Goal: Task Accomplishment & Management: Manage account settings

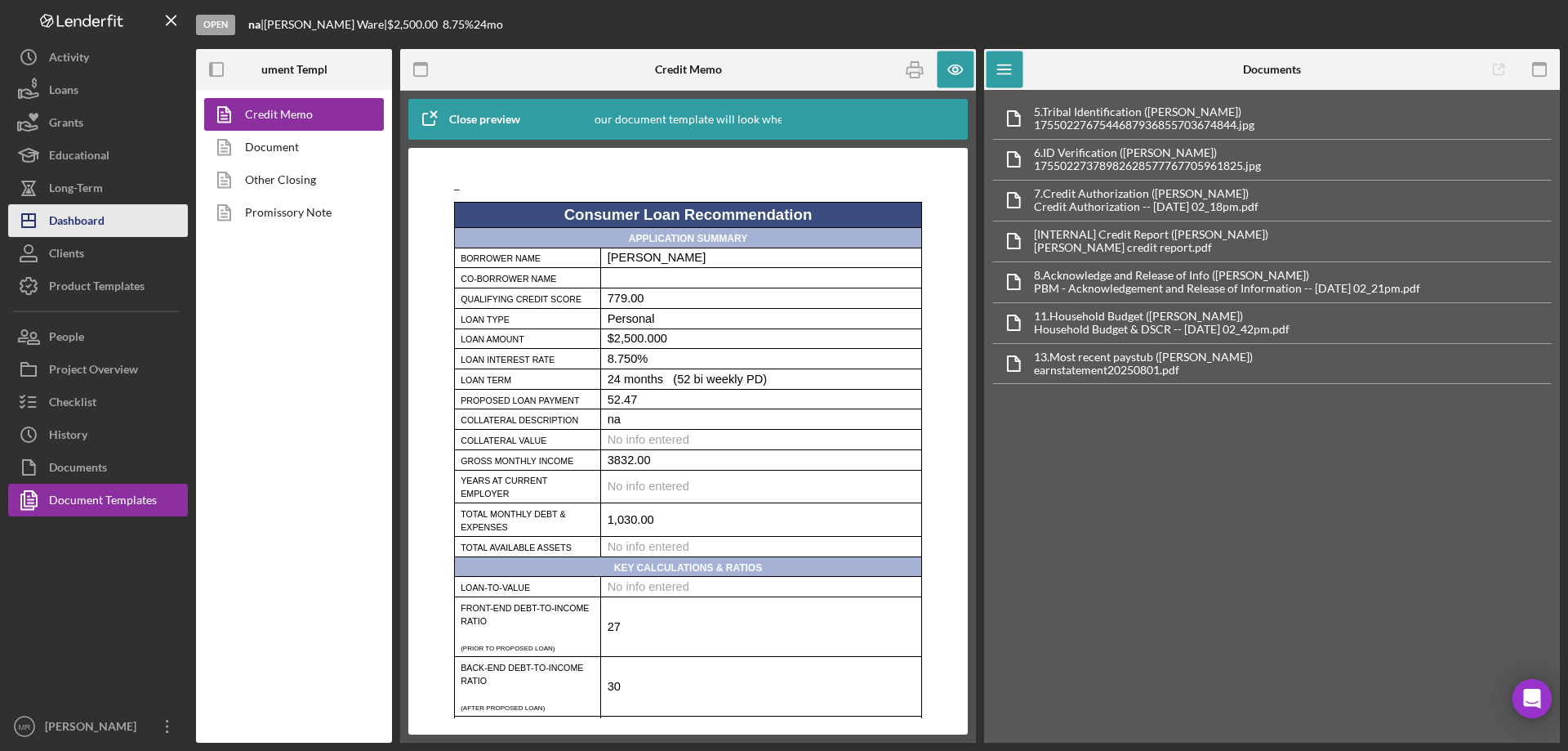
click at [92, 220] on div "Dashboard" at bounding box center [77, 223] width 56 height 37
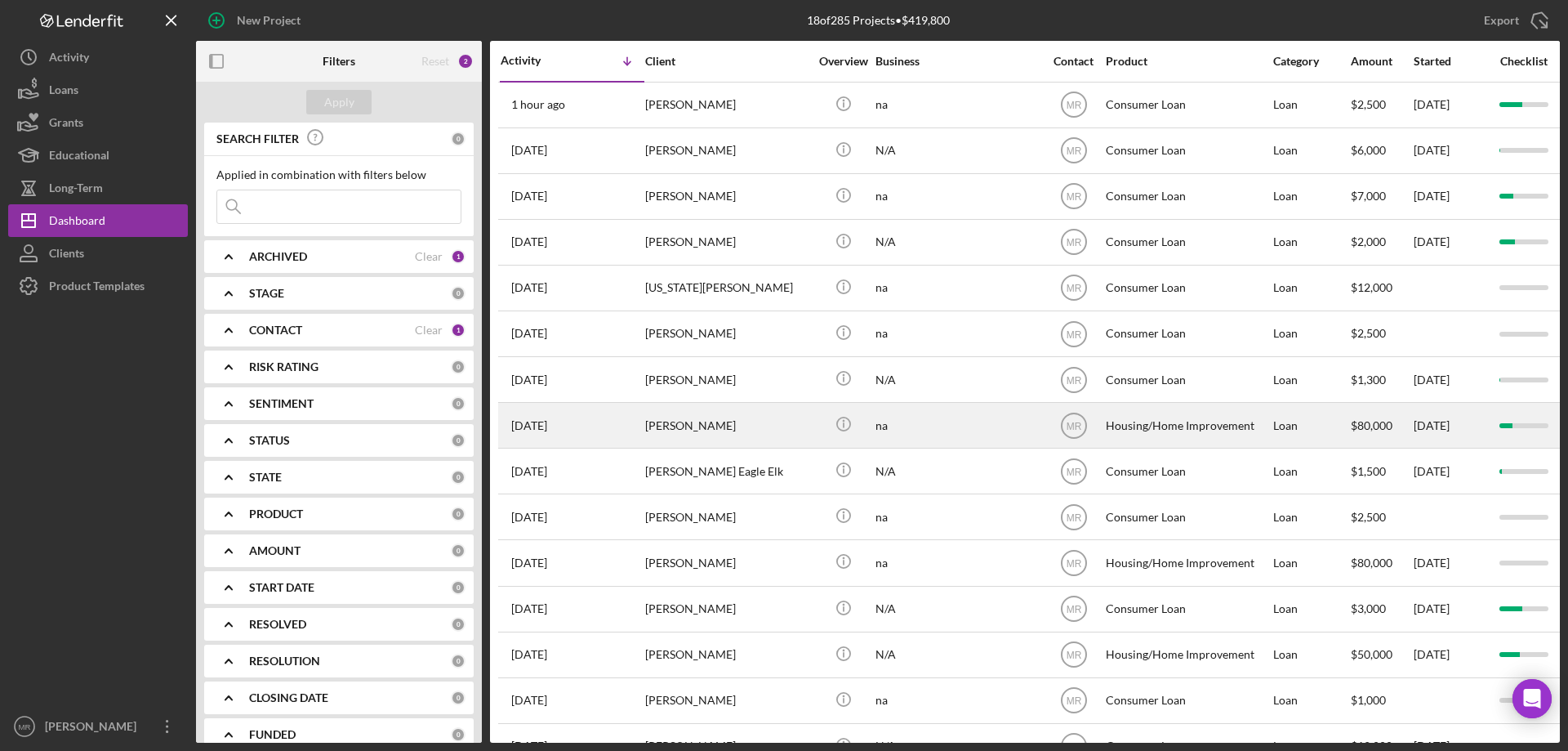
click at [722, 414] on div "[PERSON_NAME]" at bounding box center [727, 425] width 163 height 43
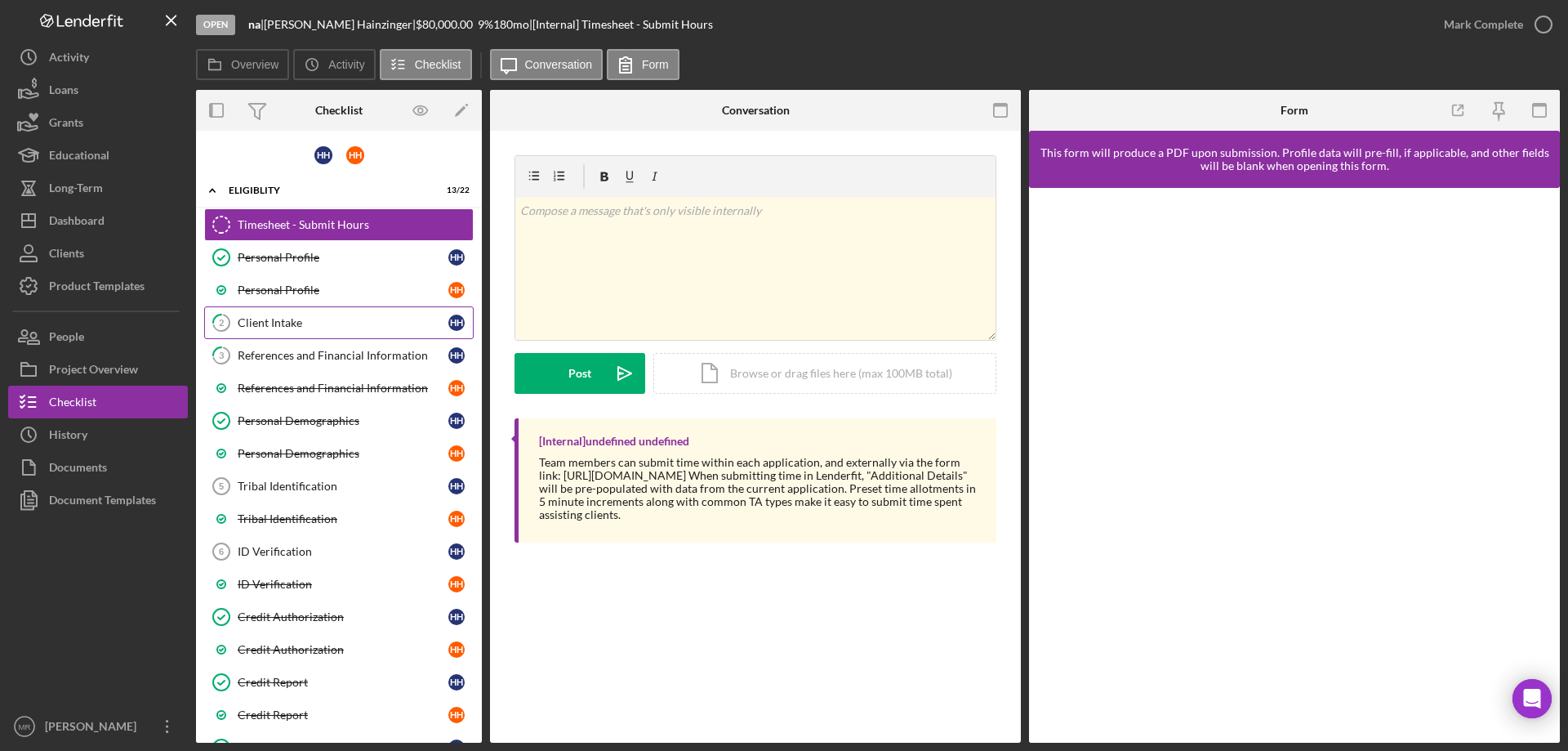
click at [298, 321] on div "Client Intake" at bounding box center [343, 323] width 210 height 14
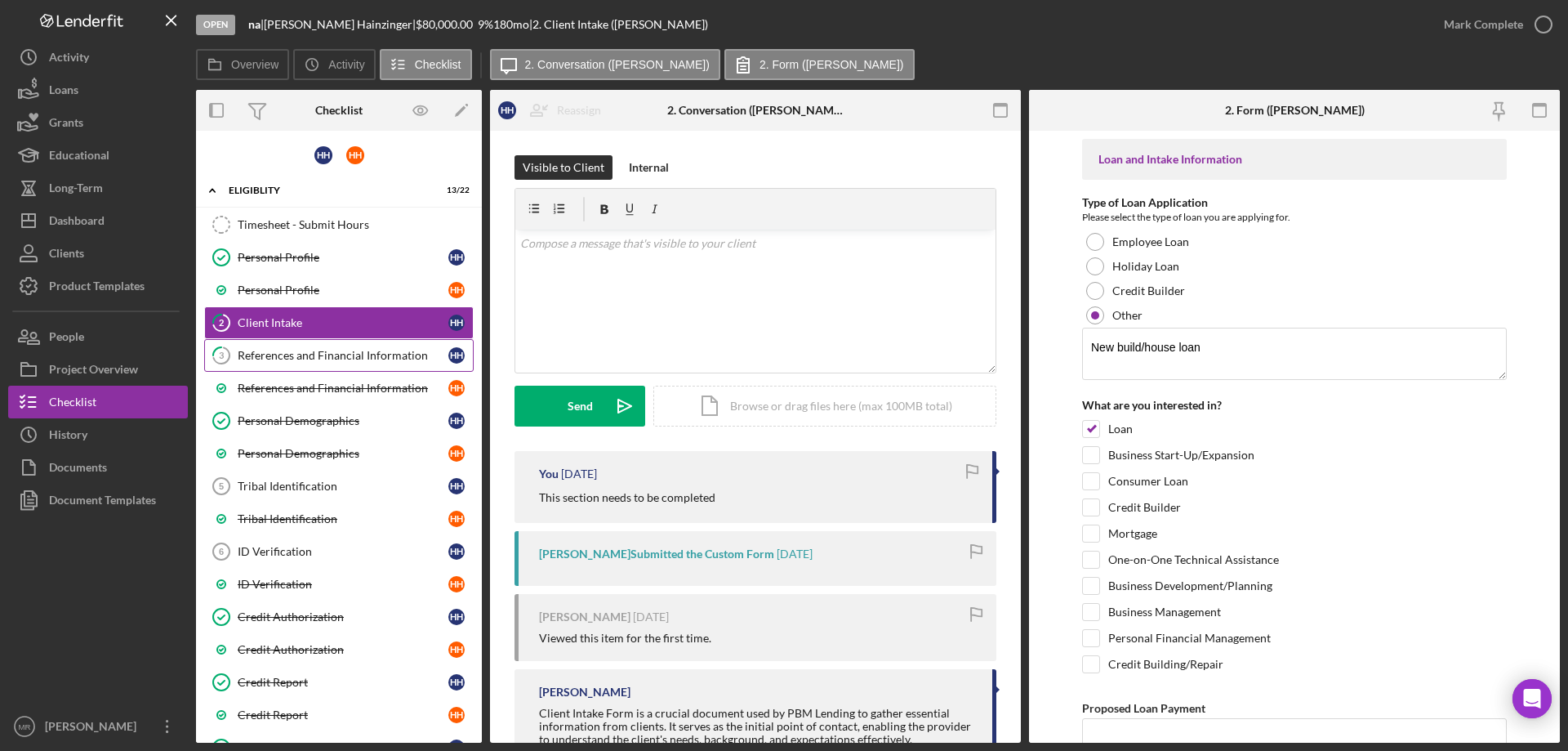
click at [275, 355] on div "References and Financial Information" at bounding box center [343, 355] width 210 height 14
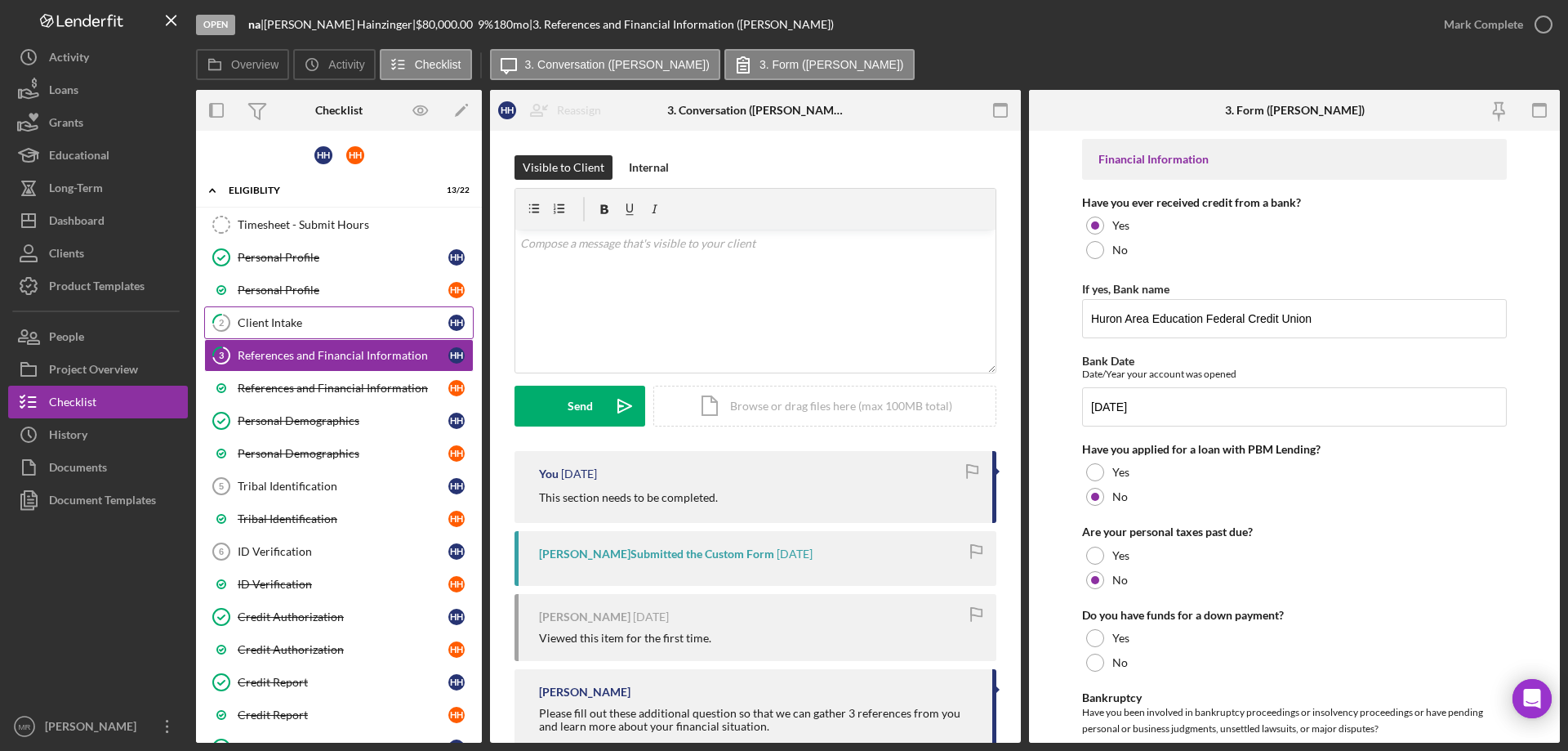
click at [288, 322] on div "Client Intake" at bounding box center [343, 323] width 210 height 14
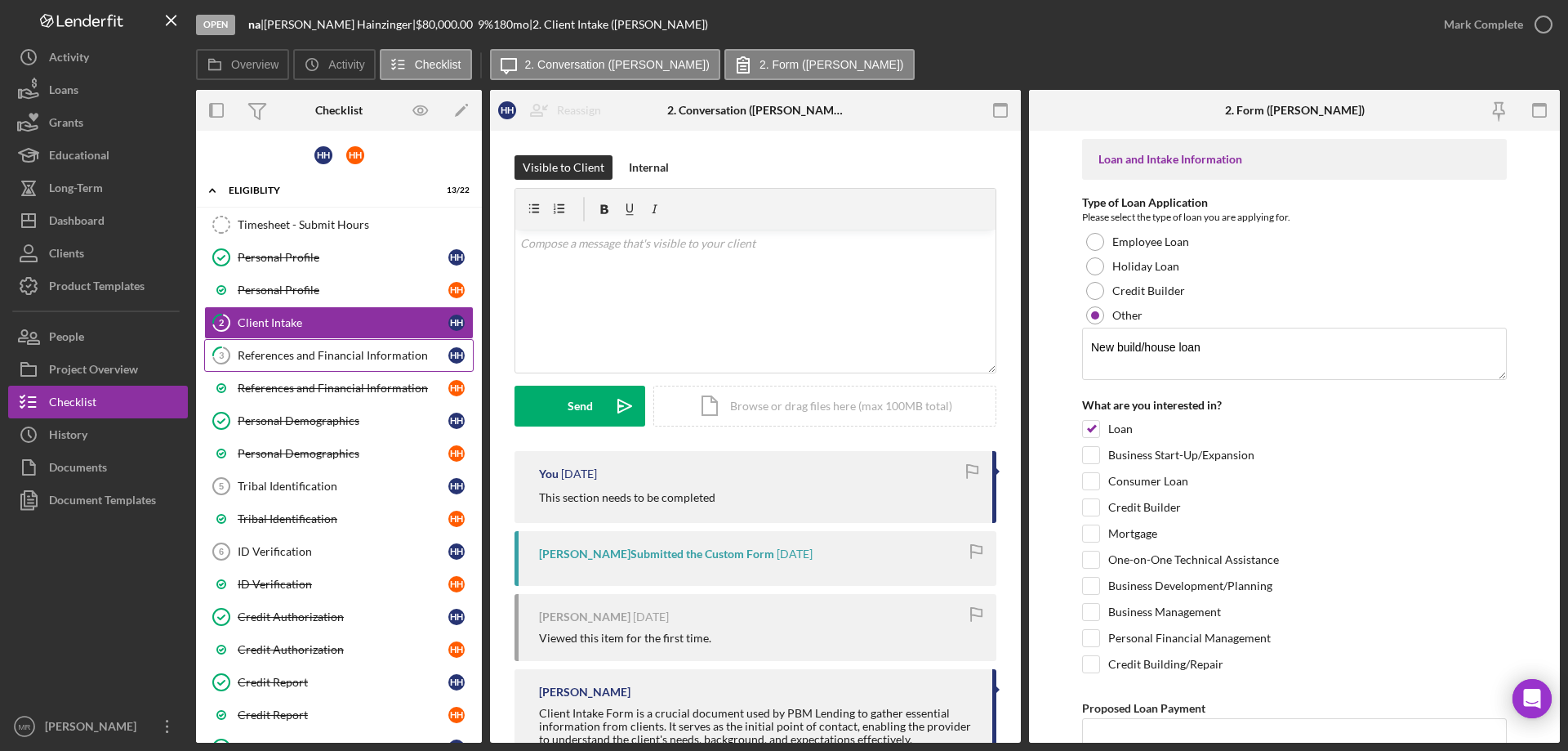
click at [318, 349] on div "References and Financial Information" at bounding box center [343, 355] width 210 height 14
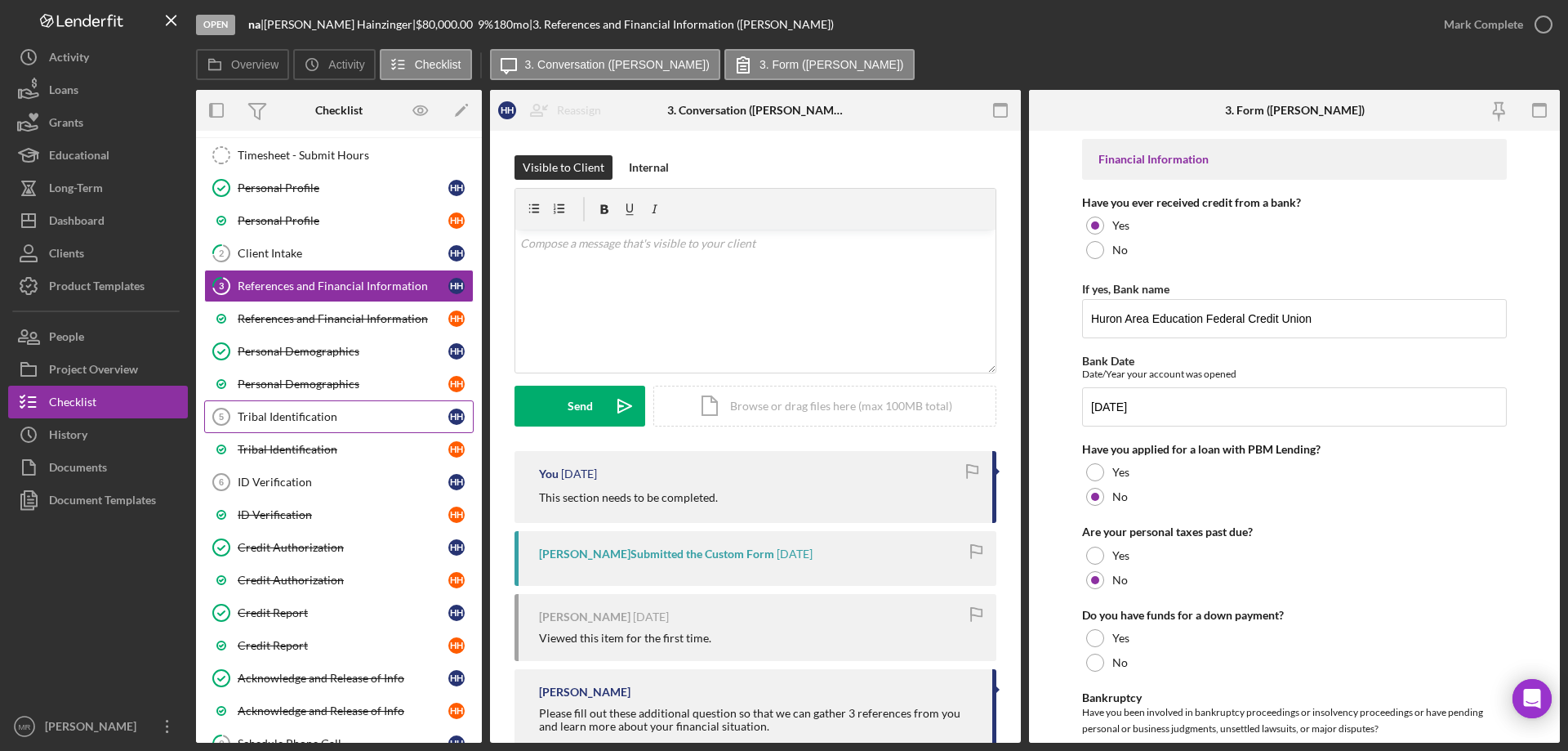
scroll to position [163, 0]
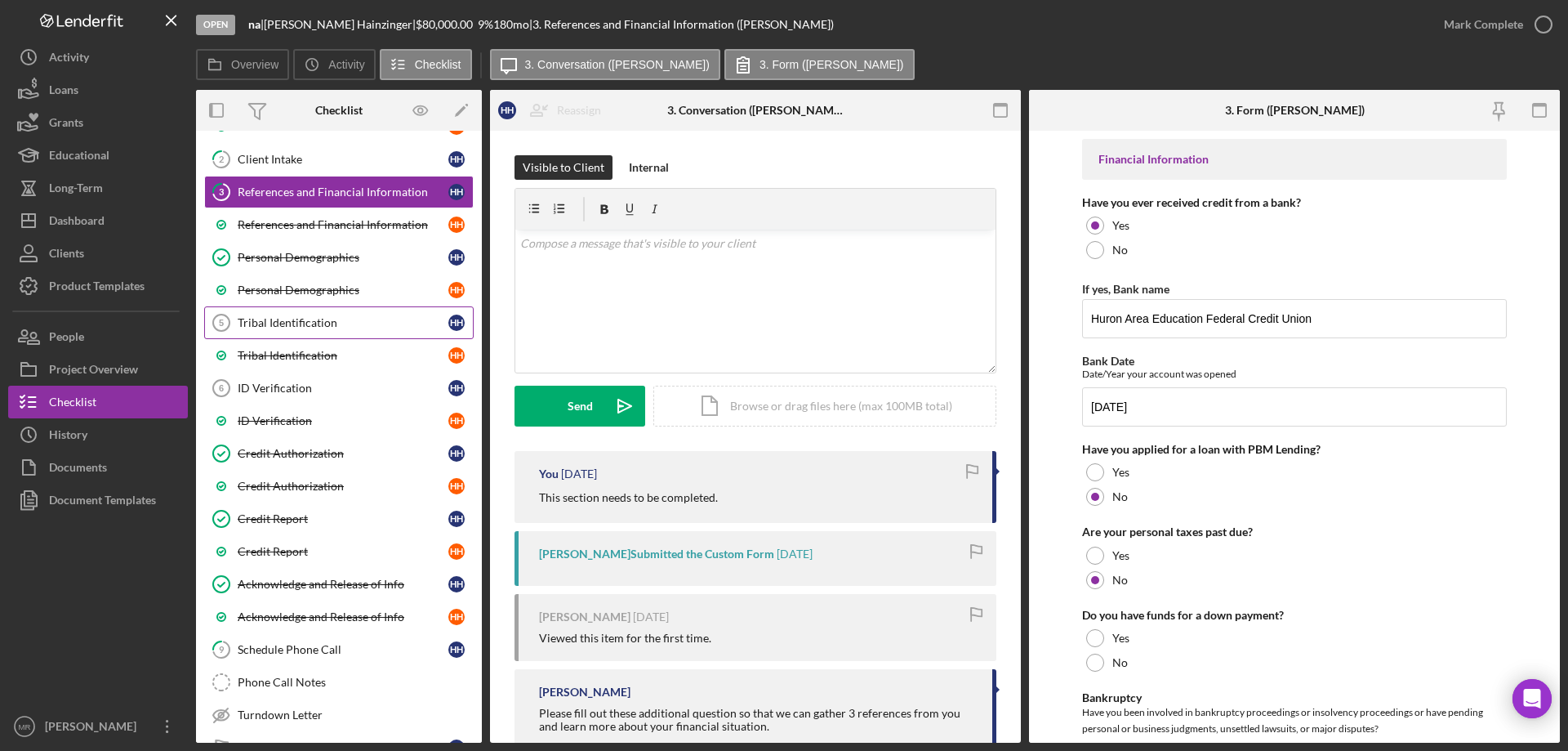
click at [289, 319] on div "Tribal Identification" at bounding box center [343, 323] width 210 height 14
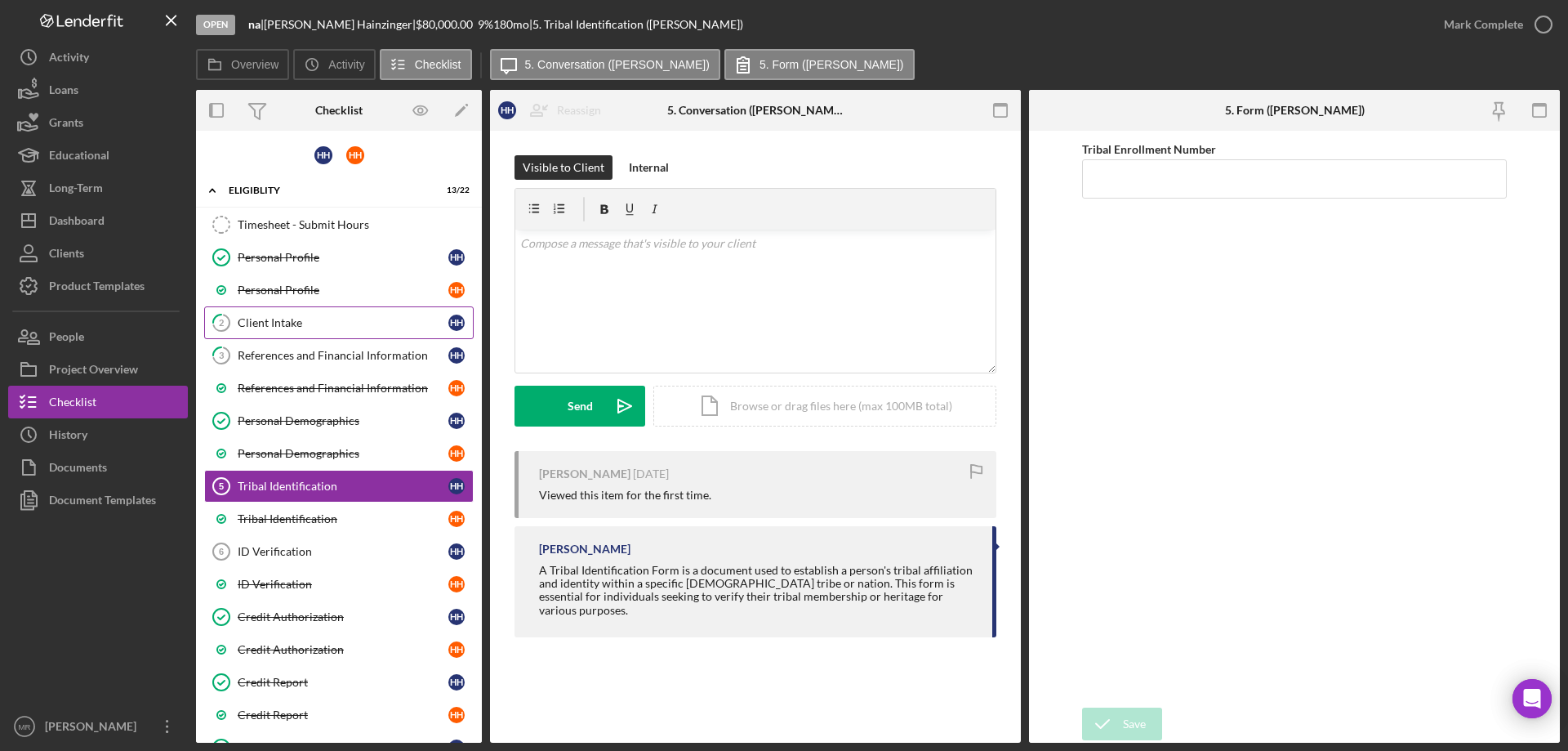
click at [323, 318] on div "Client Intake" at bounding box center [343, 323] width 210 height 14
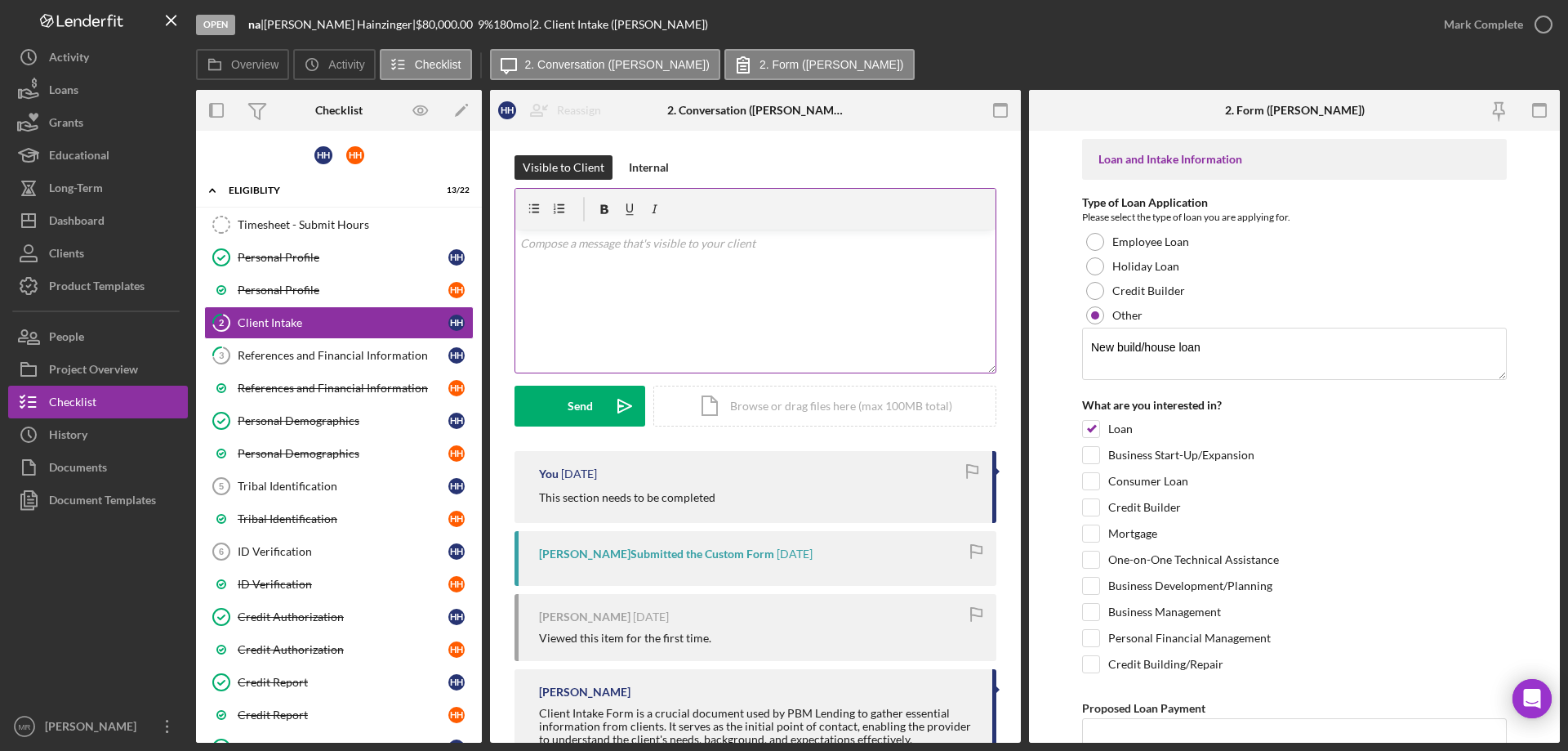
click at [606, 292] on div "v Color teal Color pink Remove color Add row above Add row below Add column bef…" at bounding box center [756, 301] width 481 height 143
click at [579, 394] on div "Send" at bounding box center [580, 406] width 25 height 41
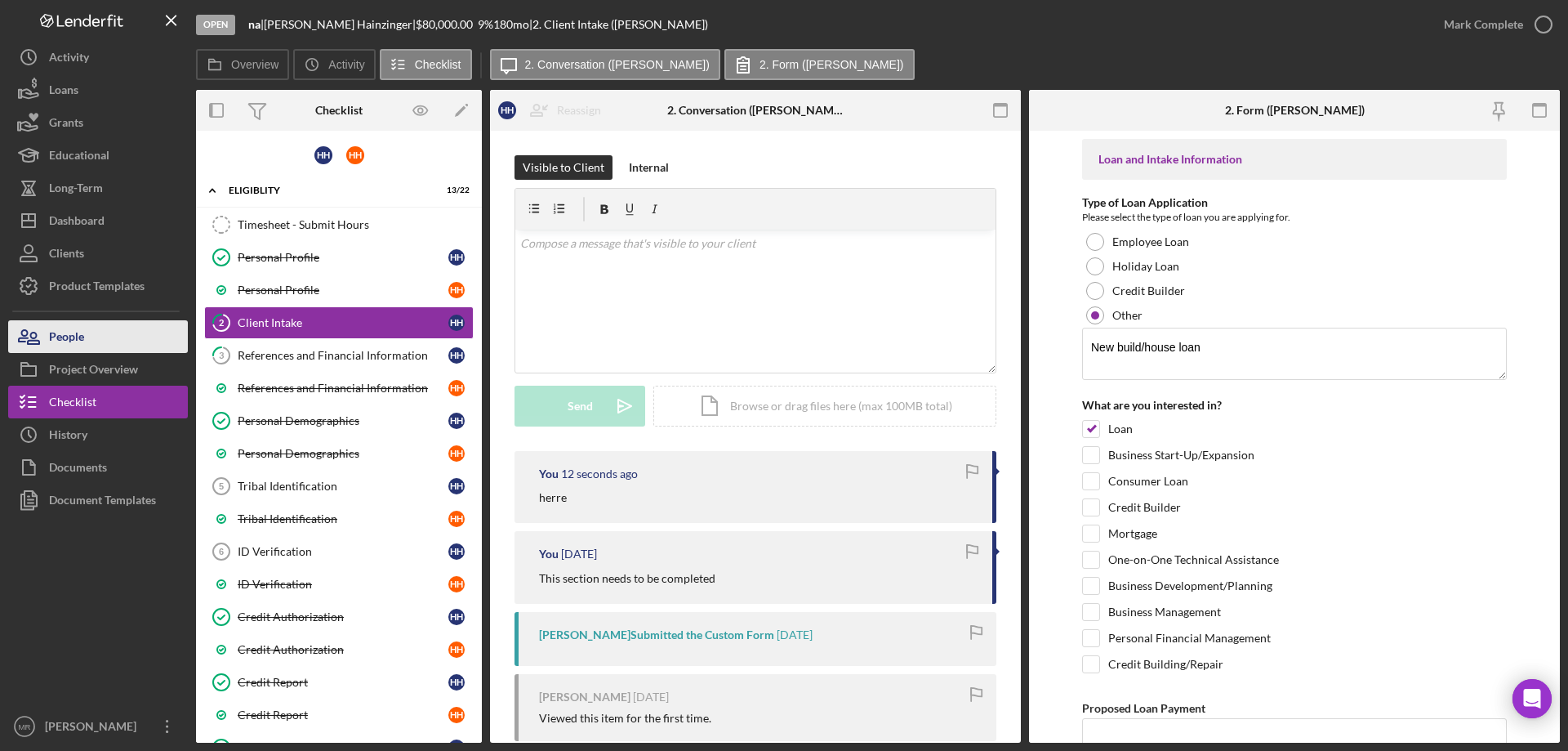
click at [76, 325] on div "People" at bounding box center [67, 339] width 35 height 37
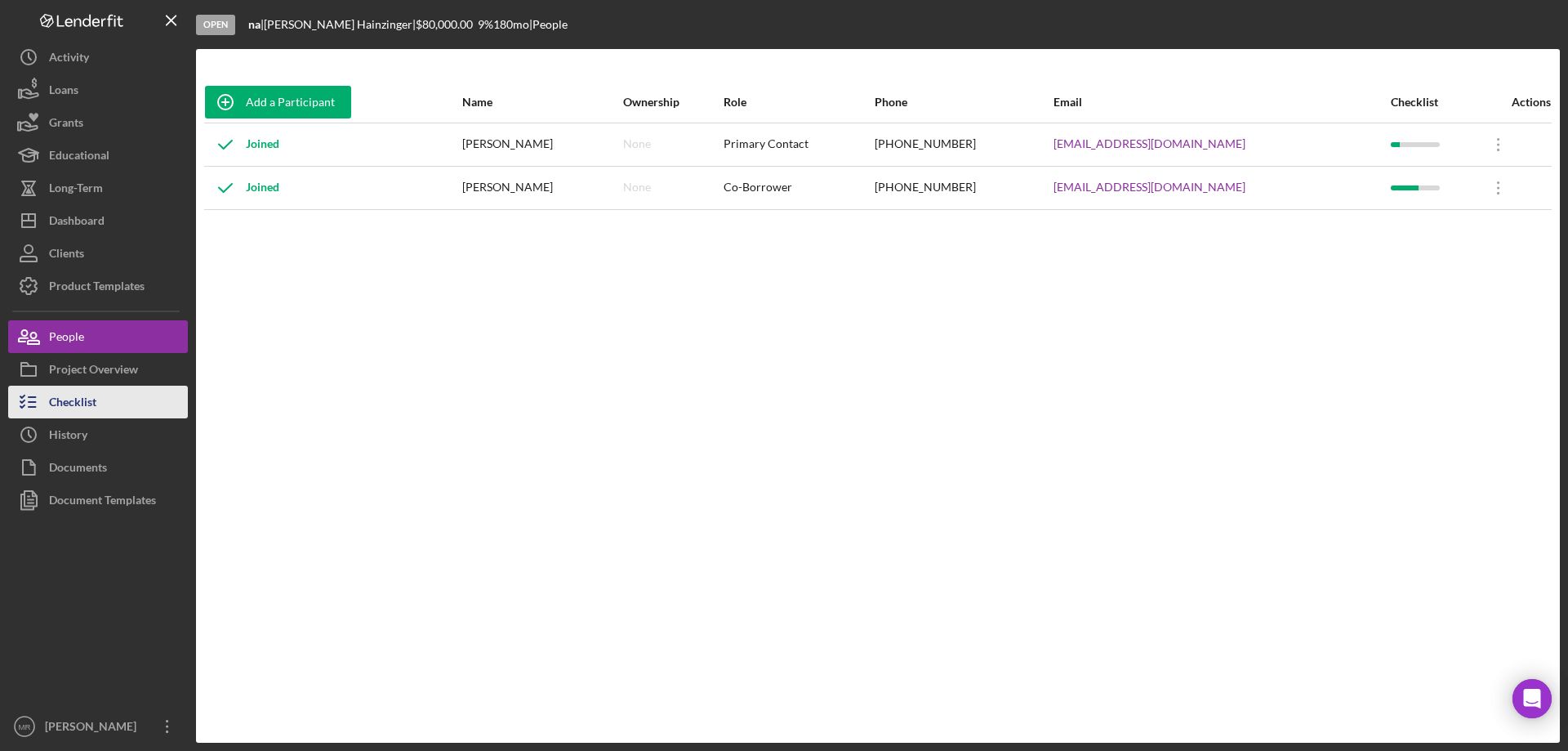
click at [81, 390] on div "Checklist" at bounding box center [72, 404] width 47 height 37
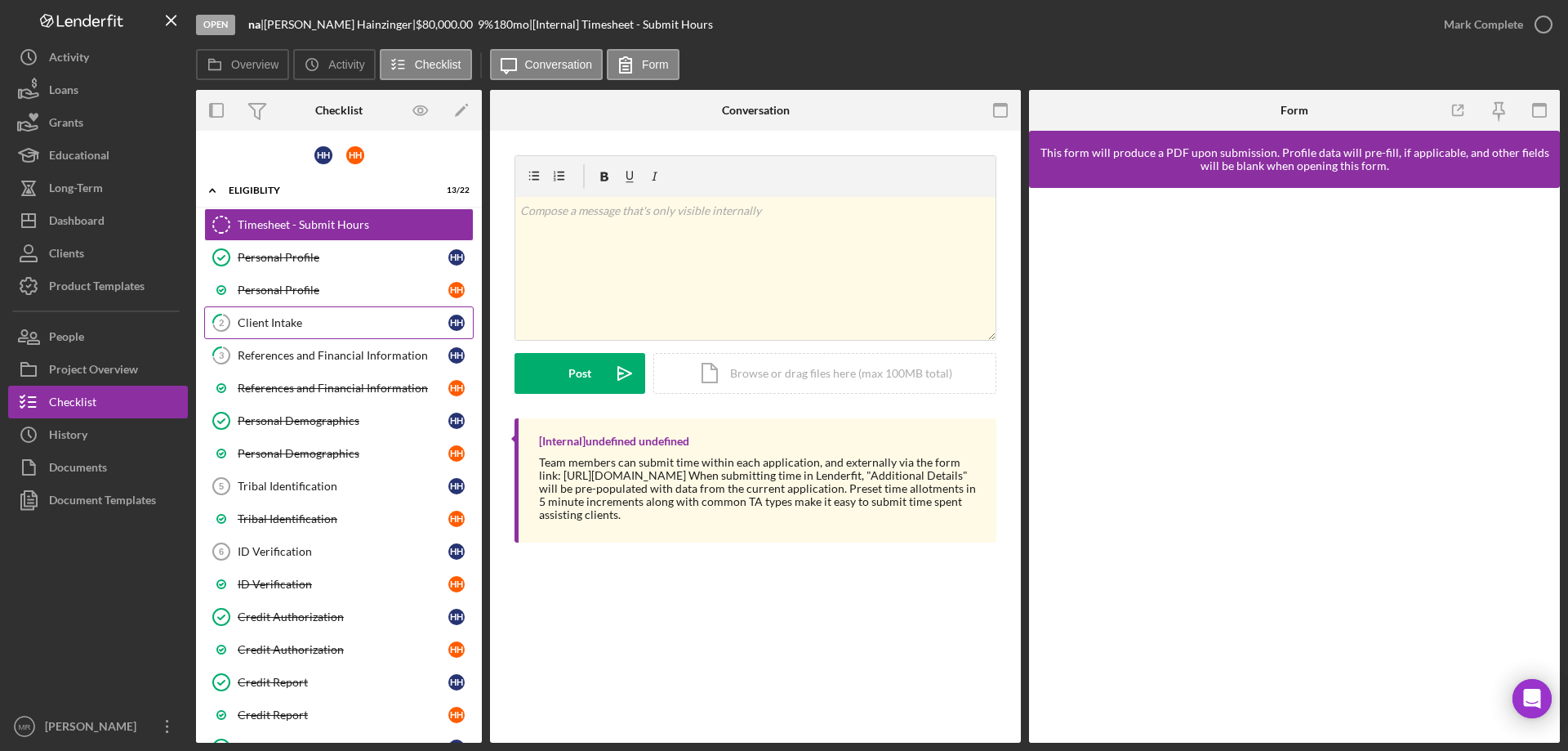
click at [278, 319] on div "Client Intake" at bounding box center [343, 323] width 210 height 14
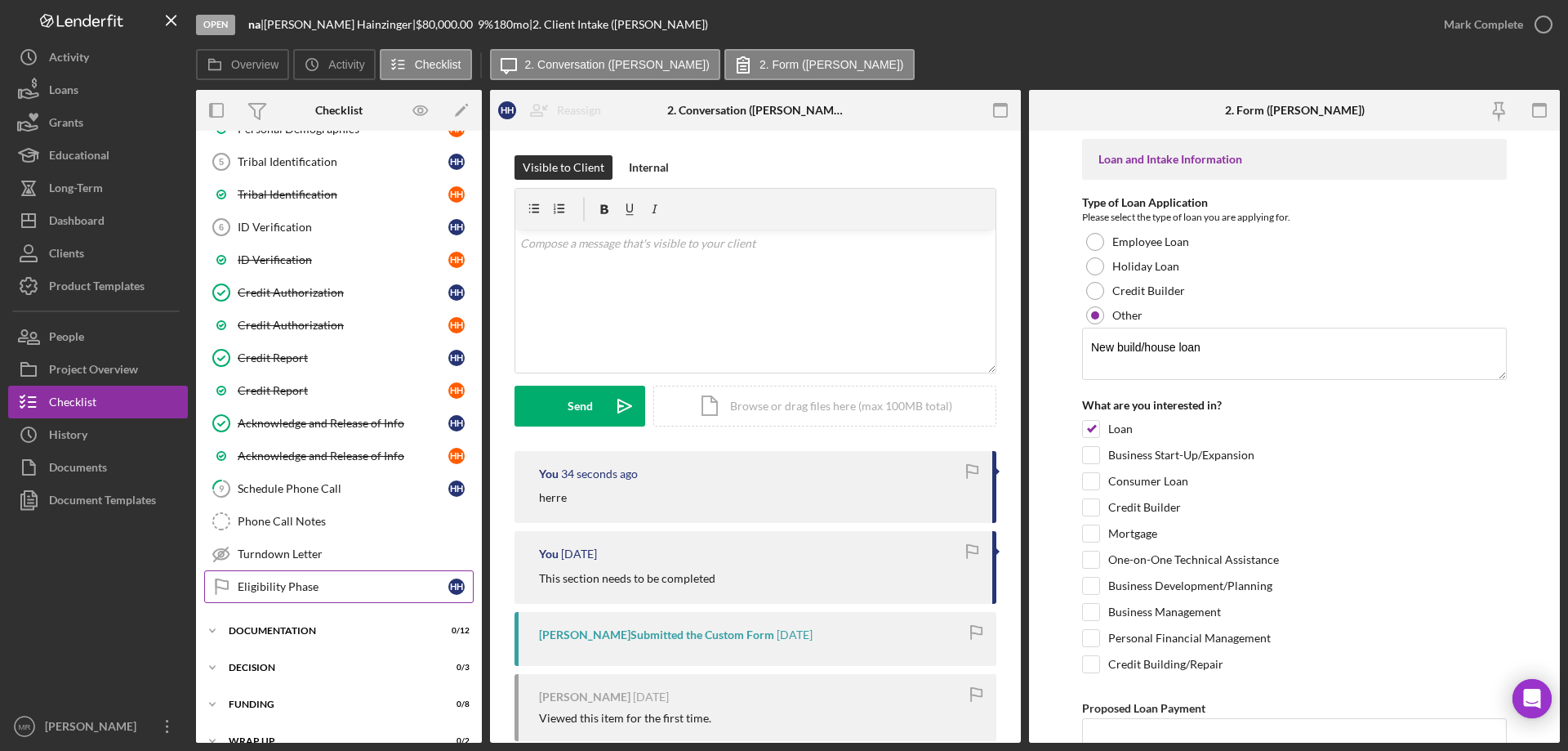
scroll to position [327, 0]
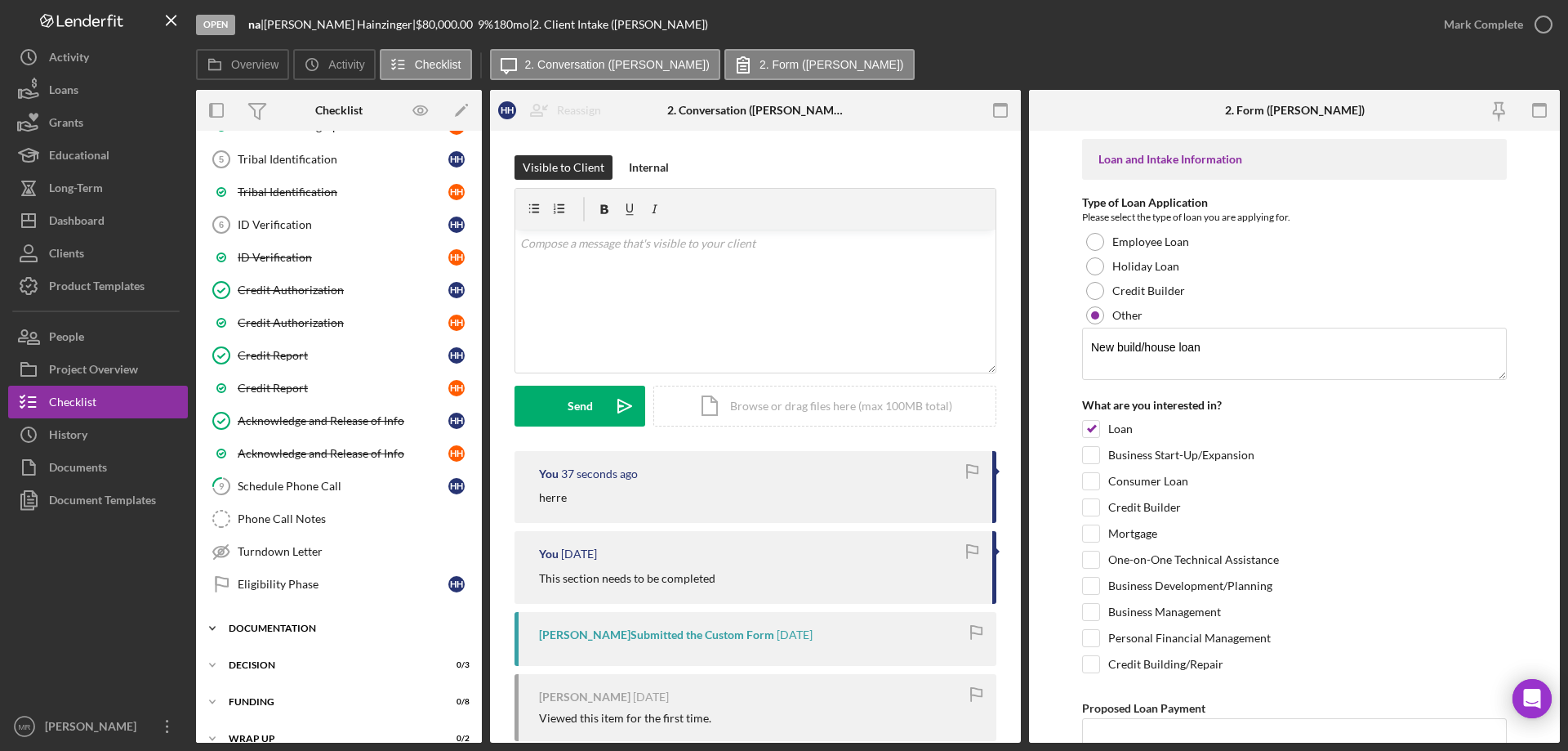
click at [301, 624] on div "Documentation" at bounding box center [344, 628] width 233 height 10
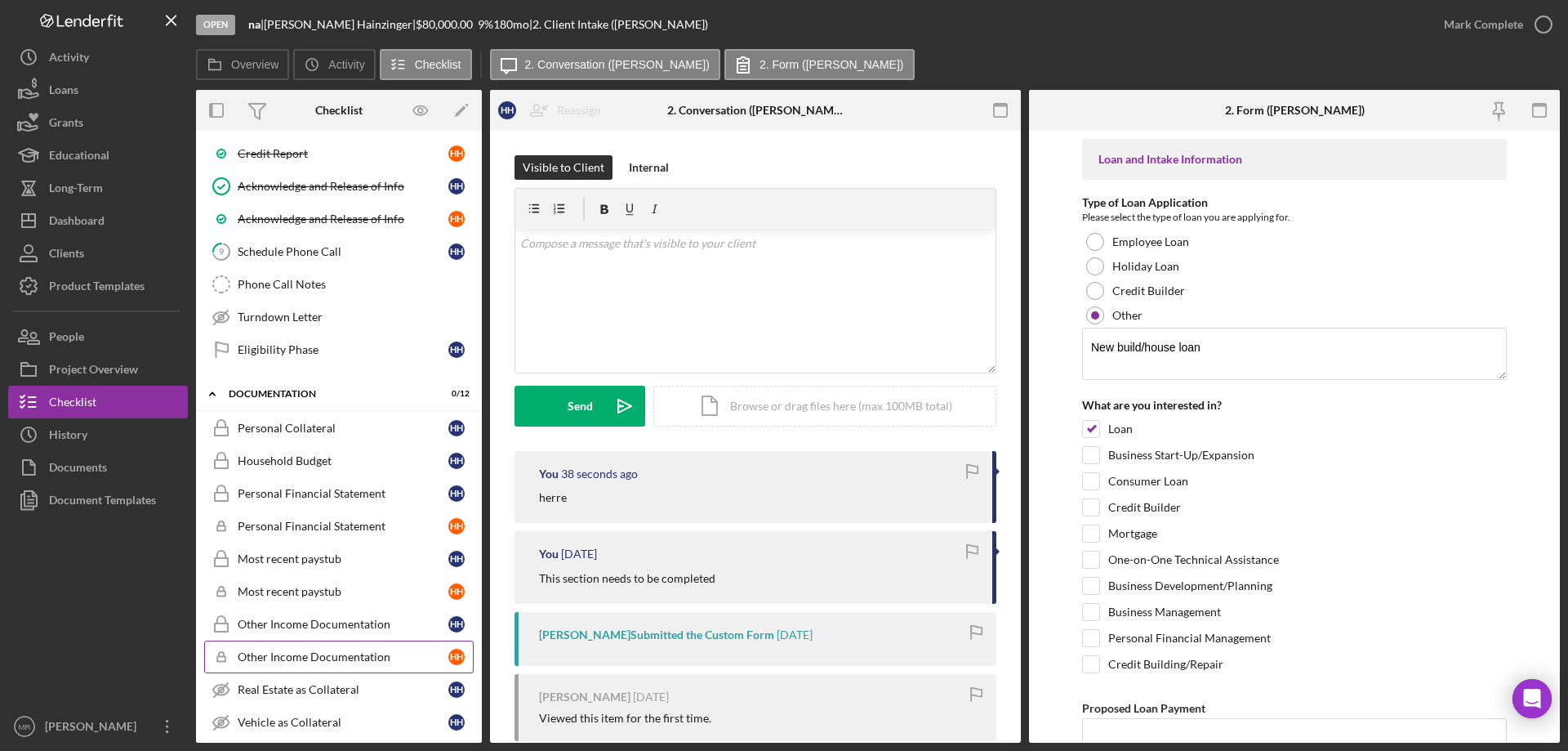
scroll to position [654, 0]
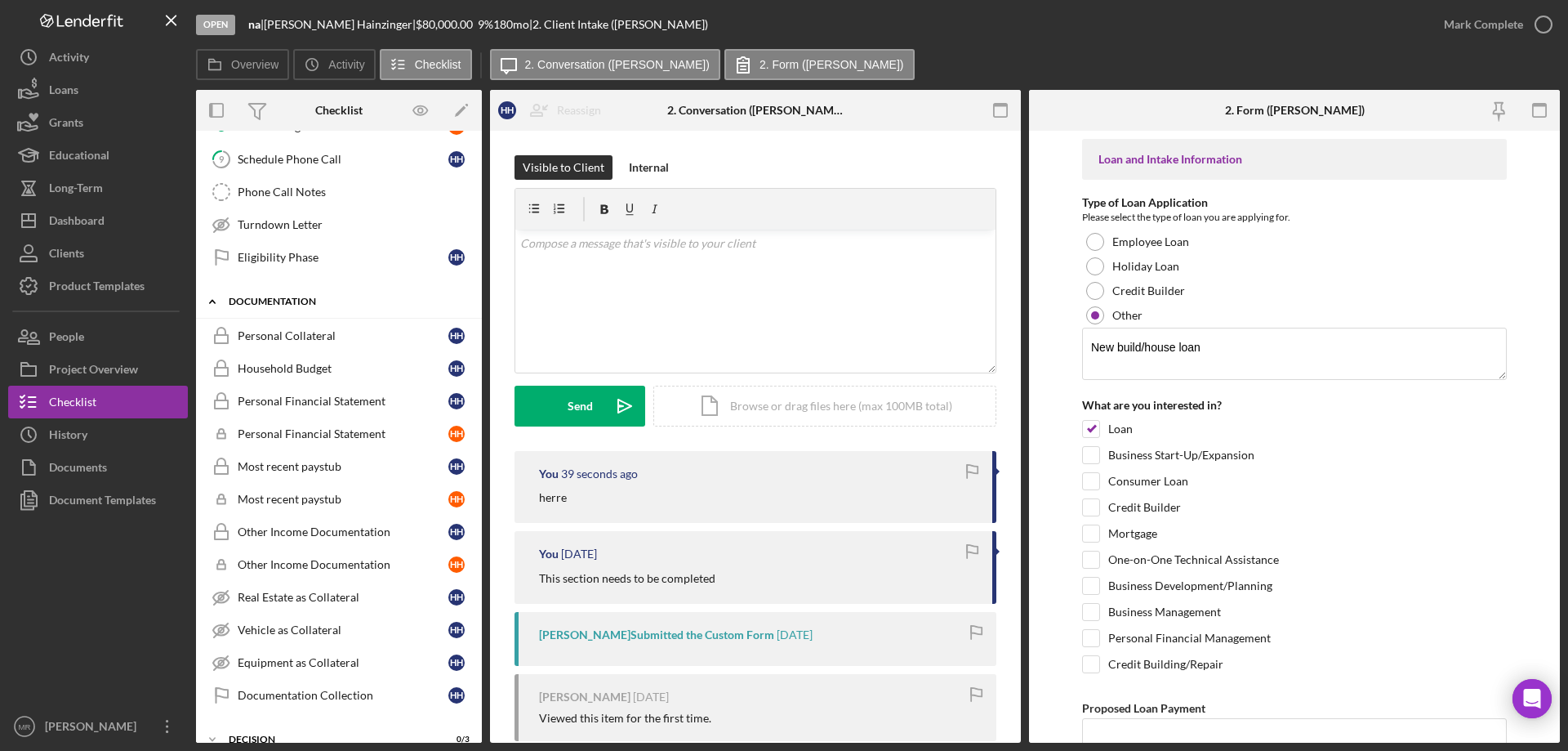
click at [274, 295] on div "Icon/Expander Documentation 0 / 12" at bounding box center [339, 301] width 286 height 34
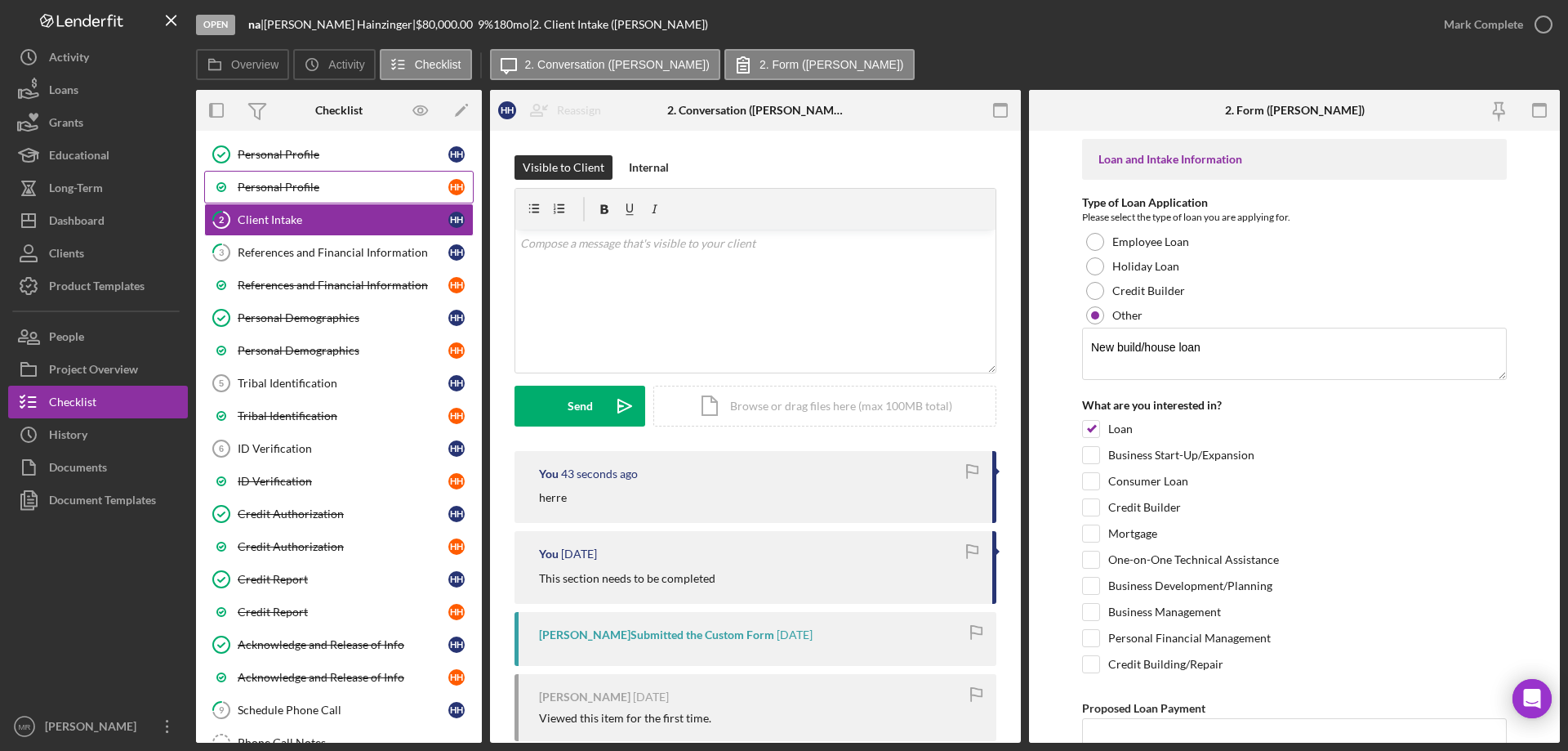
scroll to position [21, 0]
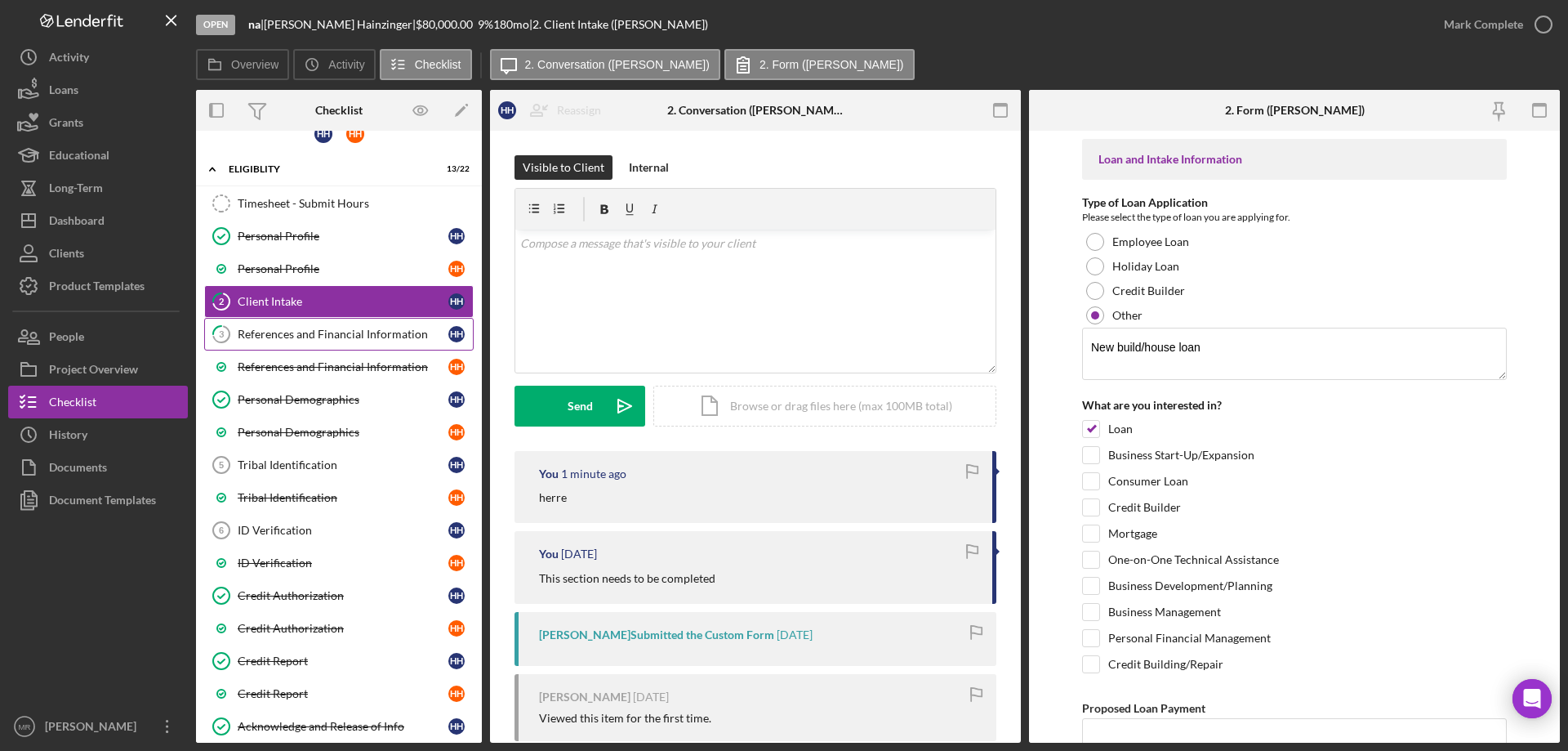
click at [313, 332] on div "References and Financial Information" at bounding box center [343, 334] width 210 height 14
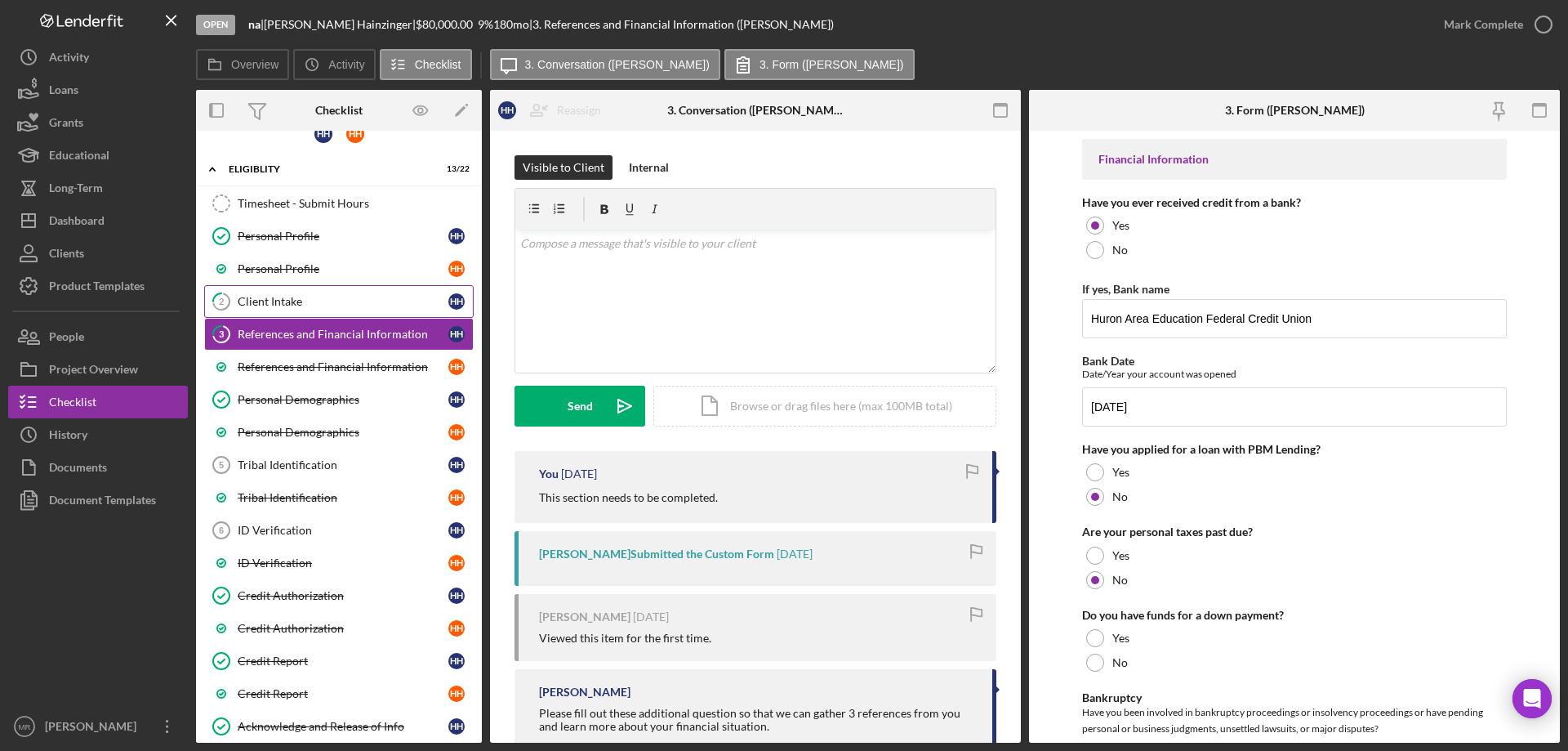
click at [258, 293] on link "2 Client Intake H H" at bounding box center [339, 301] width 269 height 33
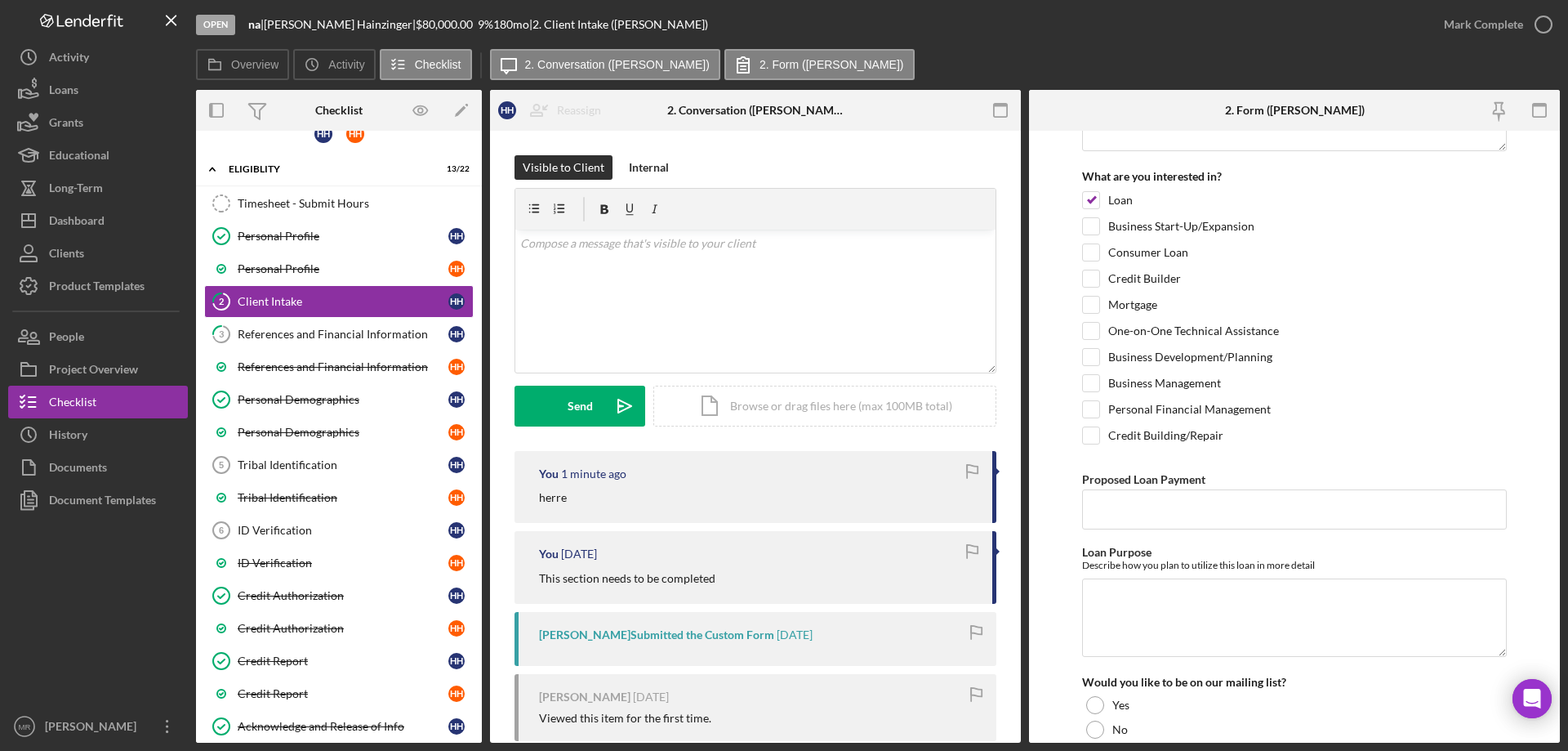
scroll to position [327, 0]
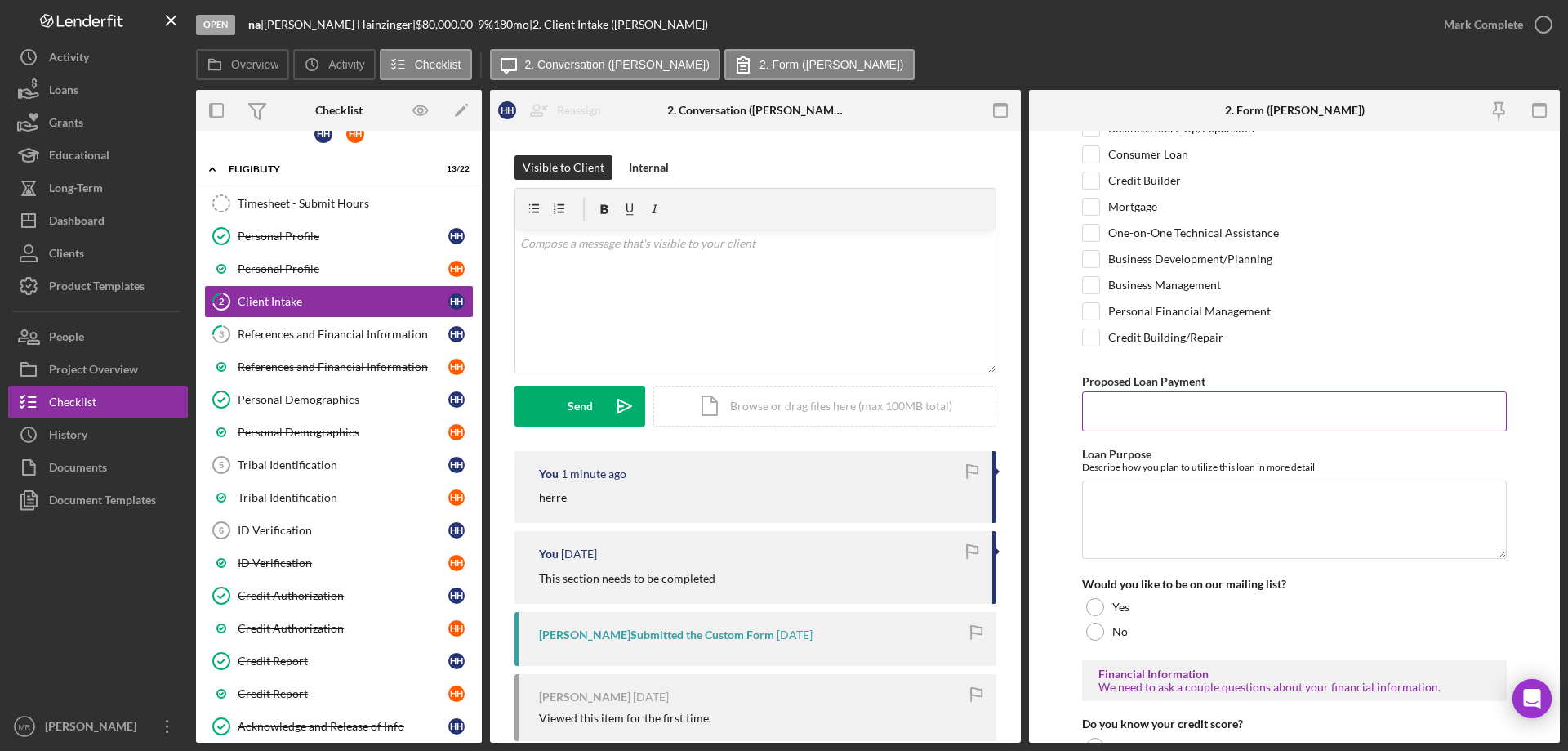
click at [1121, 407] on input "Proposed Loan Payment" at bounding box center [1295, 410] width 425 height 40
drag, startPoint x: 1133, startPoint y: 513, endPoint x: 1173, endPoint y: 508, distance: 40.3
click at [1134, 509] on textarea "Loan Purpose" at bounding box center [1295, 519] width 425 height 78
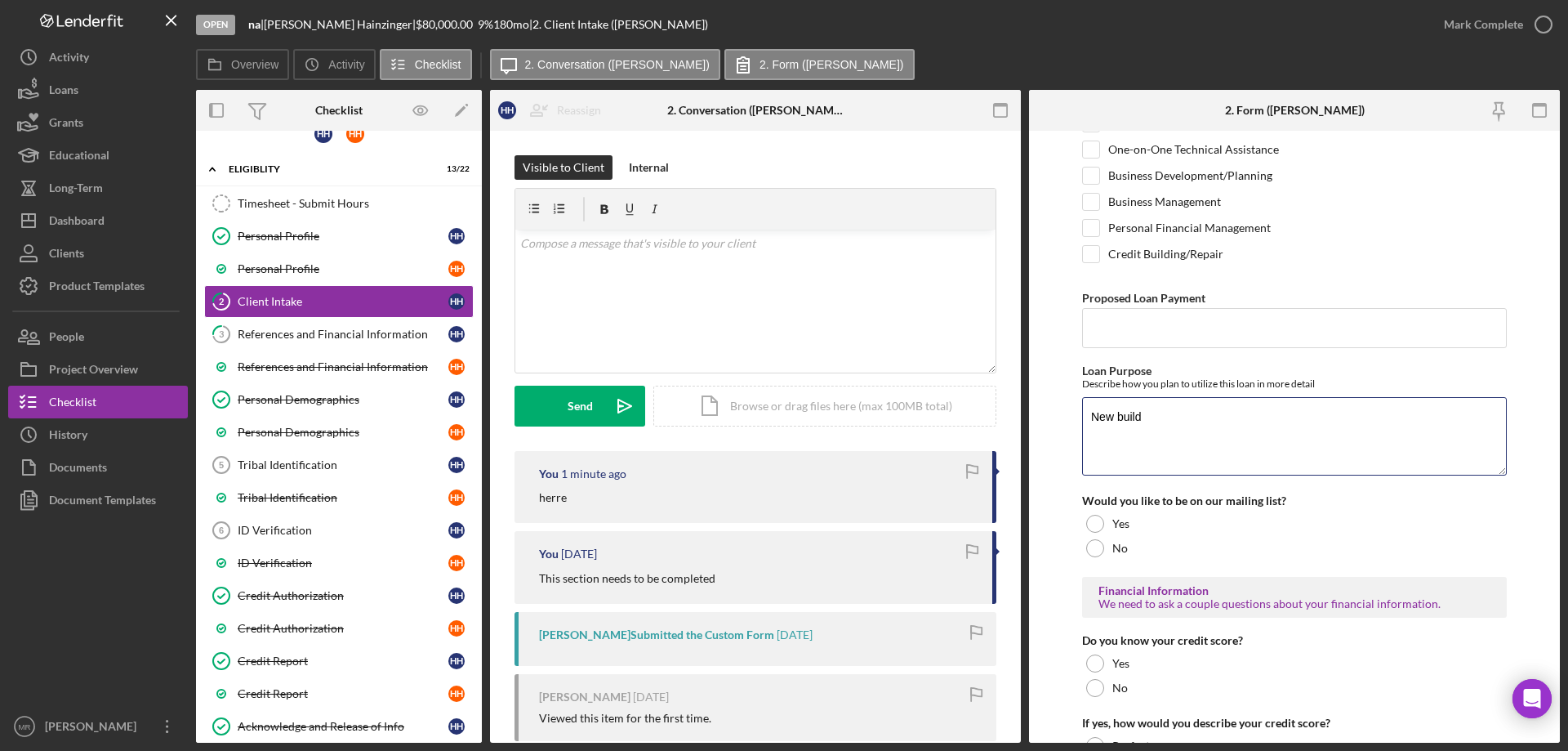
scroll to position [490, 0]
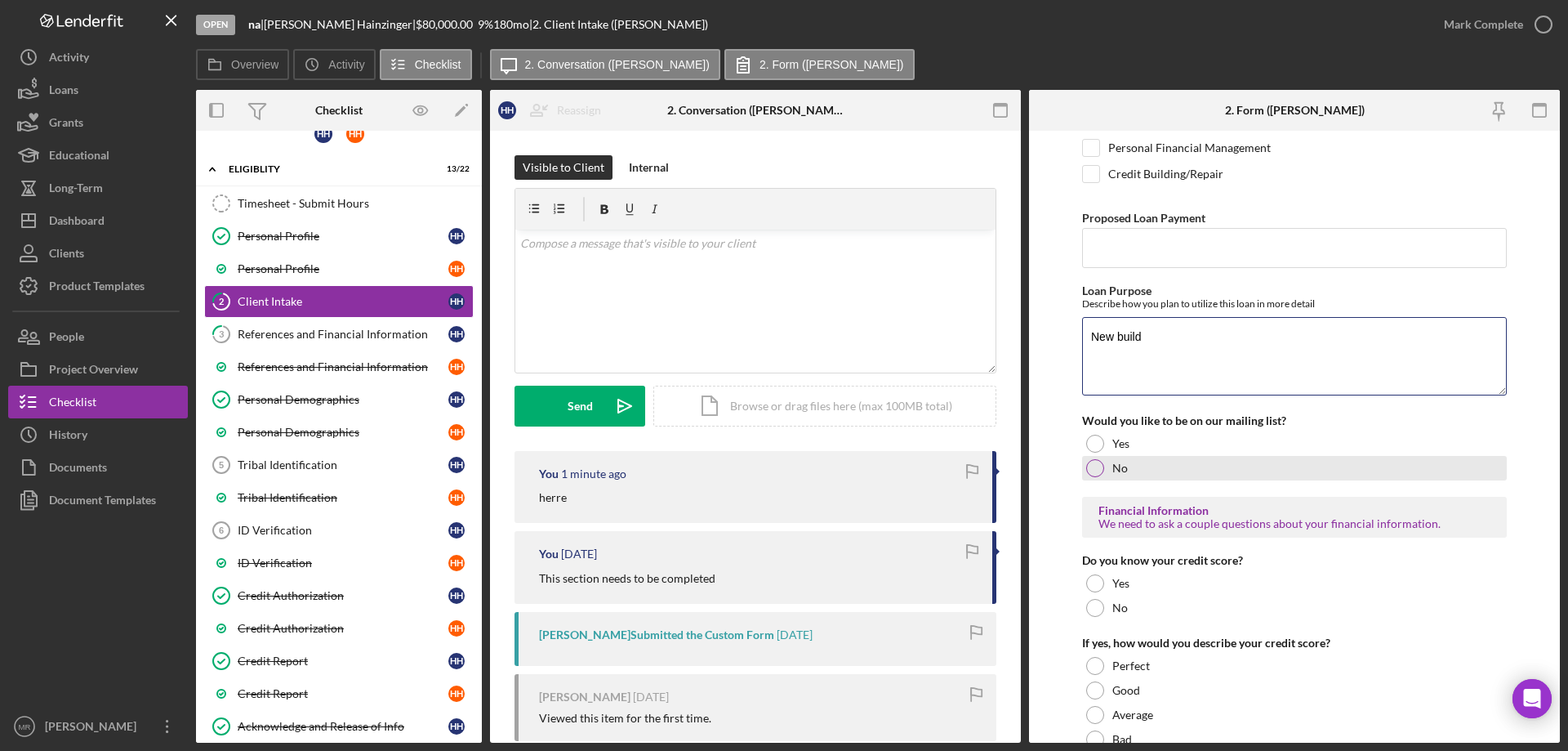
type textarea "New build"
click at [1089, 467] on div at bounding box center [1095, 468] width 18 height 18
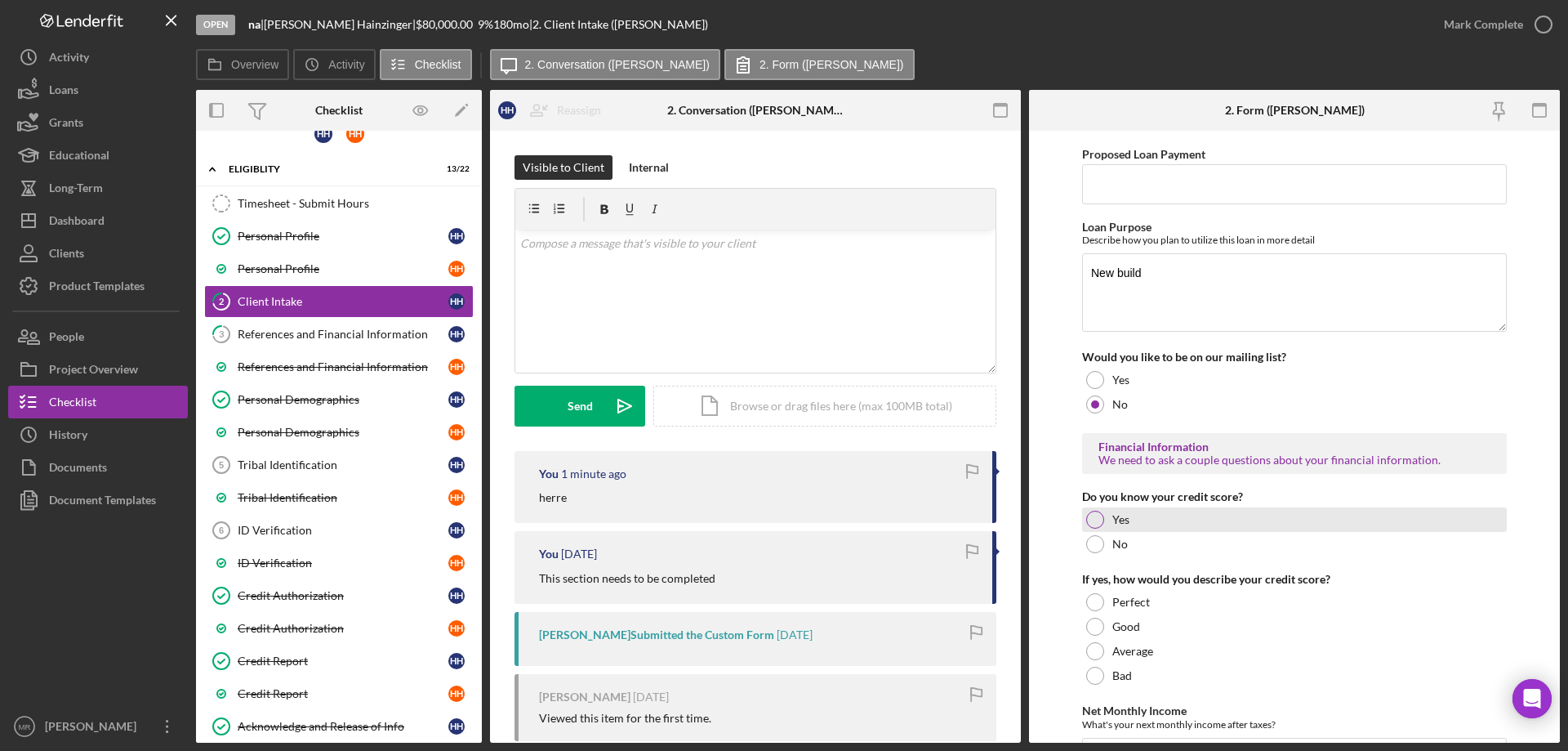
scroll to position [654, 0]
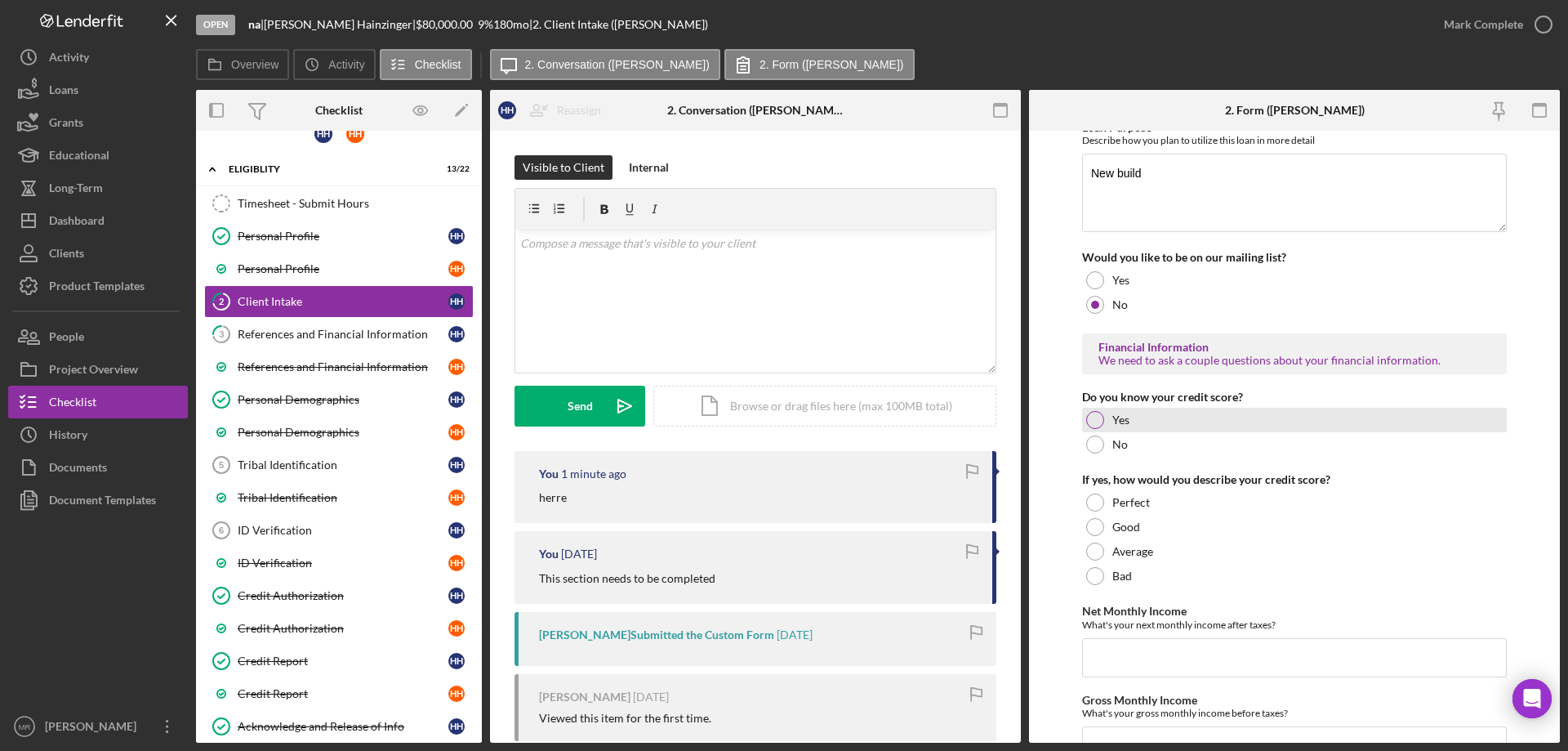
click at [1095, 420] on div at bounding box center [1095, 420] width 18 height 18
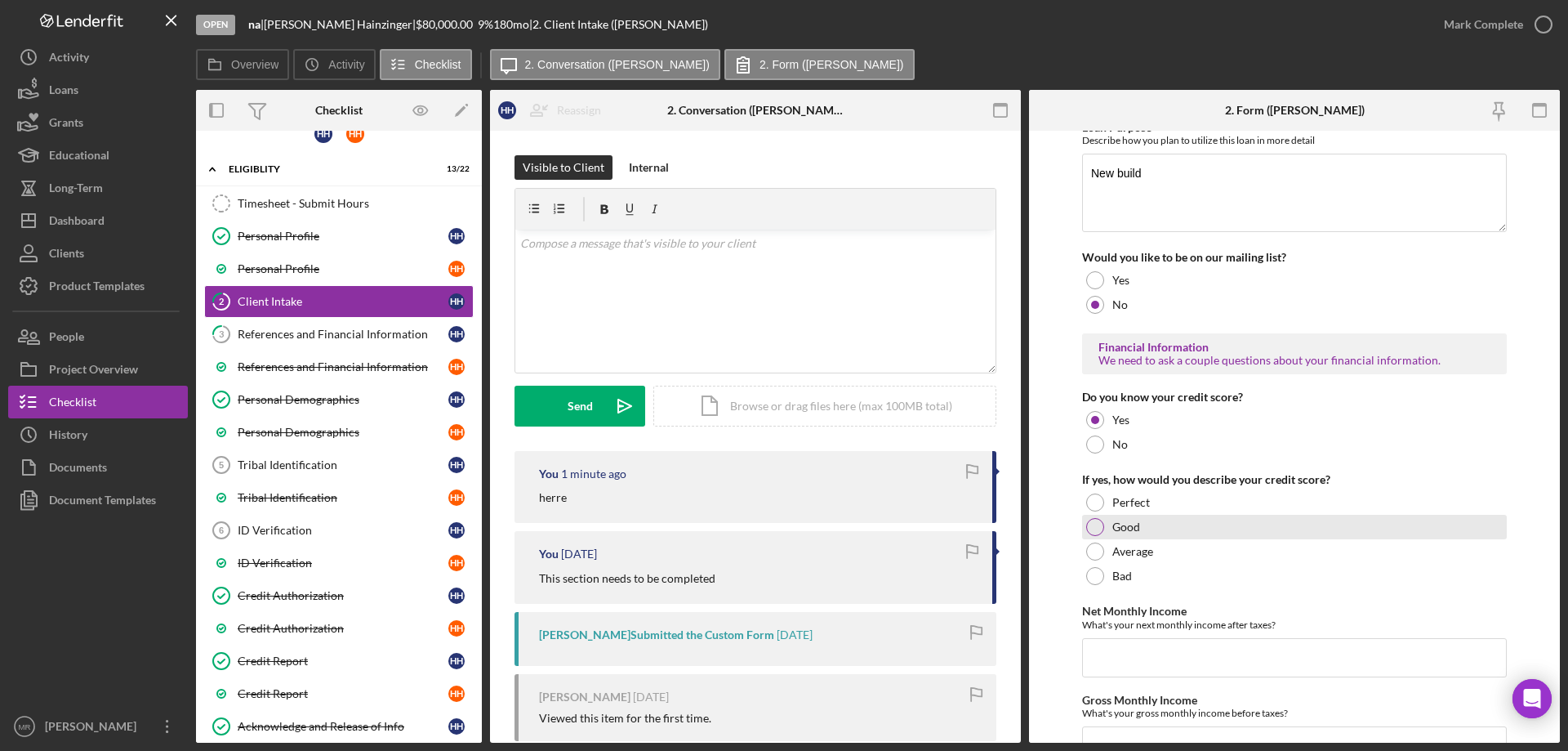
click at [1091, 526] on div at bounding box center [1095, 527] width 18 height 18
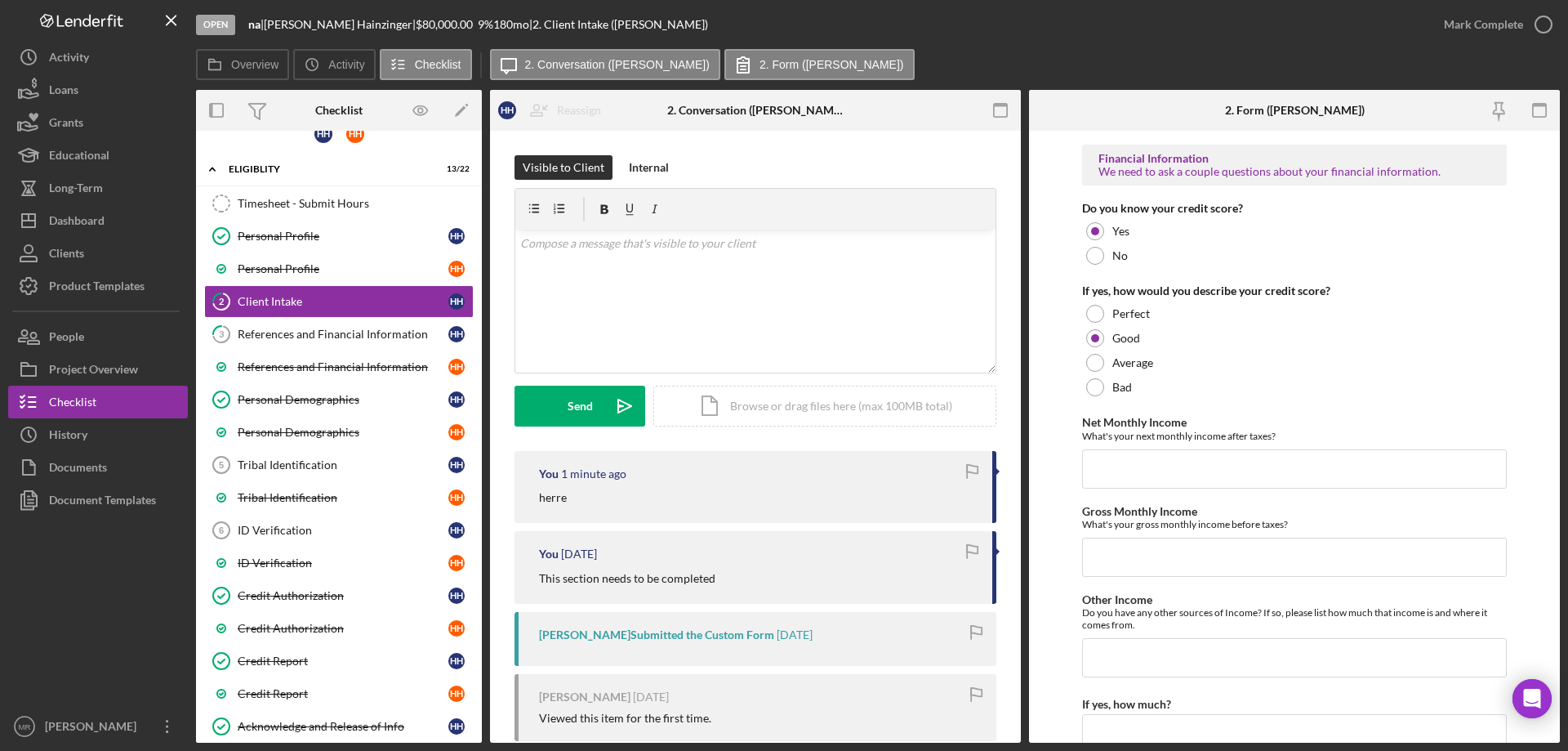
scroll to position [899, 0]
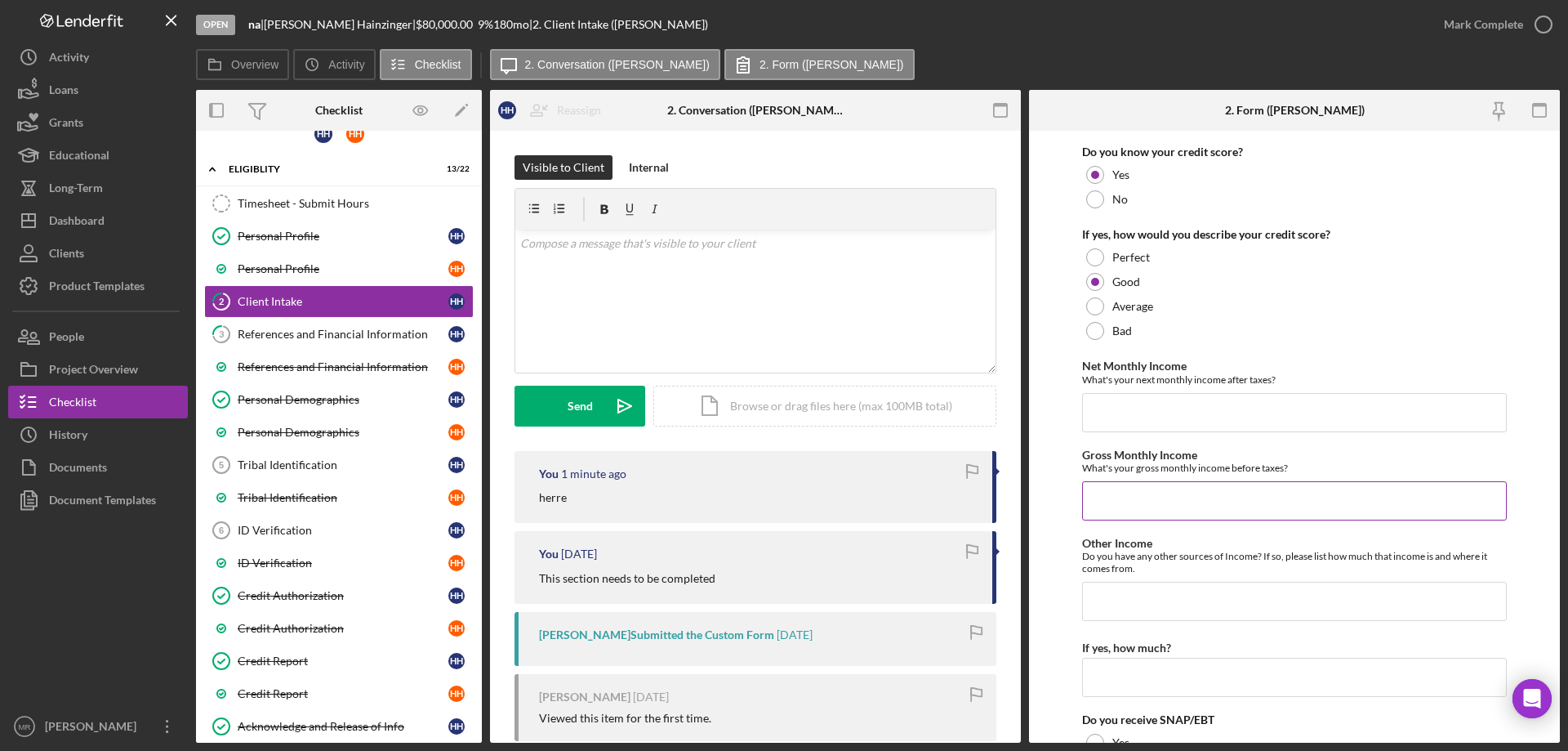
click at [1125, 509] on input "Gross Monthly Income" at bounding box center [1295, 501] width 425 height 40
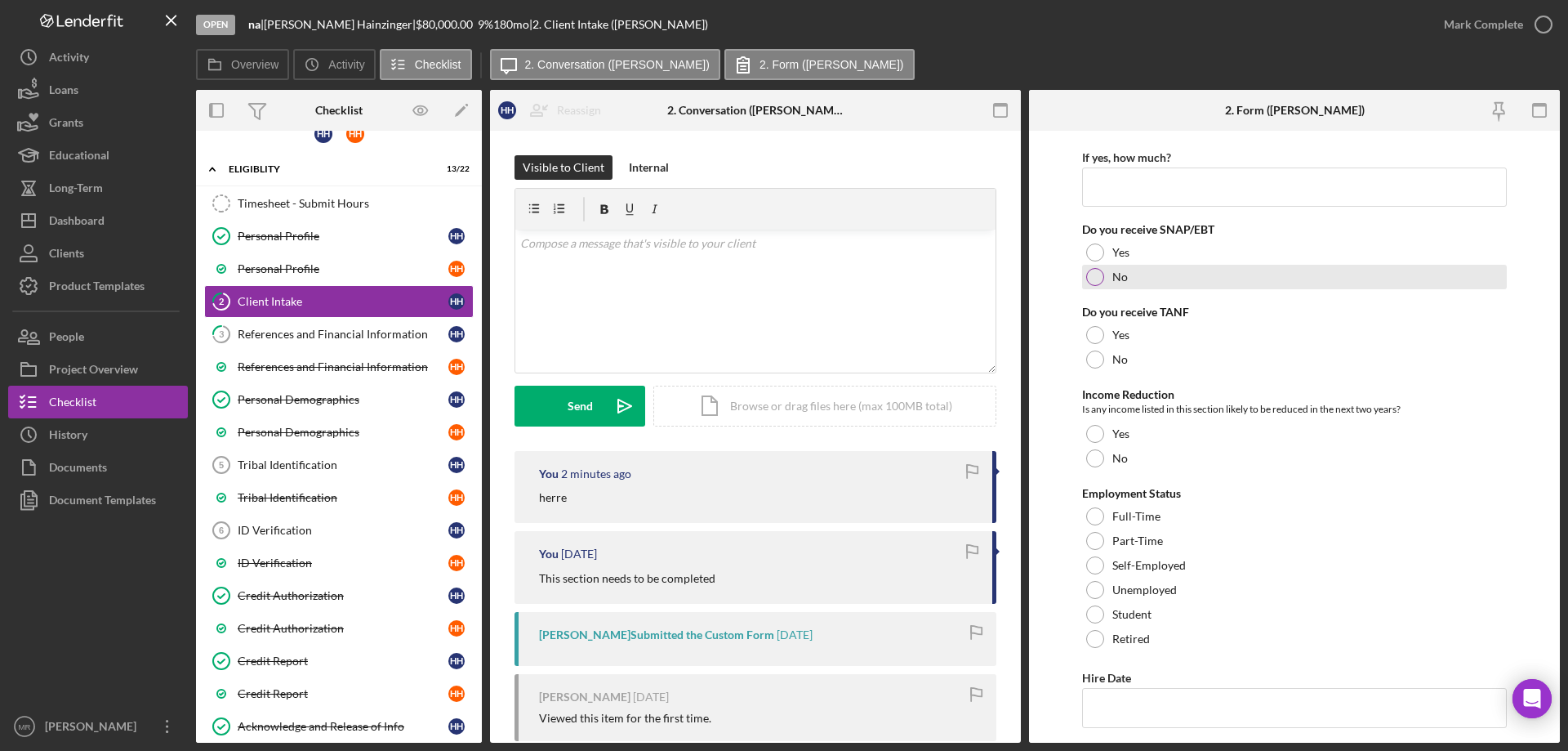
scroll to position [1471, 0]
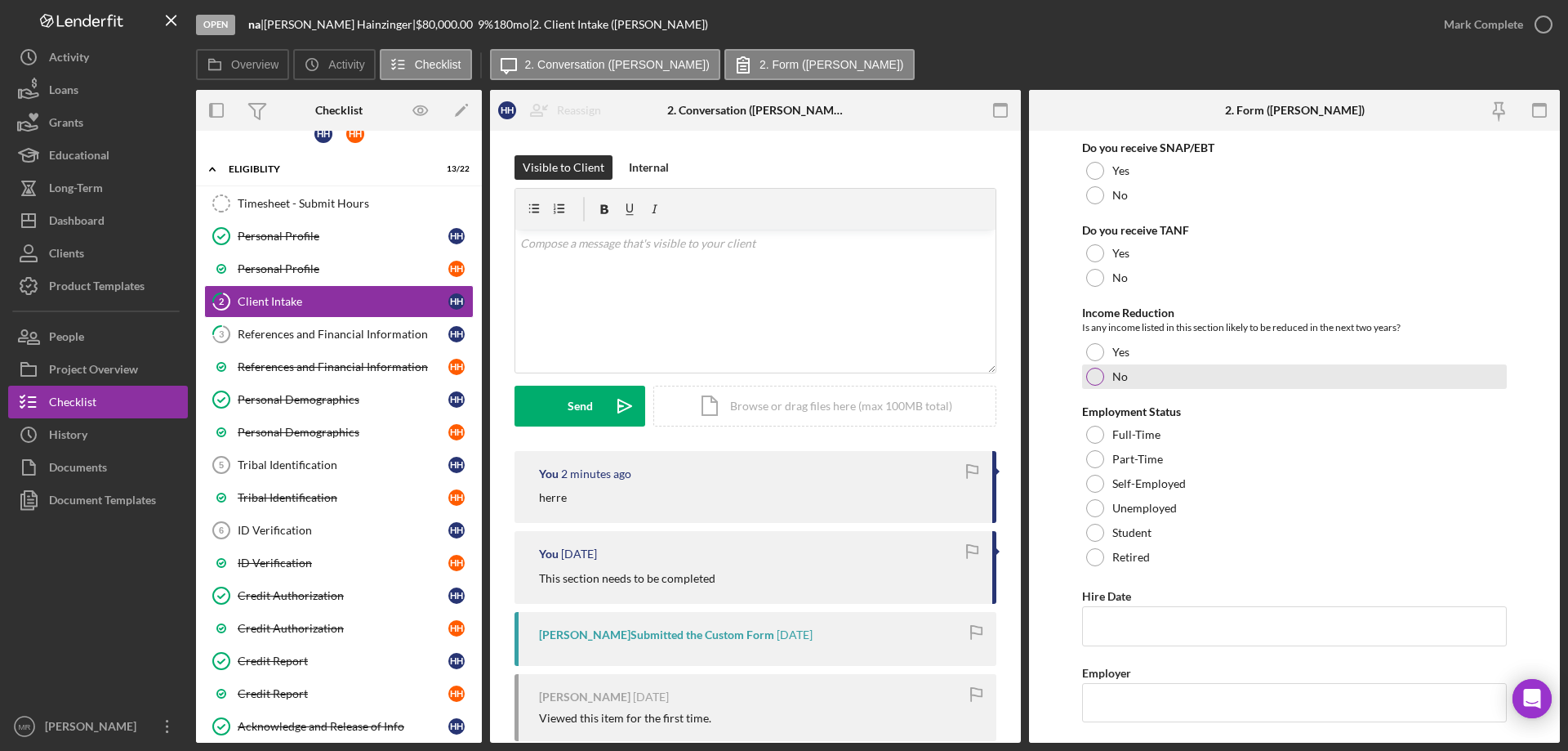
click at [1092, 378] on div at bounding box center [1095, 376] width 18 height 18
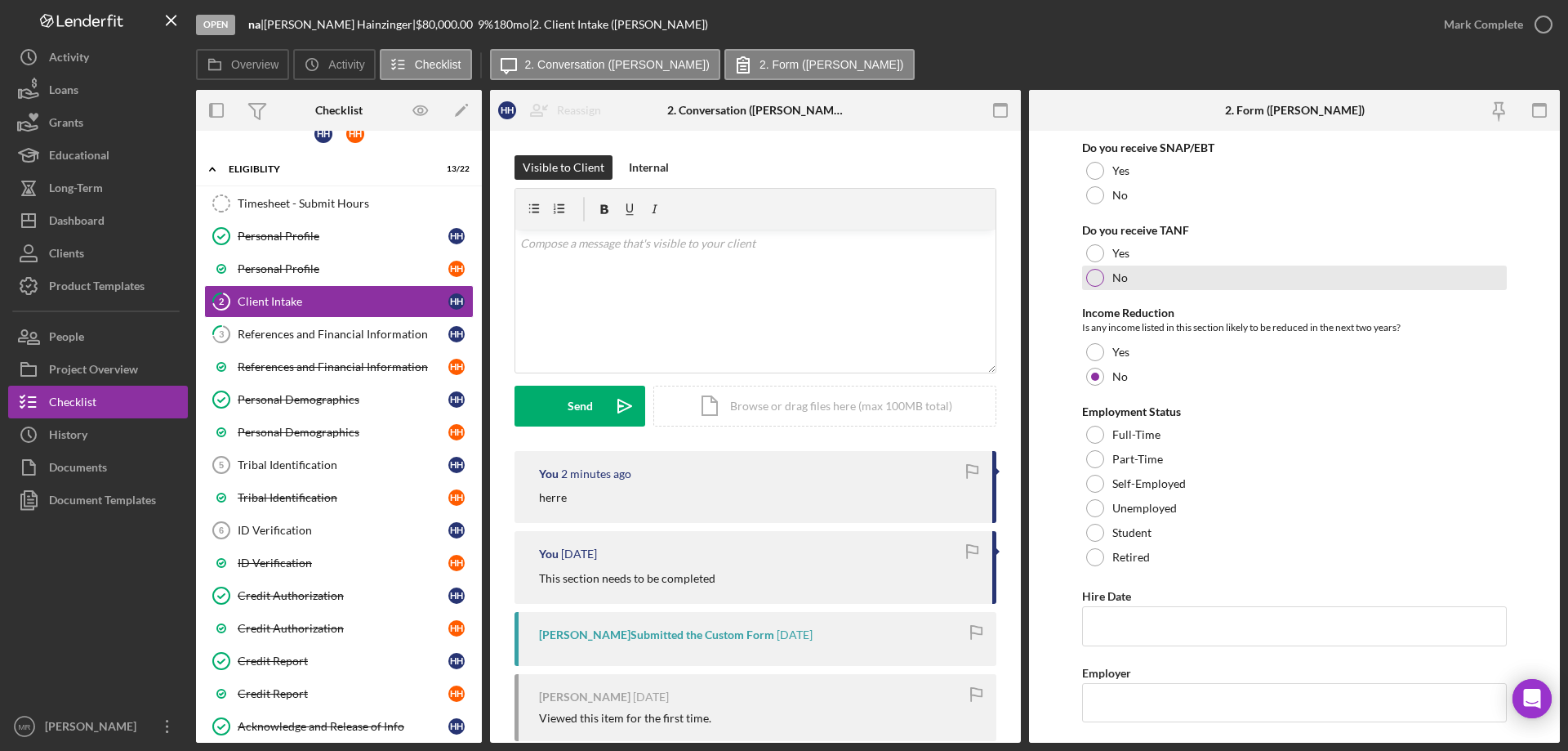
click at [1096, 276] on div at bounding box center [1095, 278] width 18 height 18
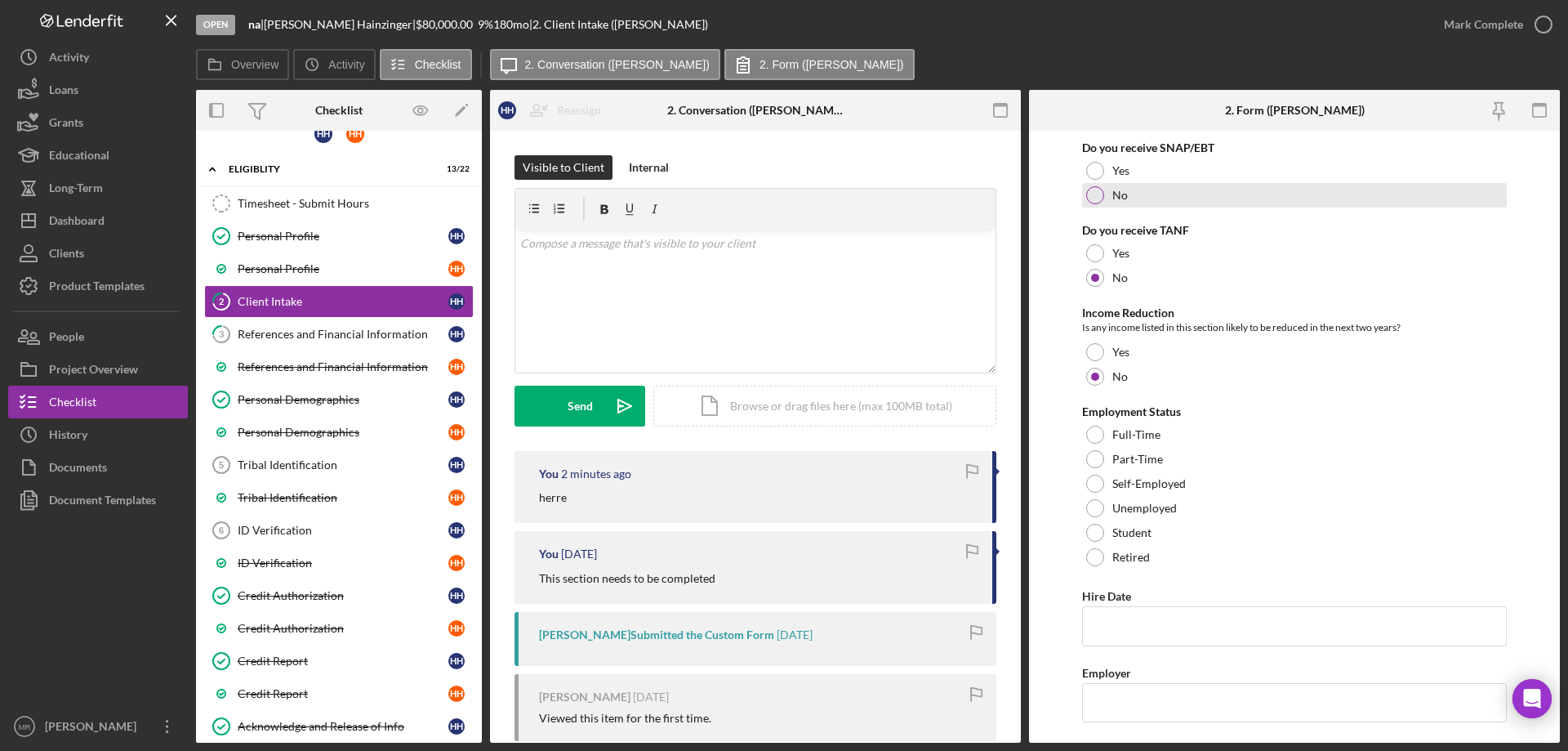
click at [1096, 187] on div at bounding box center [1095, 195] width 18 height 18
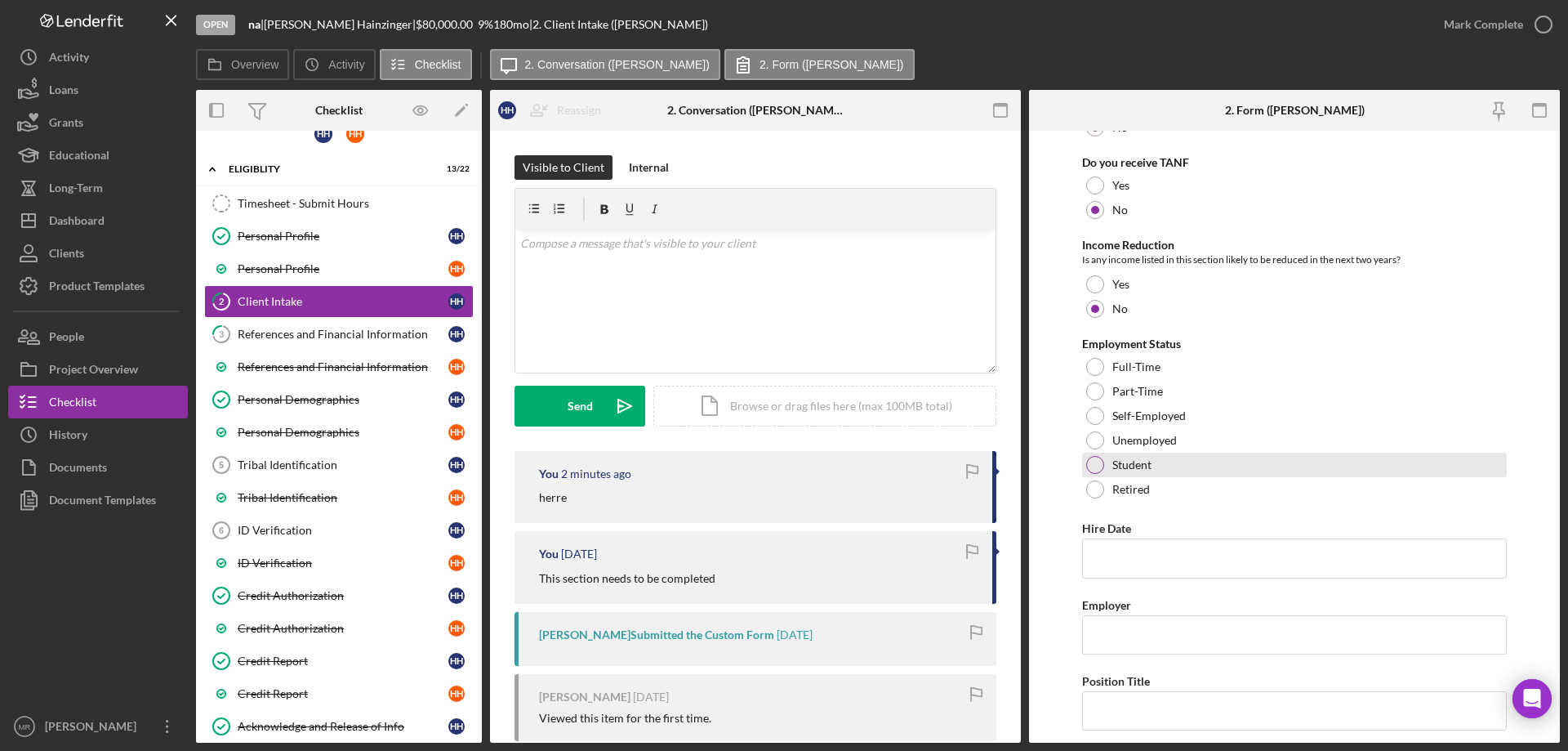
scroll to position [1552, 0]
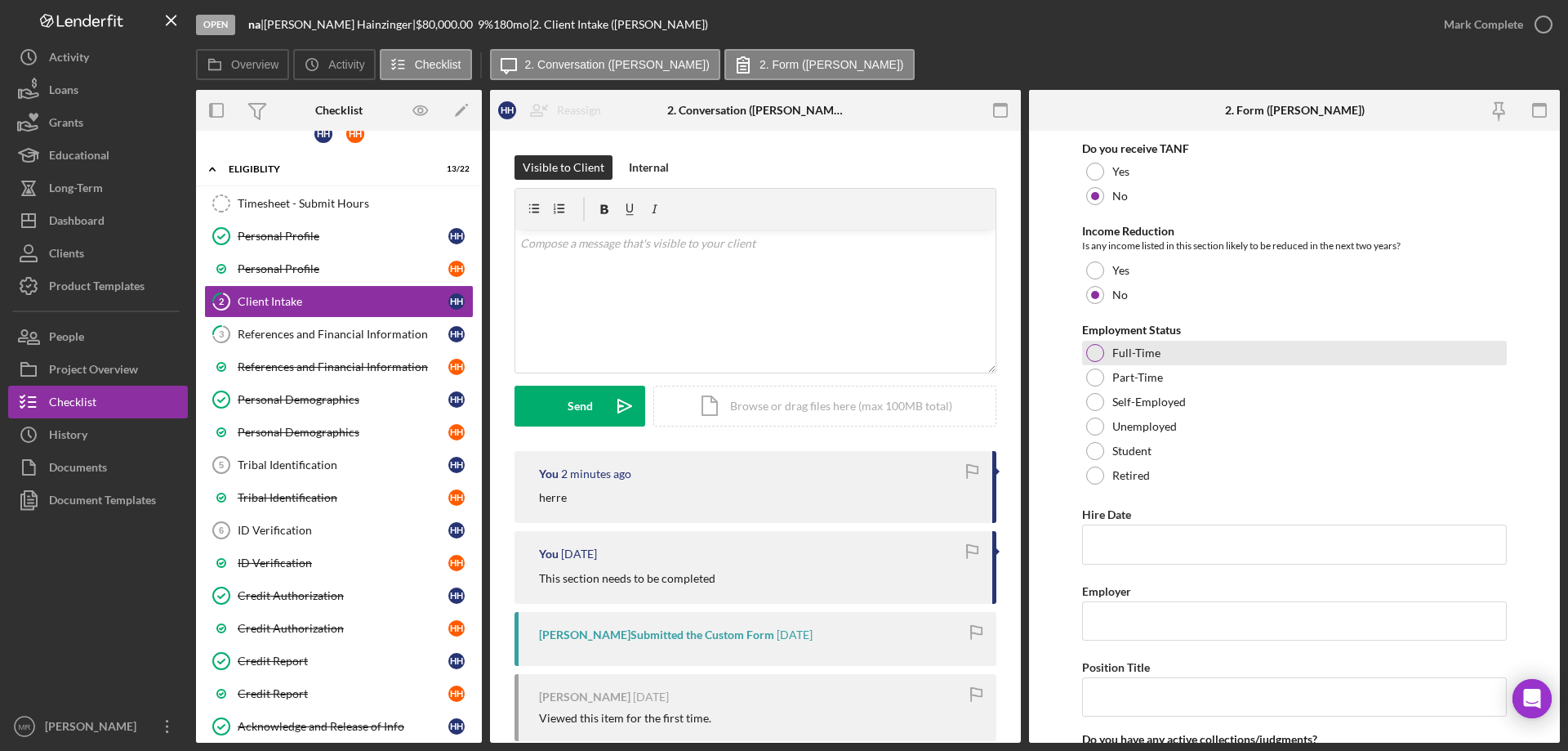
click at [1092, 349] on div at bounding box center [1095, 352] width 18 height 18
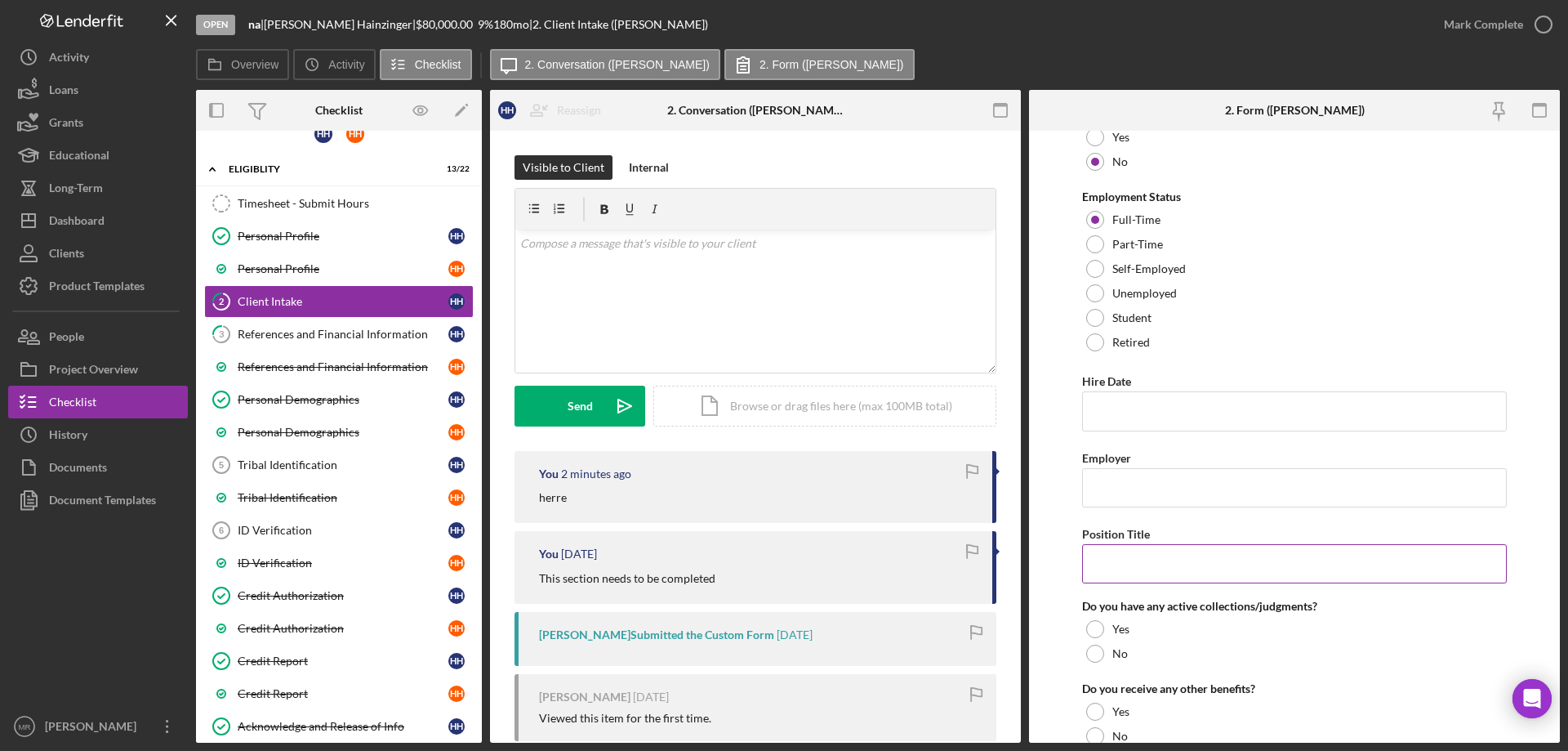
scroll to position [1716, 0]
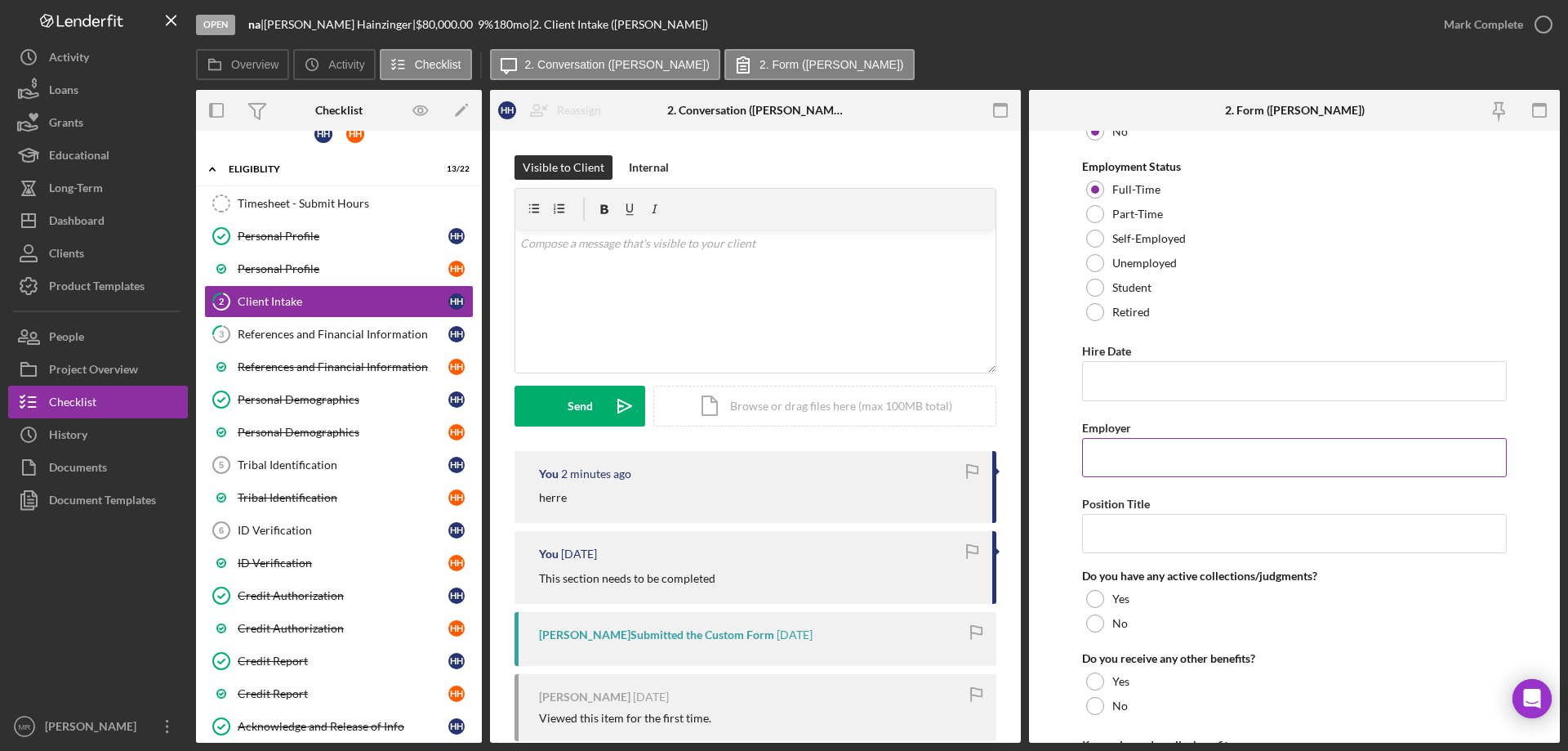
click at [1112, 460] on input "Employer" at bounding box center [1295, 458] width 425 height 40
type input "Cross Petroleum"
click at [1128, 527] on input "Position Title" at bounding box center [1295, 533] width 425 height 40
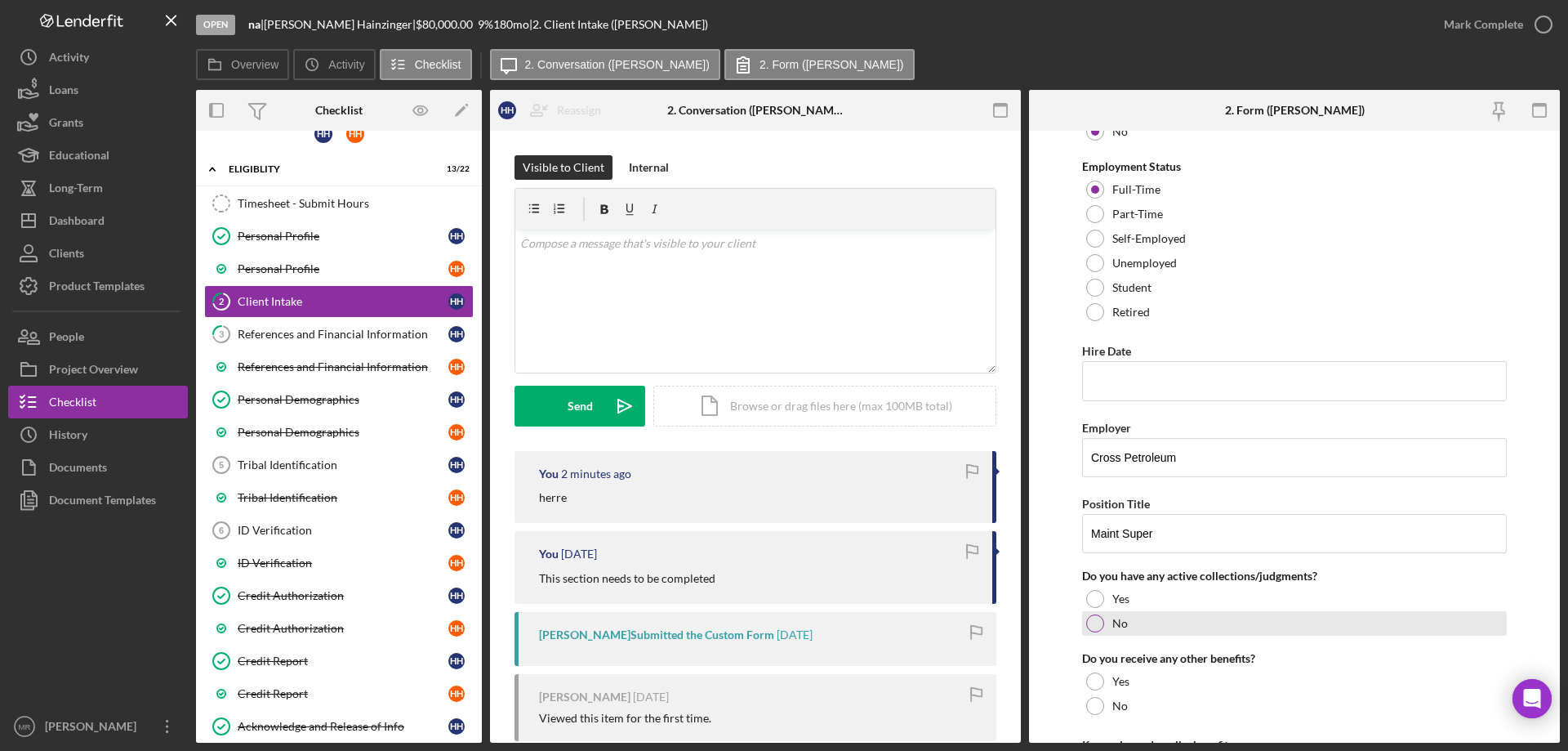
click at [1095, 620] on div at bounding box center [1095, 624] width 18 height 18
click at [1165, 531] on input "Maint Super" at bounding box center [1295, 533] width 425 height 40
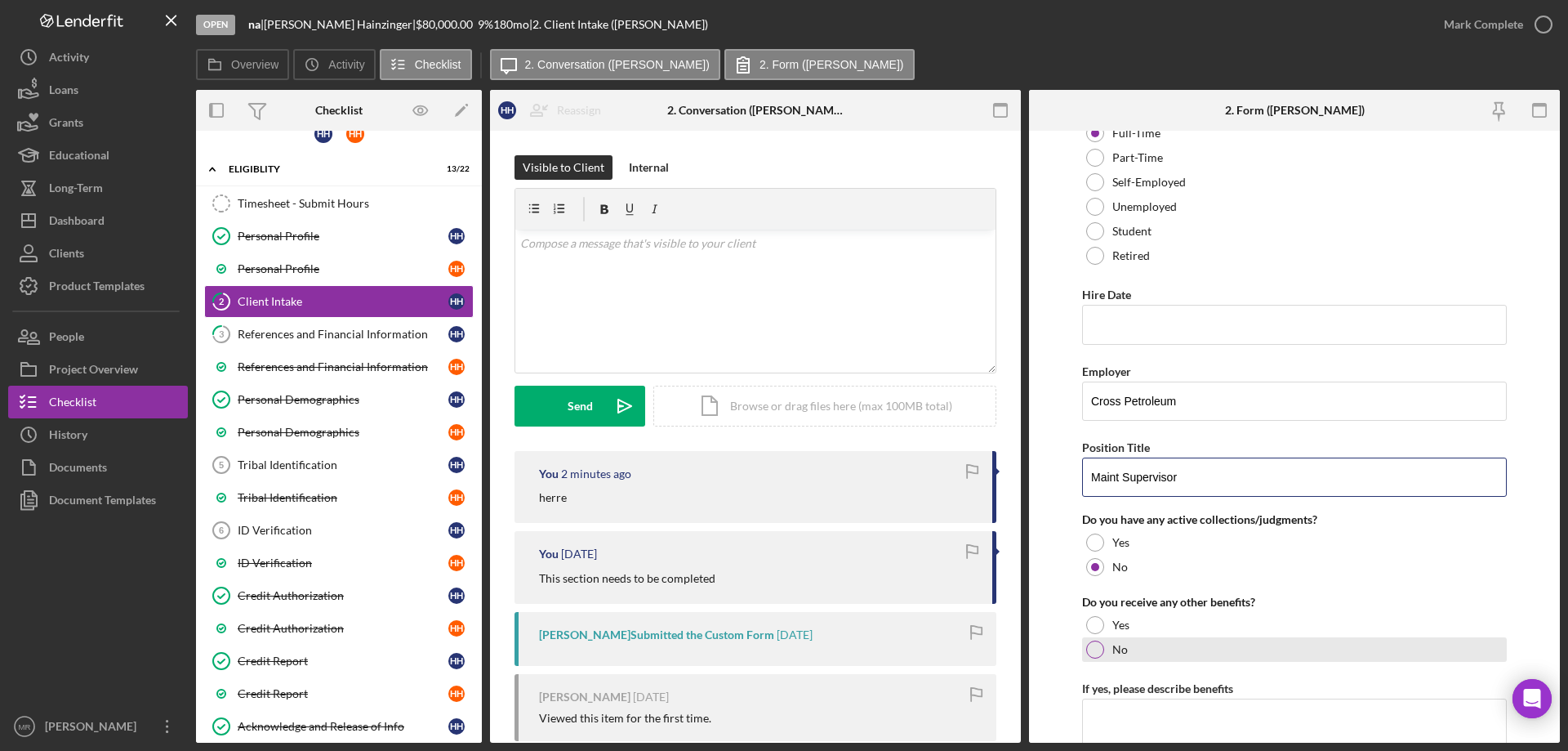
scroll to position [1879, 0]
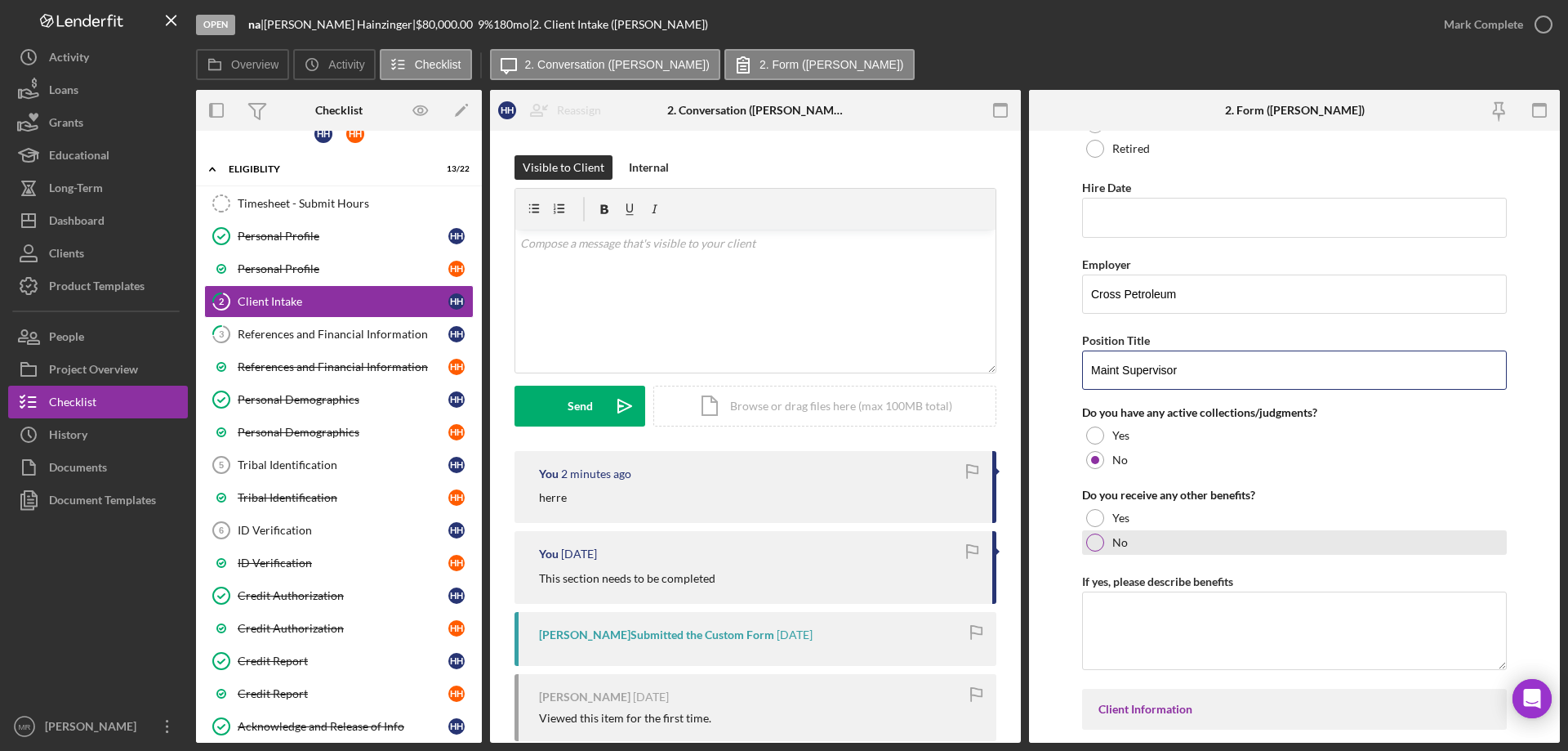
type input "Maint Supervisor"
click at [1094, 537] on div at bounding box center [1095, 542] width 18 height 18
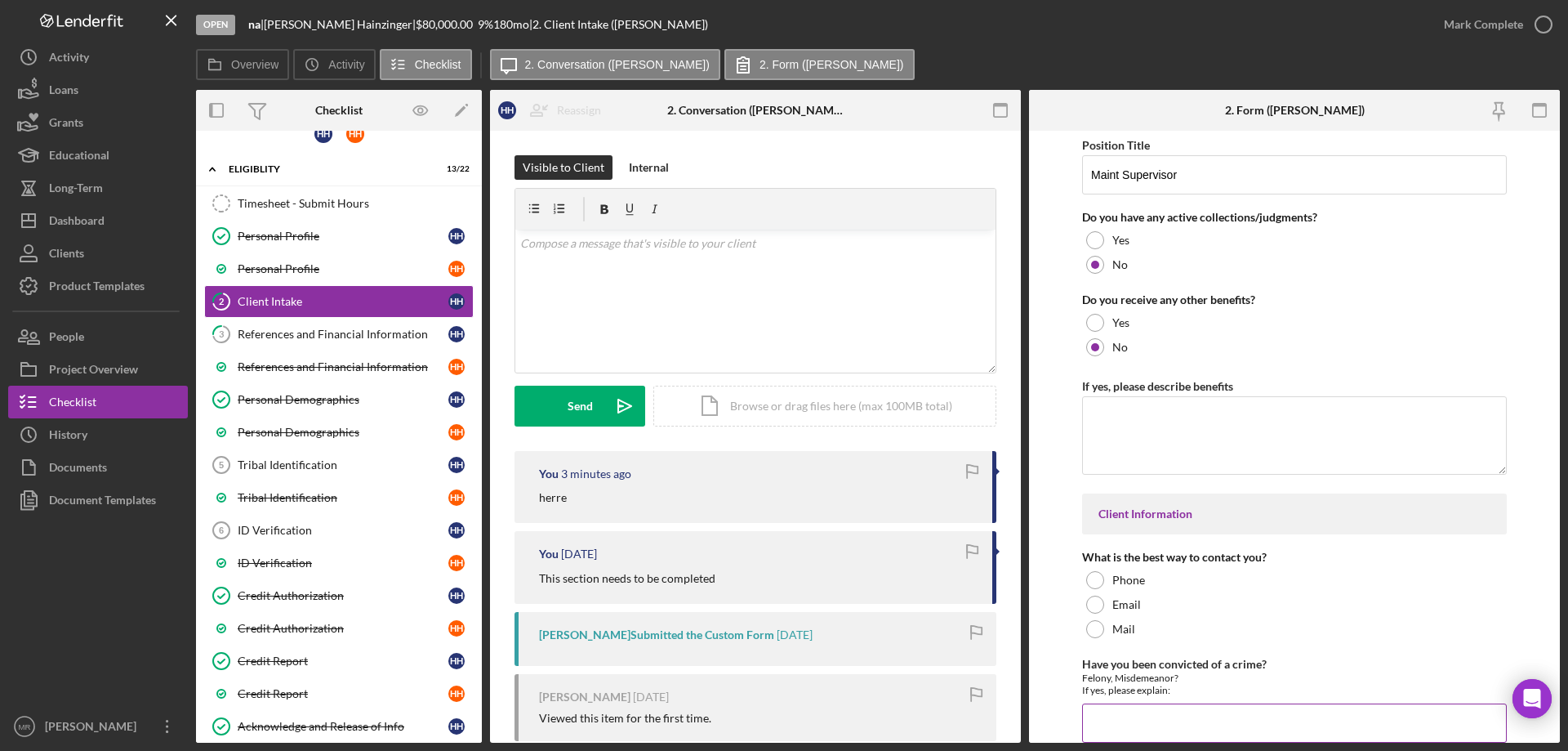
scroll to position [2125, 0]
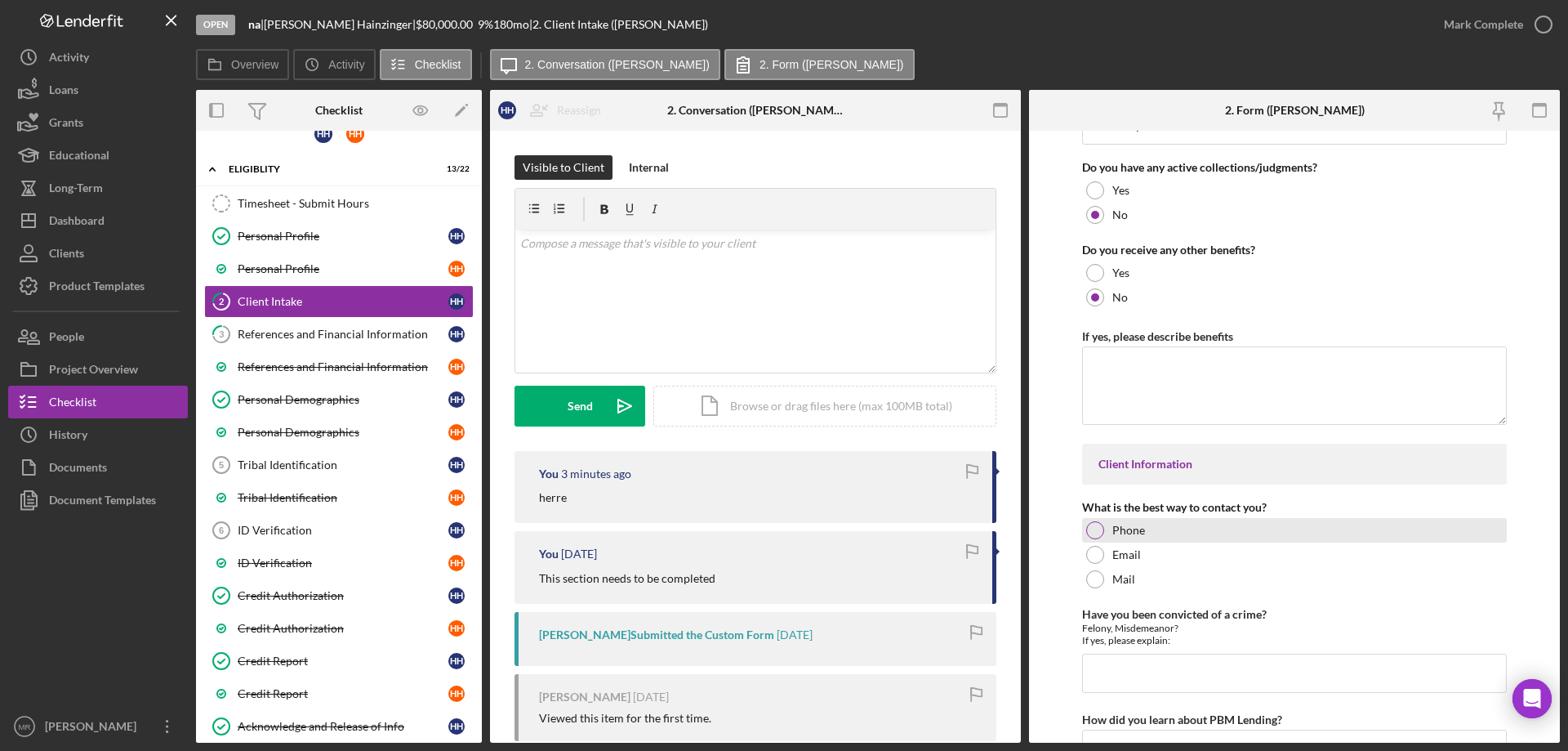
click at [1092, 529] on div at bounding box center [1095, 530] width 18 height 18
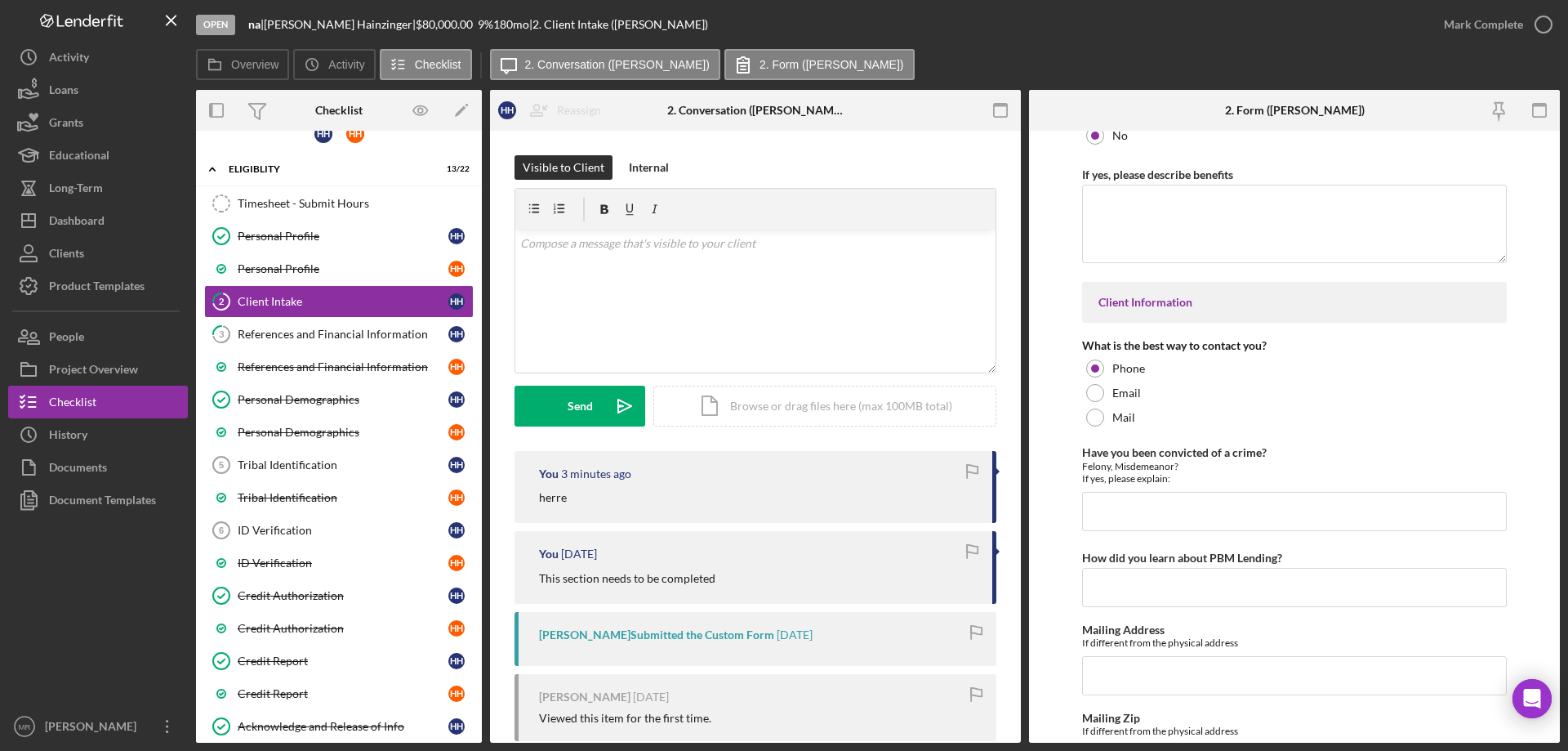
scroll to position [2288, 0]
drag, startPoint x: 1120, startPoint y: 517, endPoint x: 1127, endPoint y: 523, distance: 9.2
click at [1121, 517] on input "Have you been convicted of a crime?" at bounding box center [1295, 510] width 425 height 40
type input "na"
click at [1138, 591] on input "How did you learn about PBM Lending?" at bounding box center [1295, 586] width 425 height 40
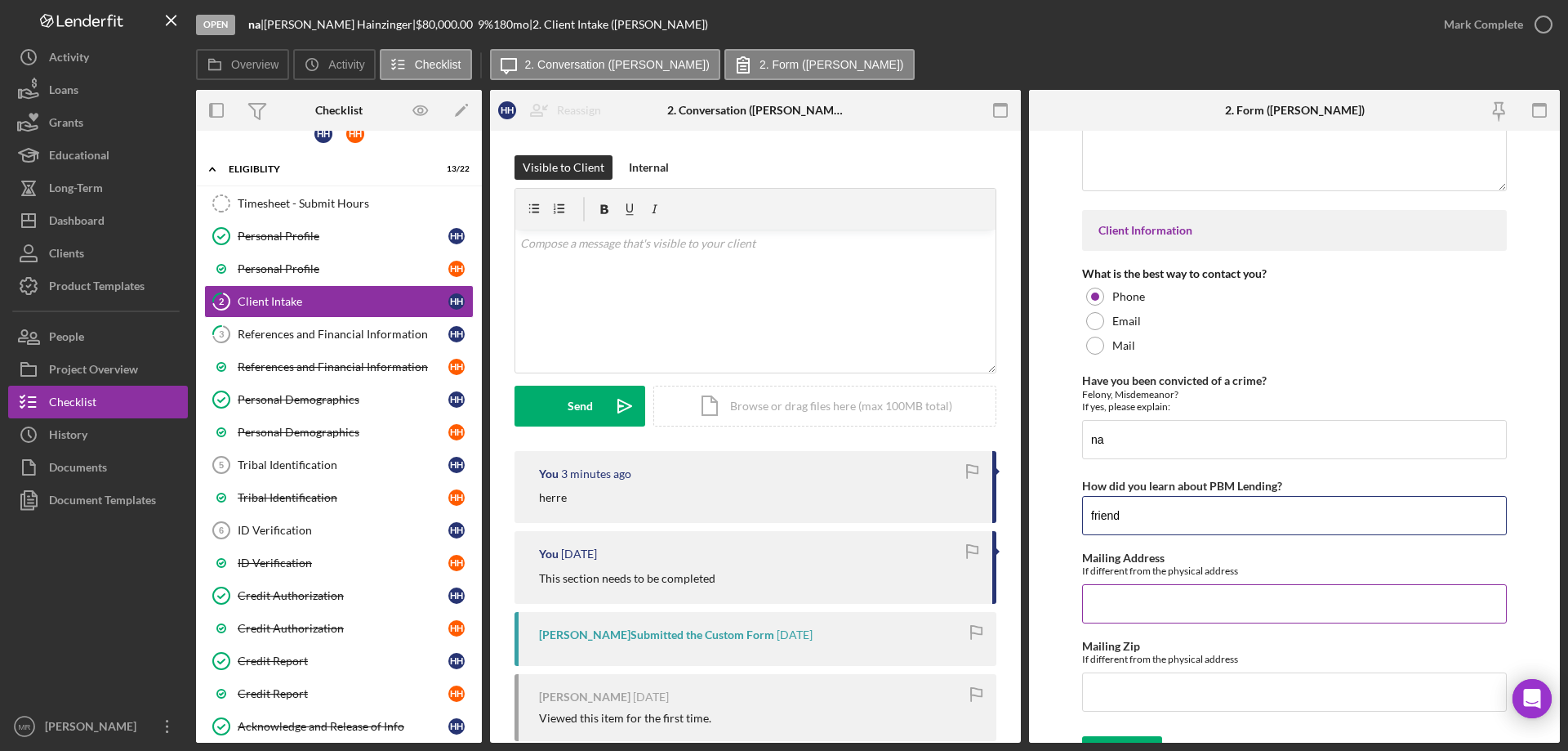
scroll to position [2387, 0]
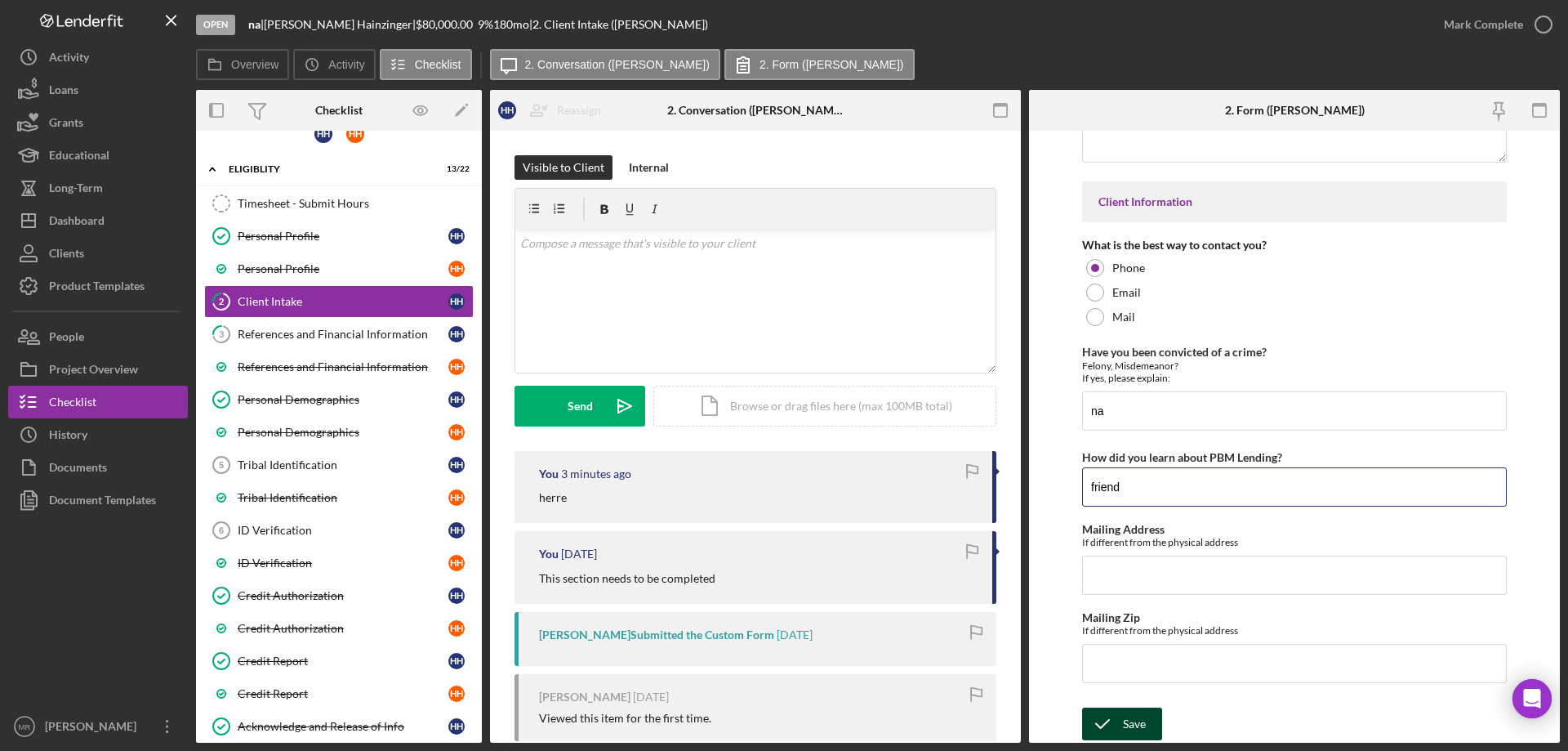
type input "friend"
click at [1131, 721] on div "Save" at bounding box center [1135, 724] width 23 height 33
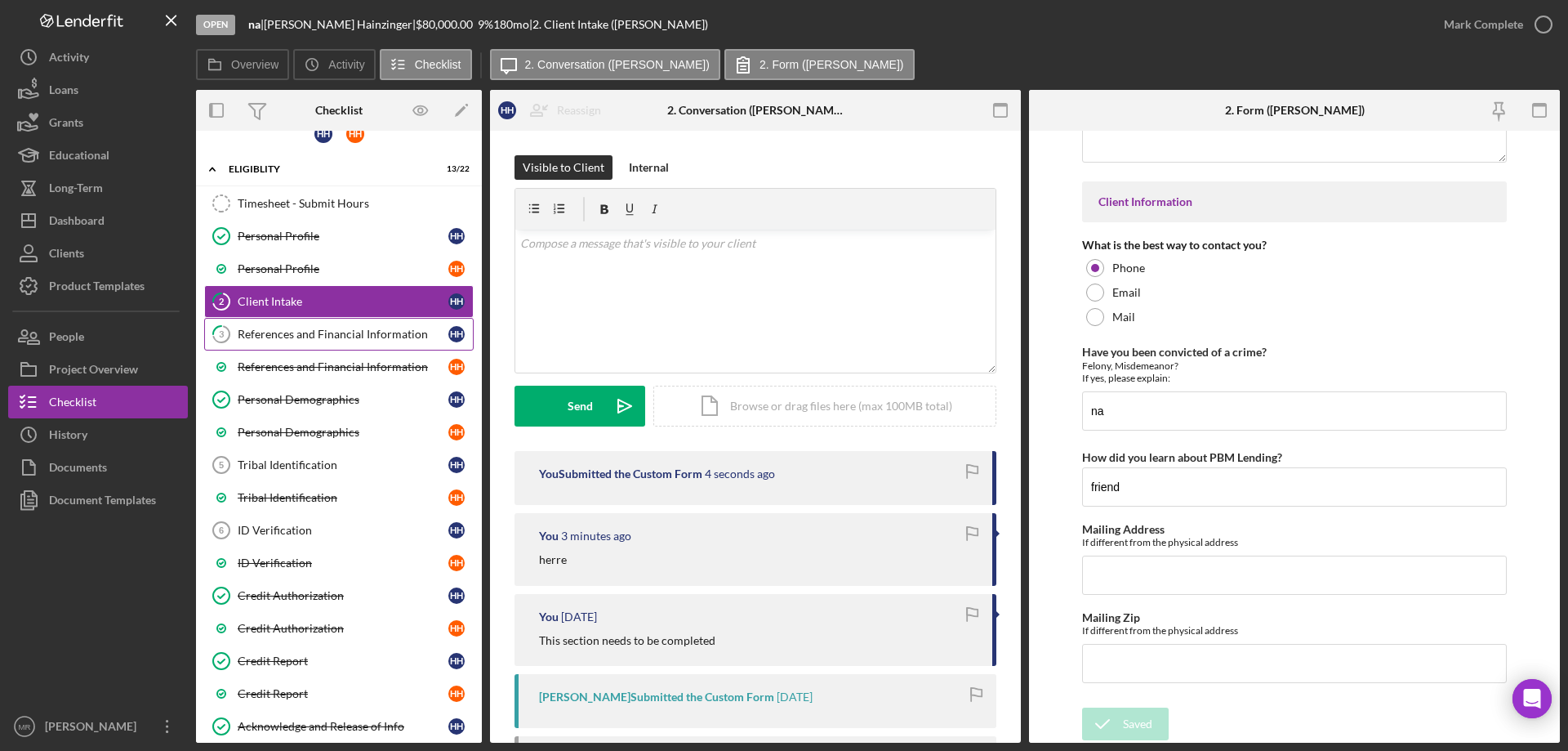
click at [308, 331] on div "References and Financial Information" at bounding box center [343, 334] width 210 height 14
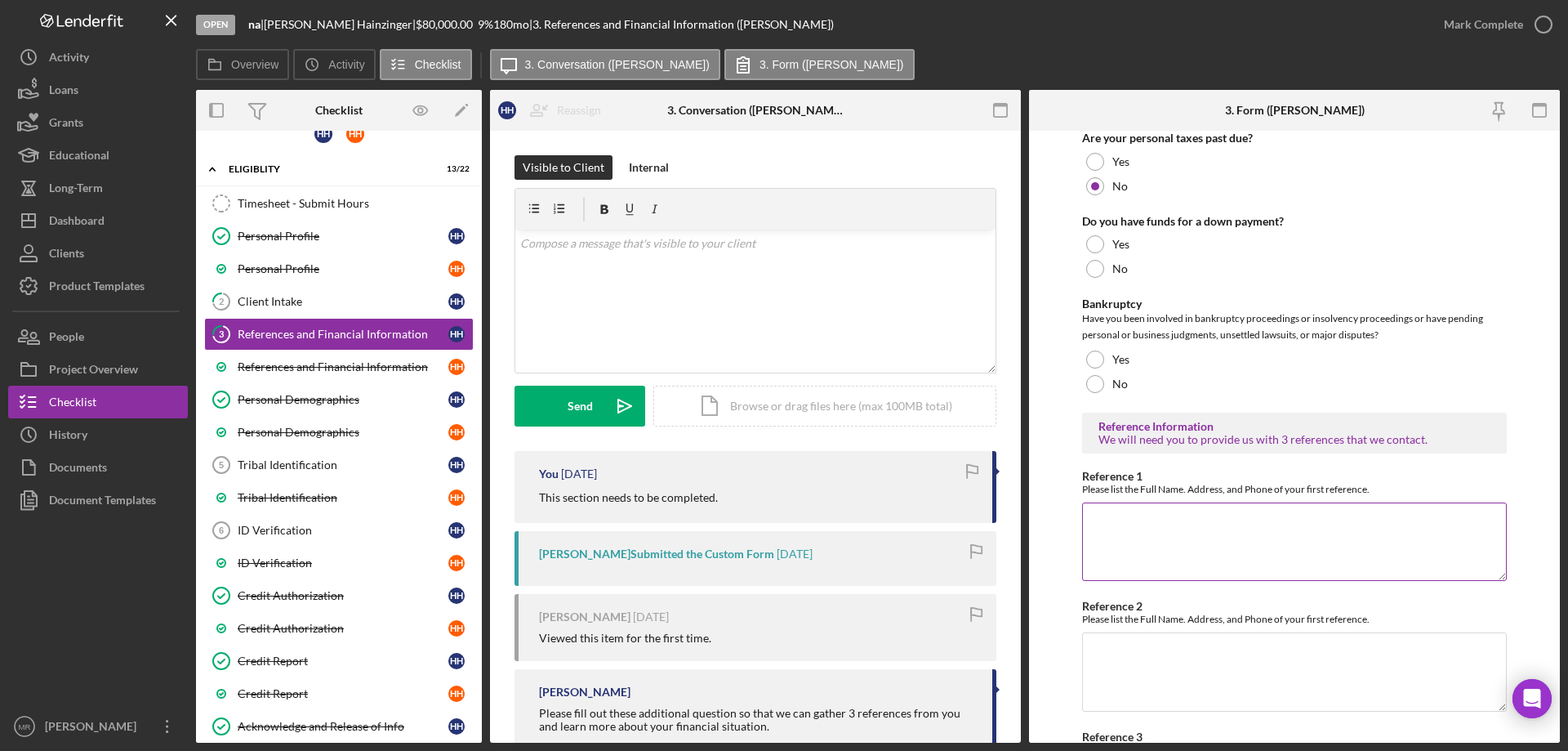
scroll to position [392, 0]
click at [1097, 269] on div at bounding box center [1095, 270] width 18 height 18
click at [1096, 391] on div at bounding box center [1095, 385] width 18 height 18
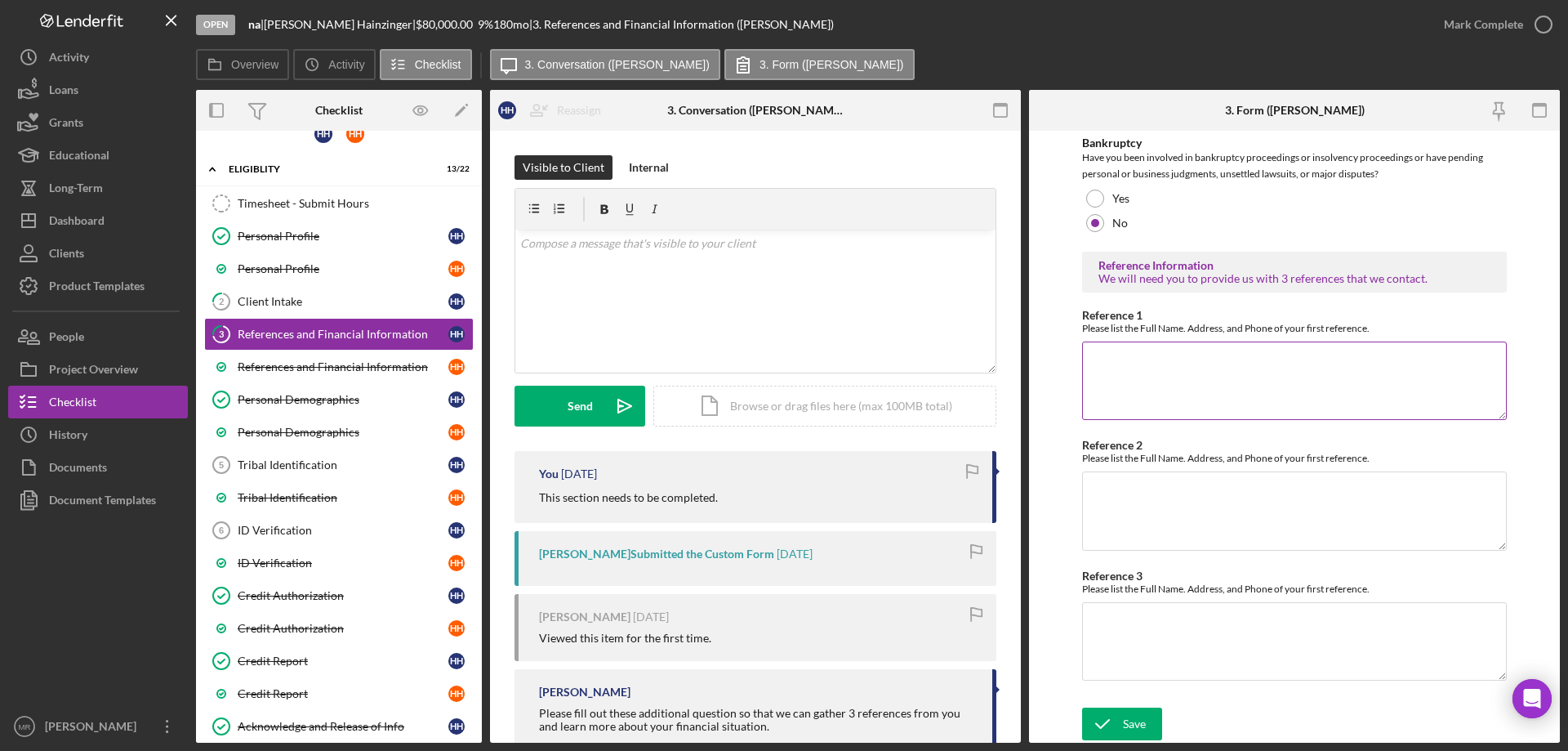
scroll to position [556, 0]
click at [303, 365] on div "References and Financial Information" at bounding box center [343, 367] width 210 height 14
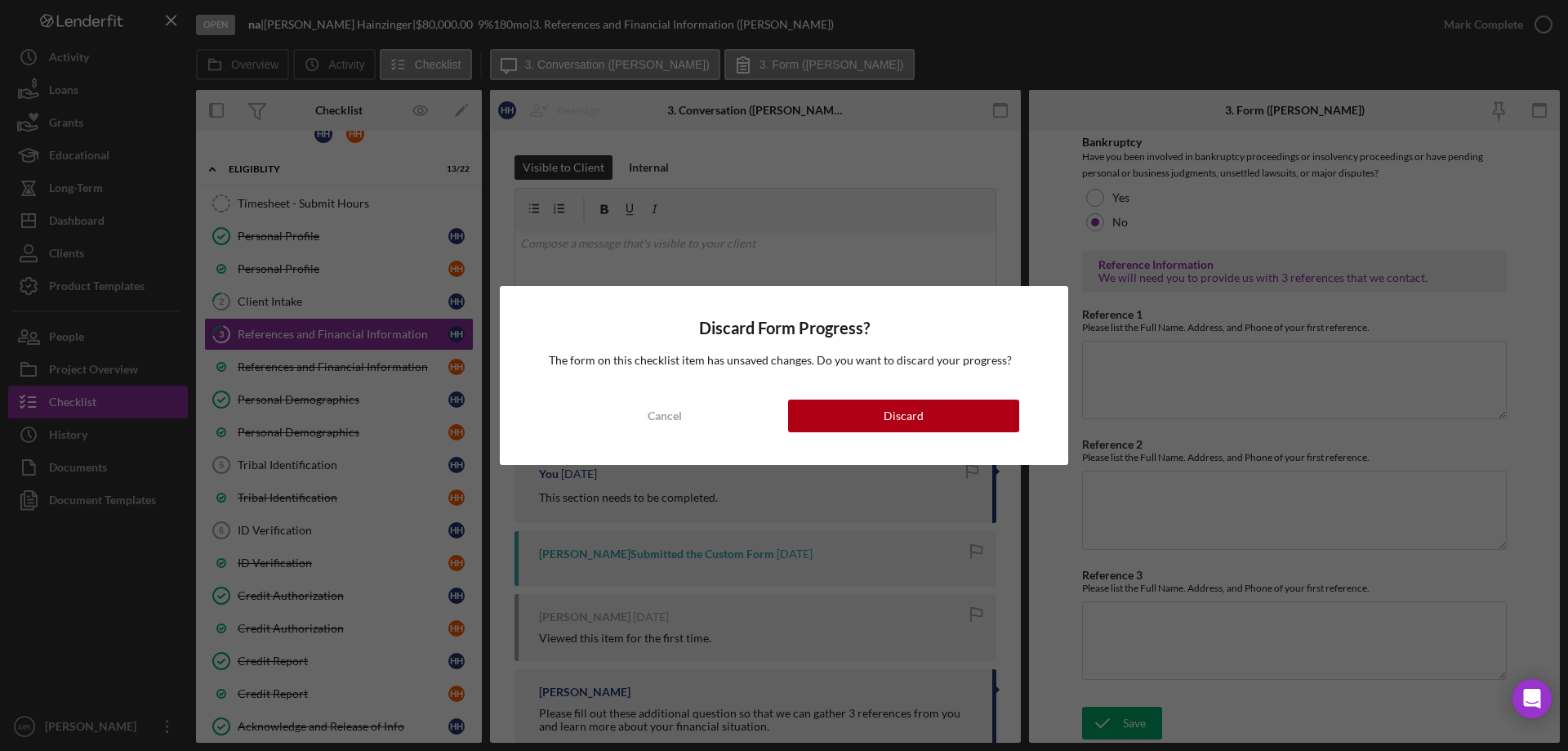
drag, startPoint x: 867, startPoint y: 414, endPoint x: 1019, endPoint y: 433, distance: 153.2
click at [889, 418] on button "Discard" at bounding box center [904, 416] width 232 height 33
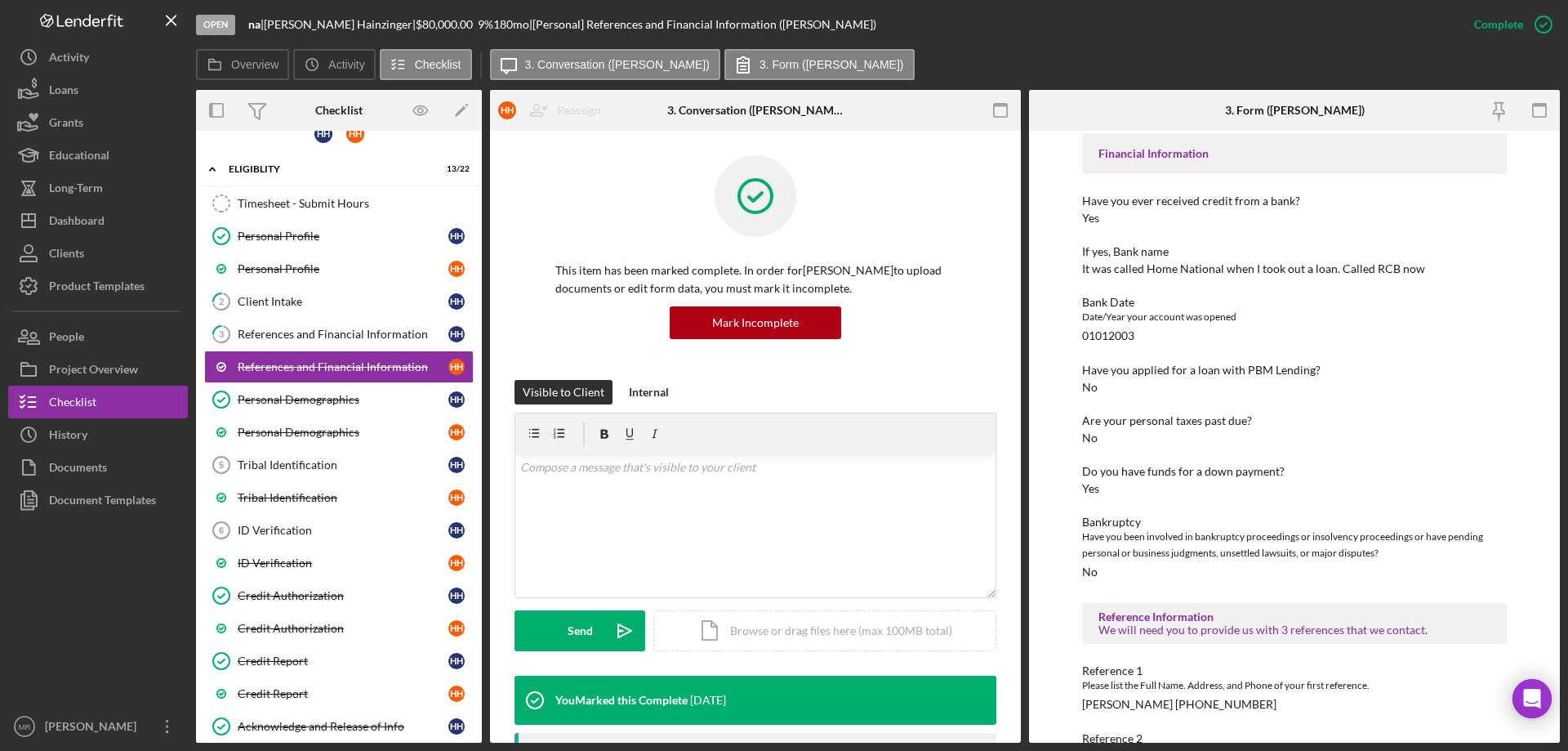
scroll to position [207, 0]
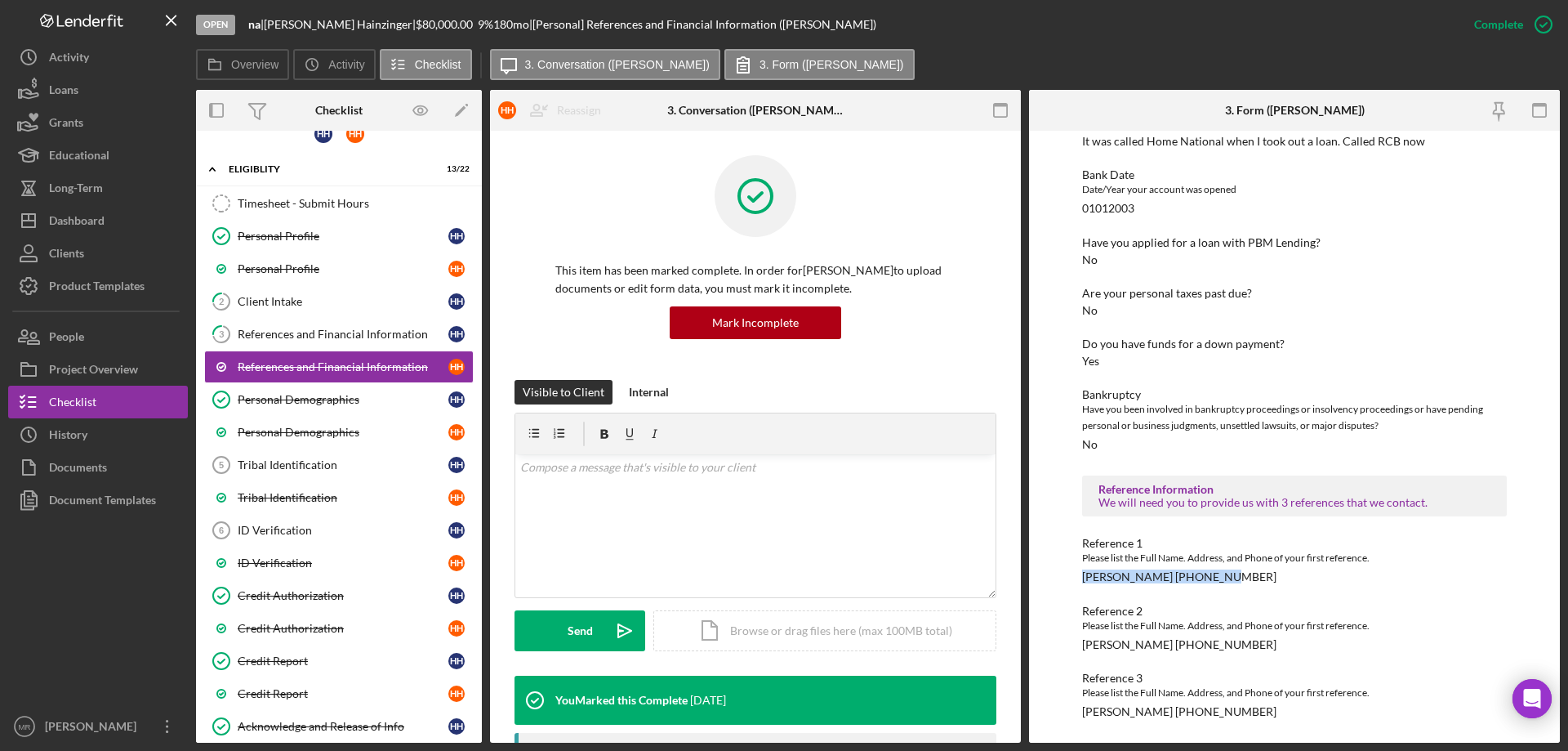
drag, startPoint x: 1098, startPoint y: 578, endPoint x: 1217, endPoint y: 578, distance: 119.0
click at [1231, 579] on div "Reference 1 Please list the Full Name. Address, and Phone of your first referen…" at bounding box center [1295, 560] width 425 height 46
copy div "[PERSON_NAME] [PHONE_NUMBER]"
click at [280, 336] on div "References and Financial Information" at bounding box center [343, 334] width 210 height 14
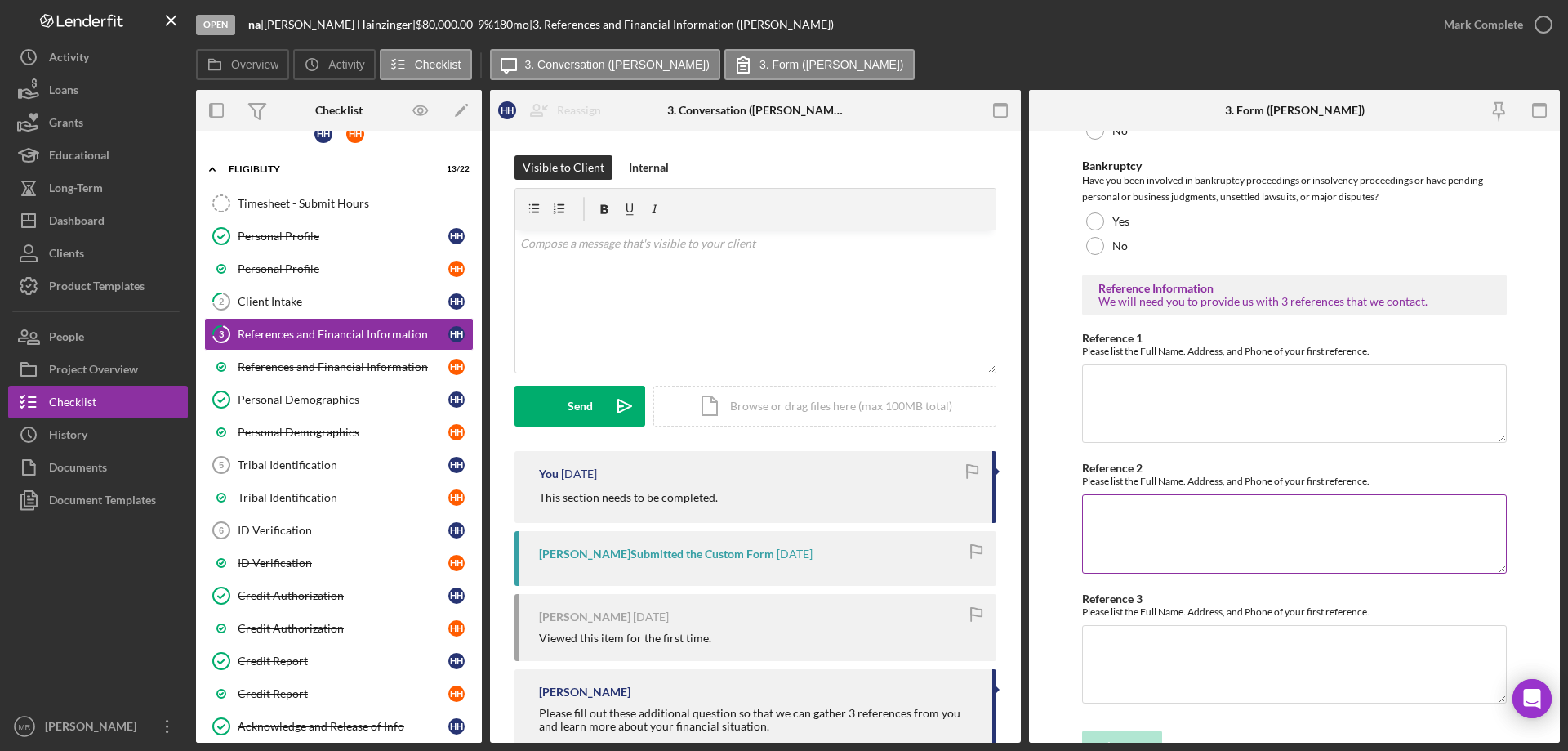
scroll to position [556, 0]
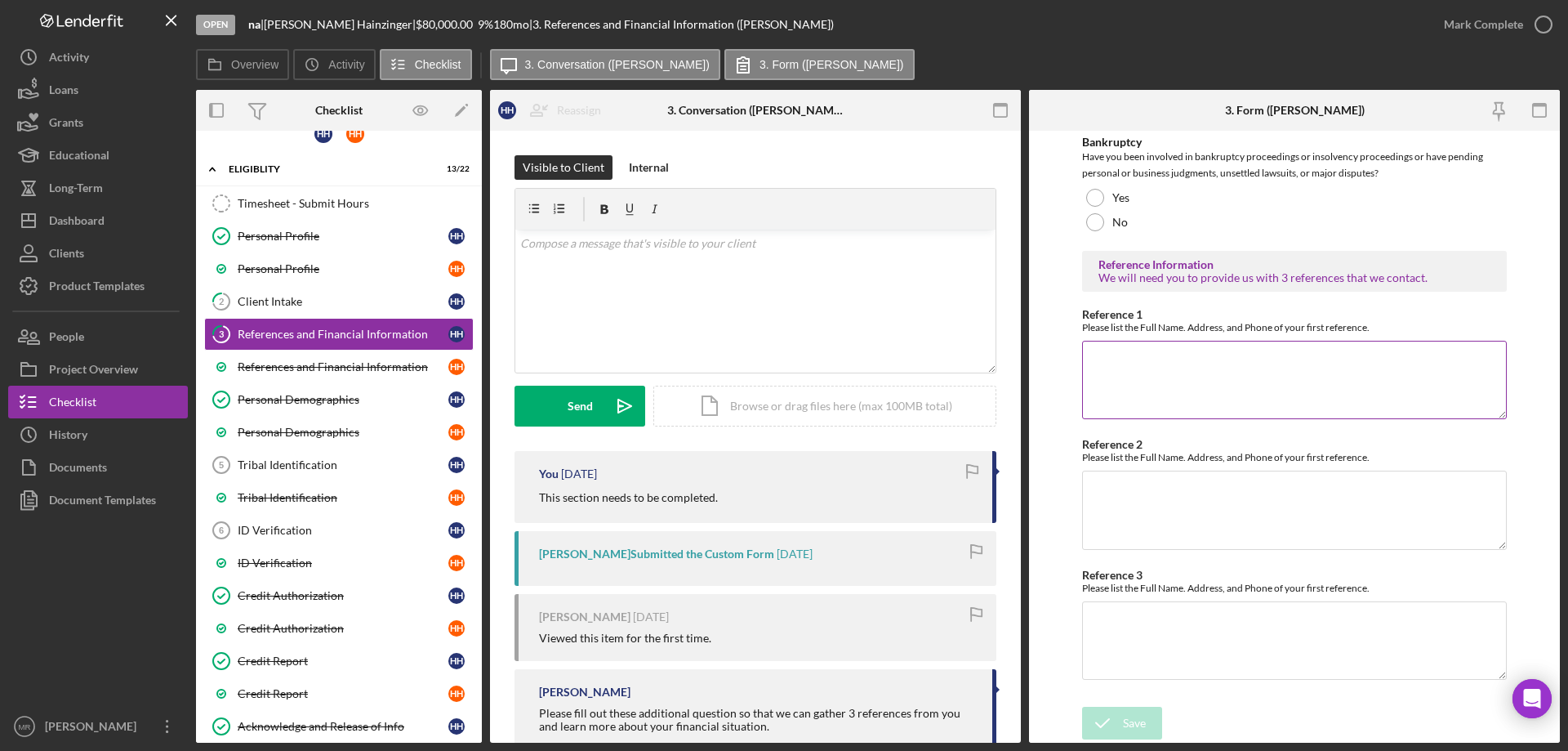
click at [1113, 384] on textarea "Reference 1" at bounding box center [1295, 379] width 425 height 78
paste textarea "[PERSON_NAME] [PHONE_NUMBER]"
type textarea "[PERSON_NAME] [PHONE_NUMBER]"
click at [1129, 729] on div "Save" at bounding box center [1135, 723] width 23 height 33
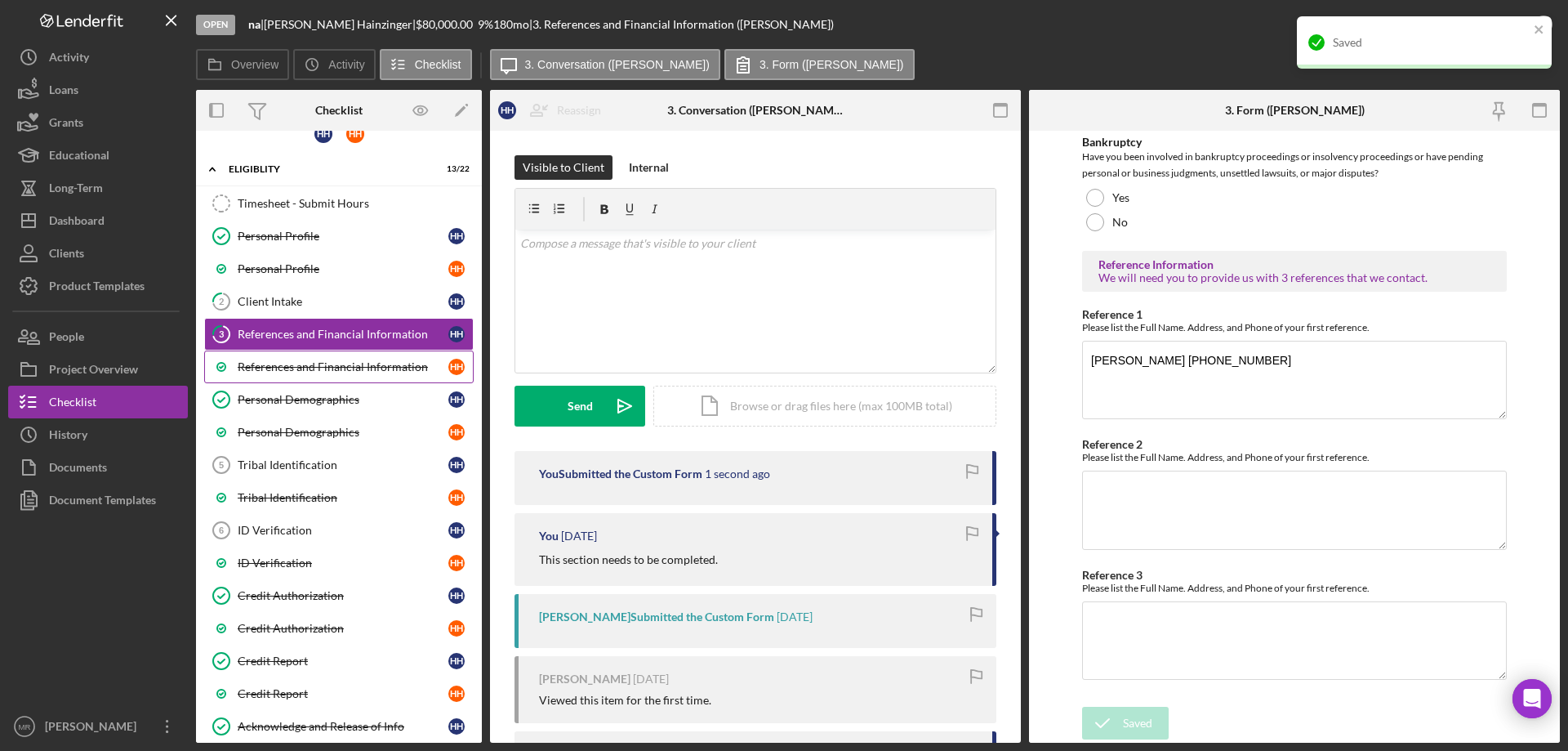
click at [288, 370] on div "References and Financial Information" at bounding box center [343, 367] width 210 height 14
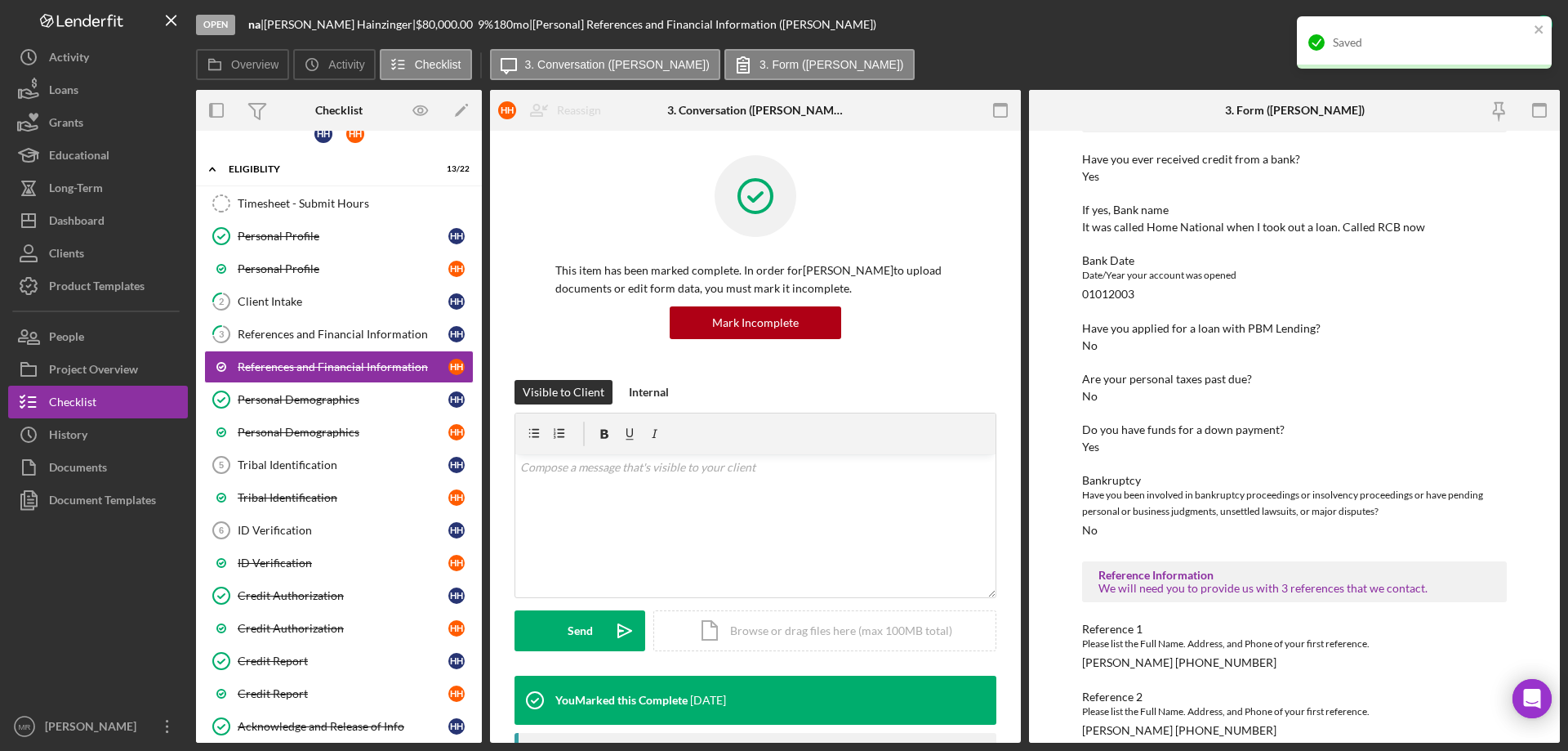
scroll to position [207, 0]
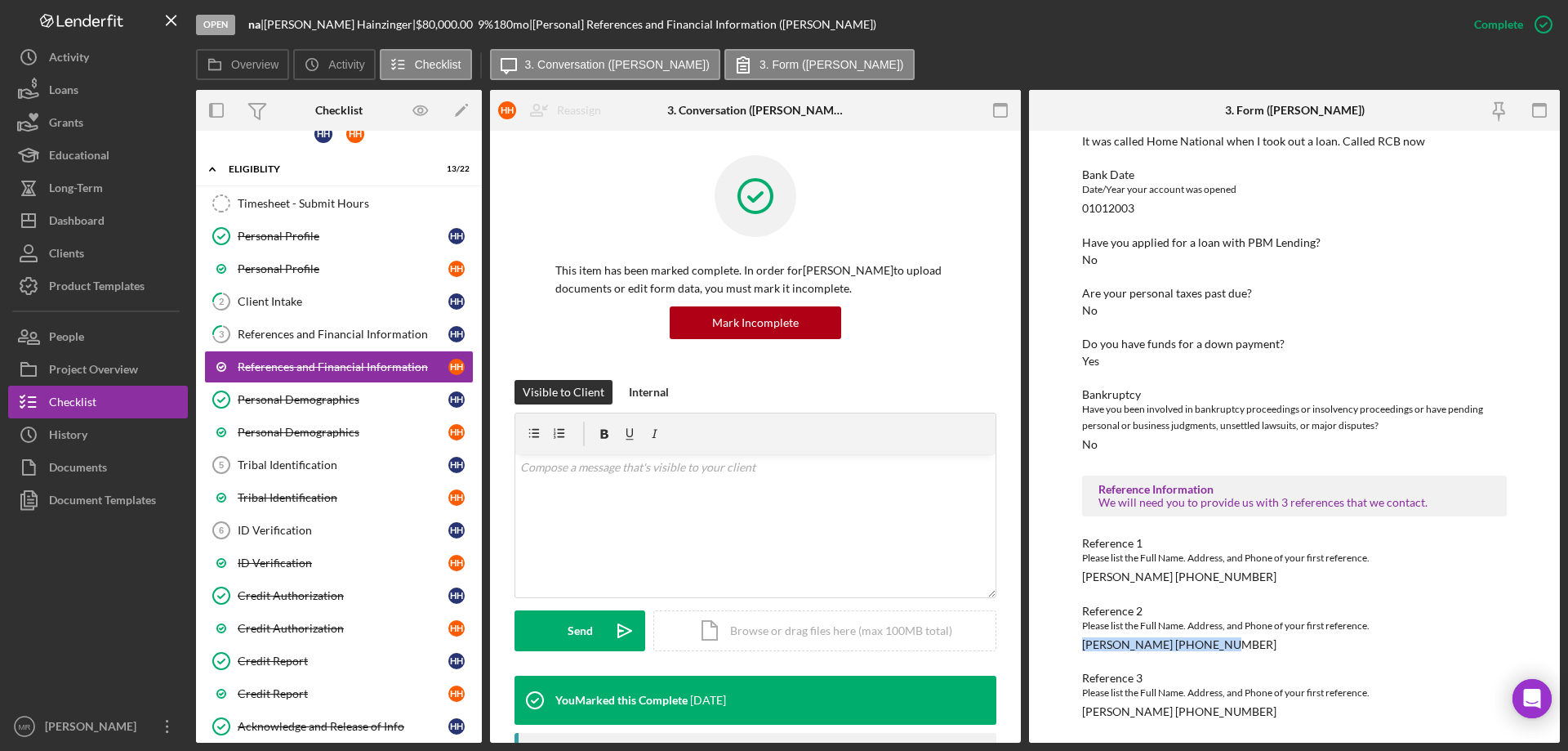
drag, startPoint x: 1084, startPoint y: 642, endPoint x: 1216, endPoint y: 641, distance: 132.0
click at [1216, 641] on div "Reference 2 Please list the Full Name. Address, and Phone of your first referen…" at bounding box center [1295, 627] width 425 height 46
copy div "[PERSON_NAME] [PHONE_NUMBER]"
click at [313, 333] on div "References and Financial Information" at bounding box center [343, 334] width 210 height 14
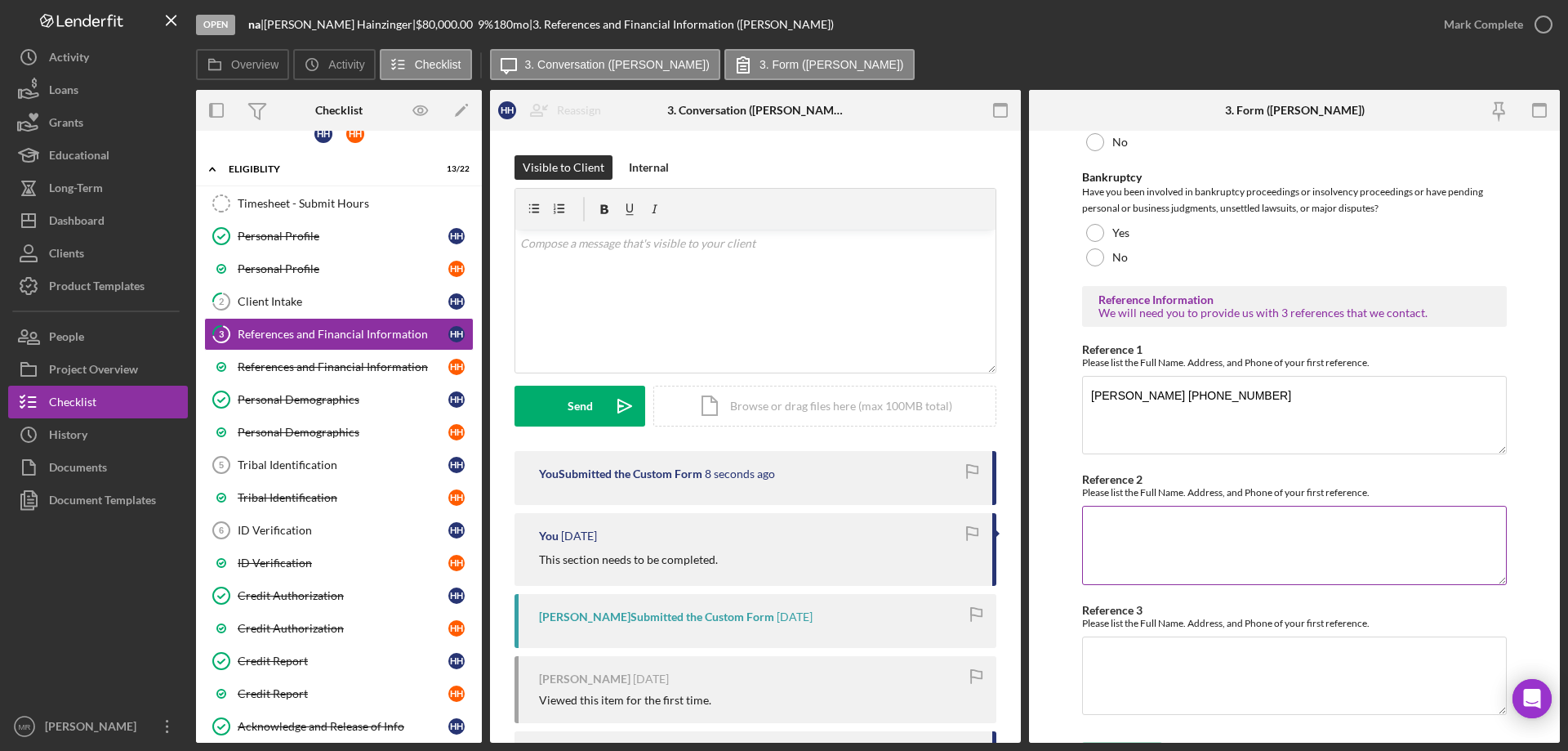
scroll to position [556, 0]
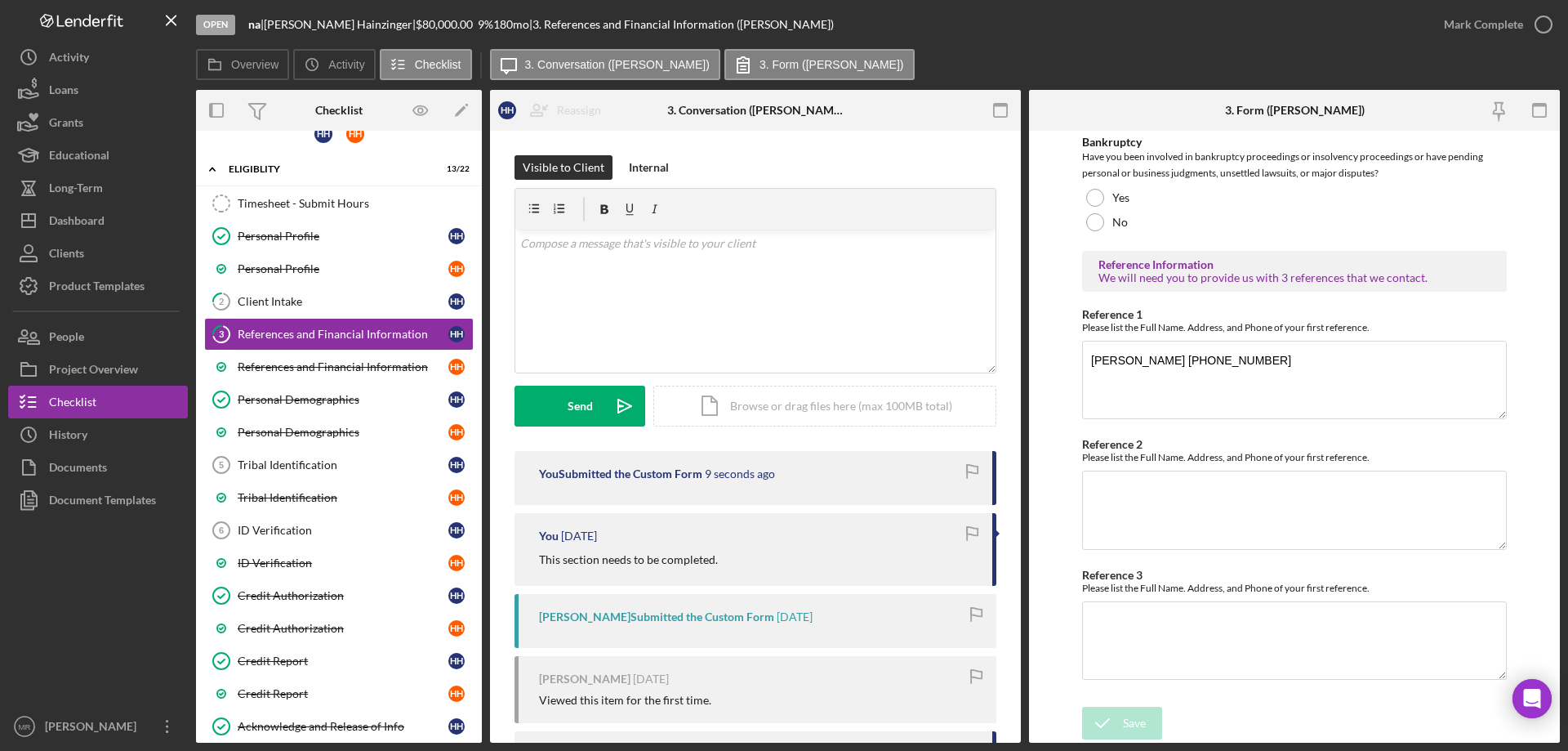
click at [1080, 467] on form "Financial Information Have you ever received credit from a bank? Yes No If yes,…" at bounding box center [1295, 436] width 531 height 612
click at [1136, 487] on textarea "Reference 2" at bounding box center [1295, 510] width 425 height 78
paste textarea "[PERSON_NAME] [PHONE_NUMBER]"
type textarea "[PERSON_NAME] [PHONE_NUMBER]"
click at [1123, 717] on div "Save" at bounding box center [1135, 723] width 23 height 33
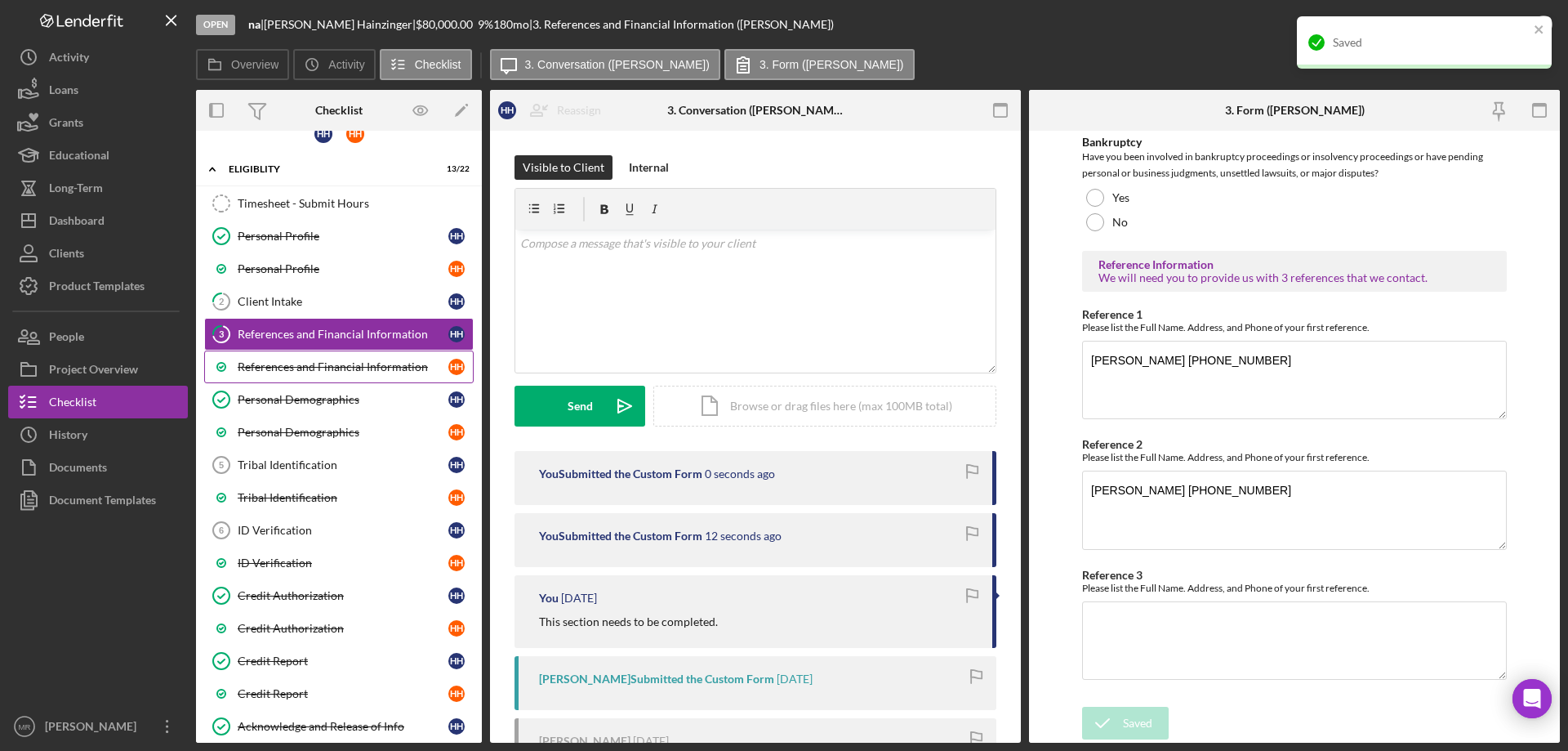
click at [288, 365] on div "References and Financial Information" at bounding box center [343, 367] width 210 height 14
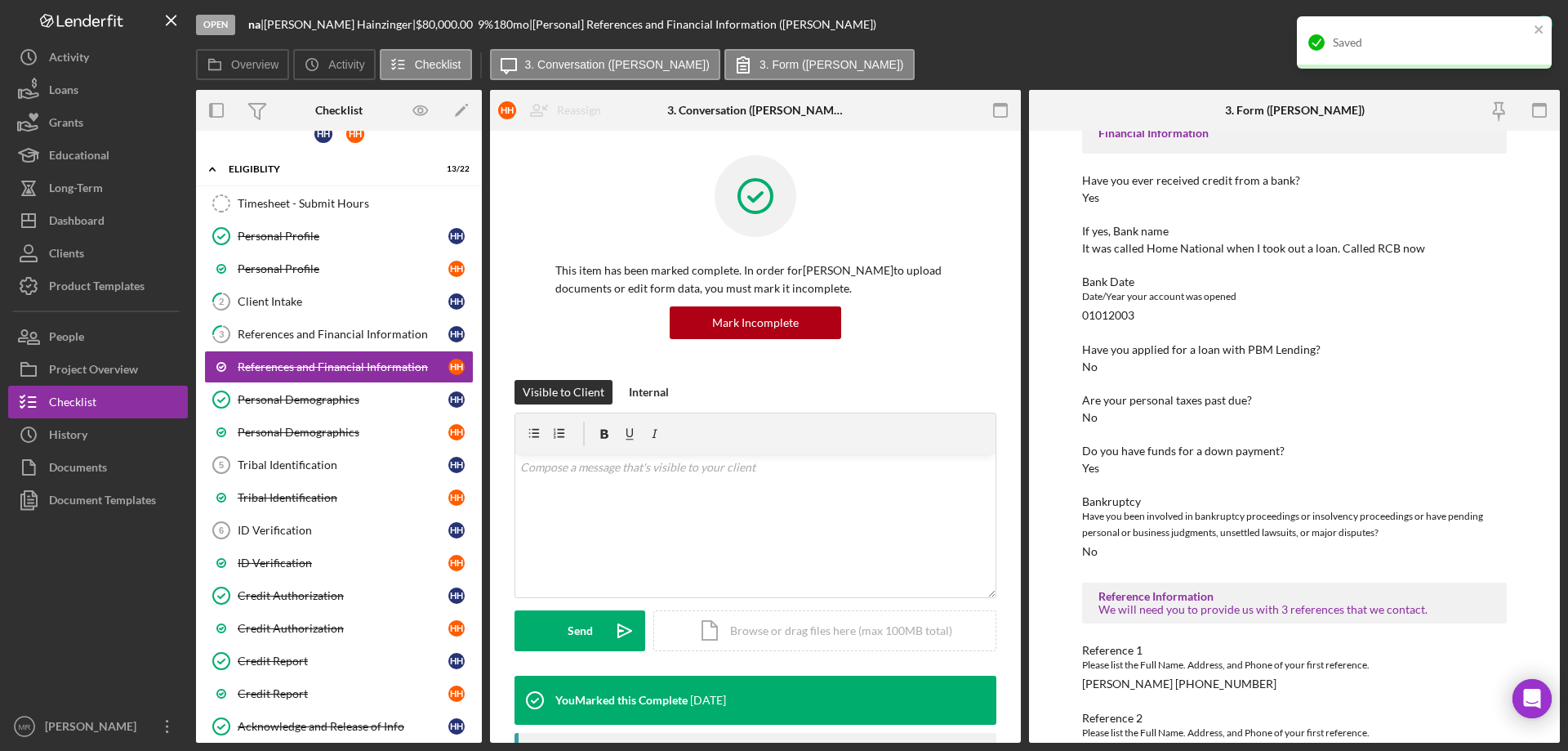
scroll to position [207, 0]
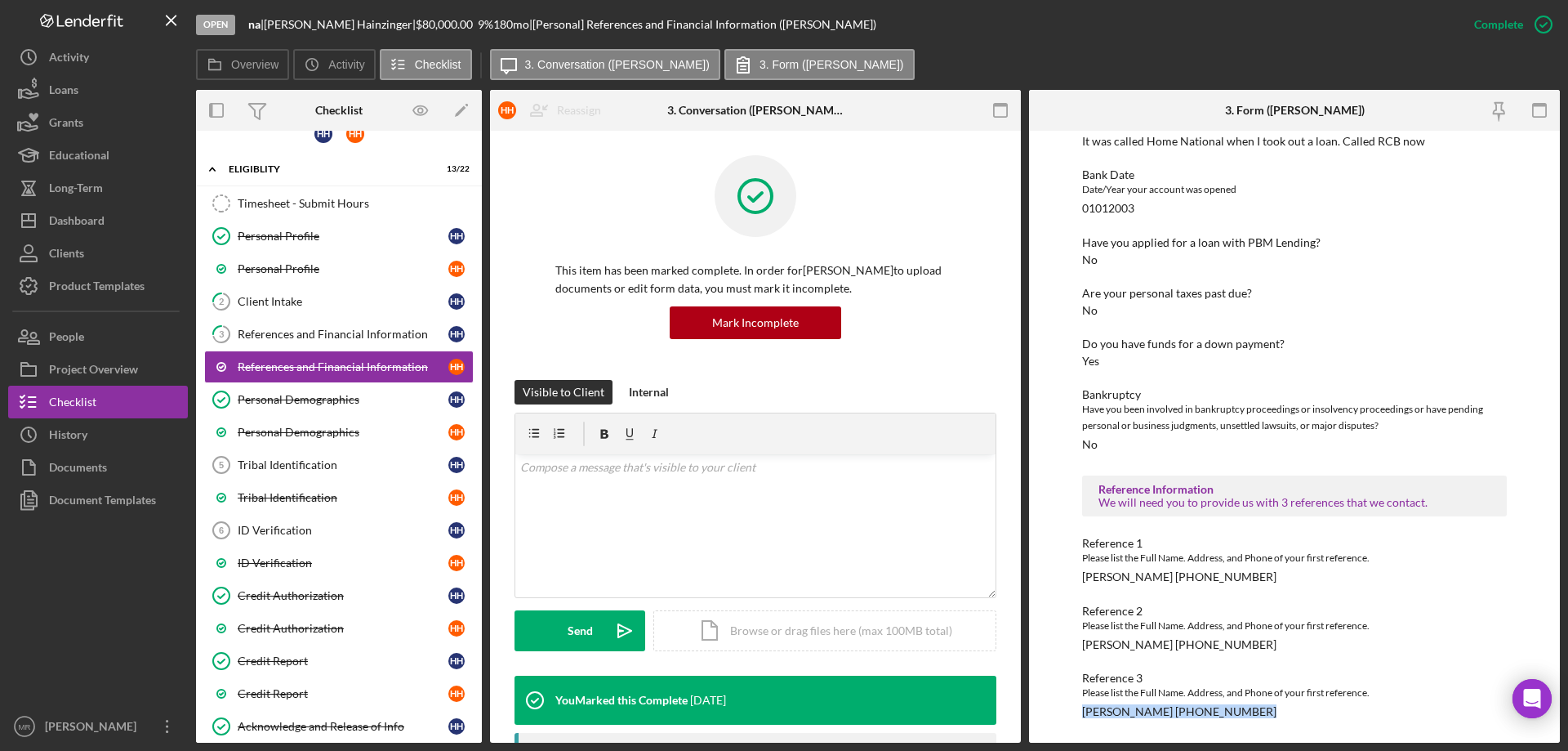
drag, startPoint x: 1082, startPoint y: 711, endPoint x: 1238, endPoint y: 709, distance: 156.0
click at [1238, 709] on div "Reference 3 Please list the Full Name. Address, and Phone of your first referen…" at bounding box center [1295, 695] width 425 height 46
copy div "[PERSON_NAME] [PHONE_NUMBER]"
click at [278, 332] on div "References and Financial Information" at bounding box center [343, 334] width 210 height 14
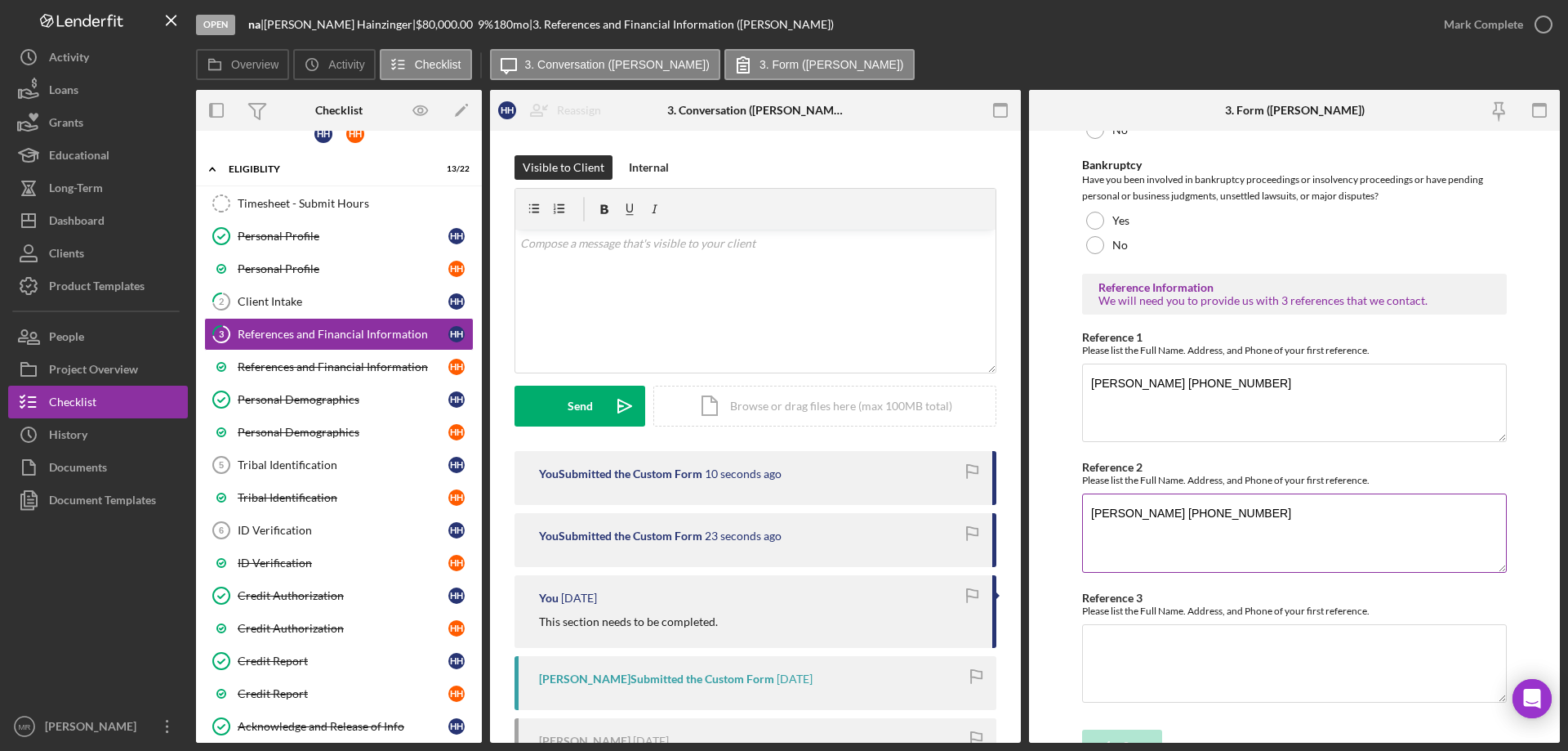
scroll to position [556, 0]
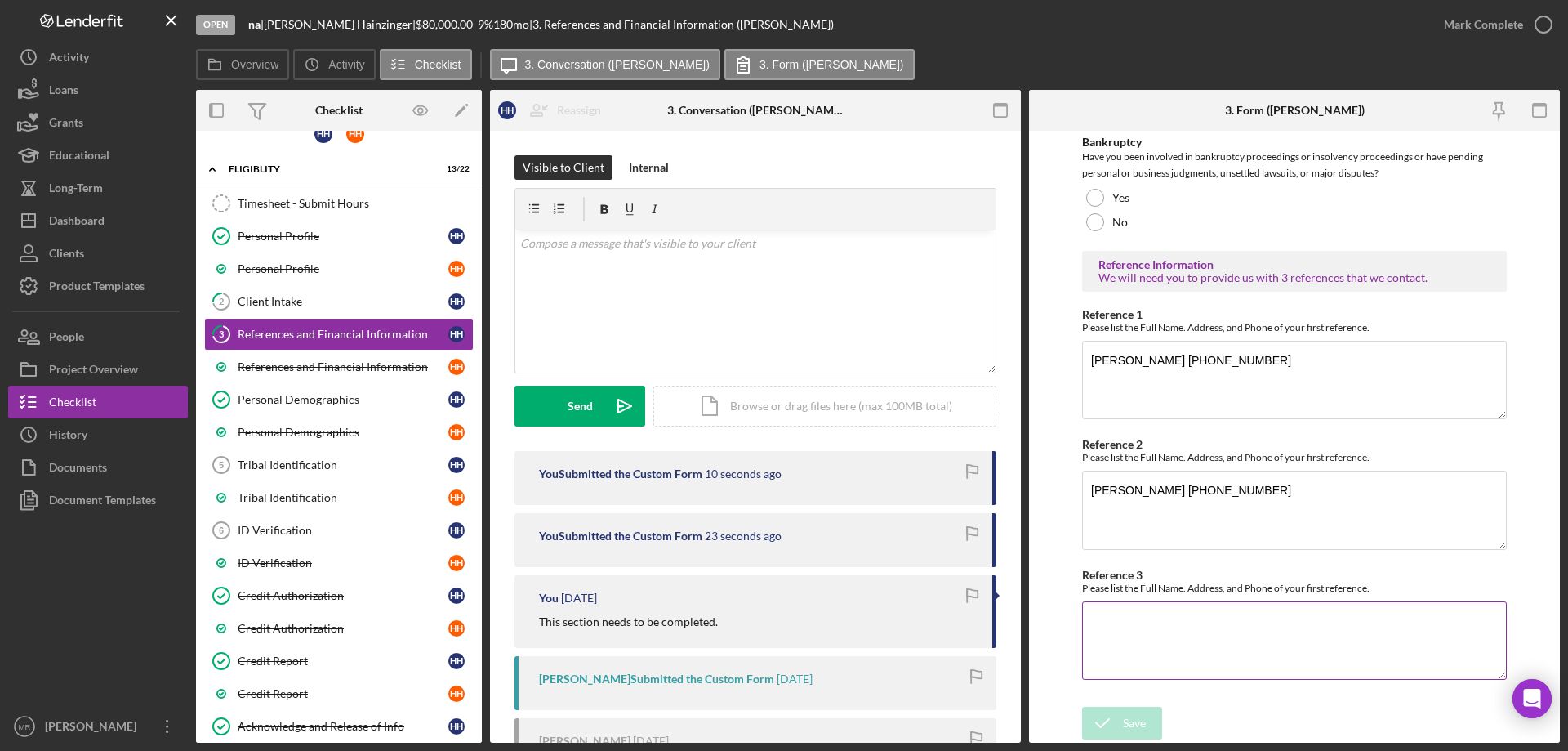
click at [1117, 620] on textarea "Reference 3" at bounding box center [1295, 640] width 425 height 78
paste textarea "[PERSON_NAME] [PHONE_NUMBER]"
type textarea "[PERSON_NAME] [PHONE_NUMBER]"
drag, startPoint x: 1120, startPoint y: 717, endPoint x: 1223, endPoint y: 706, distance: 103.6
click at [1123, 716] on button "Save" at bounding box center [1122, 723] width 80 height 33
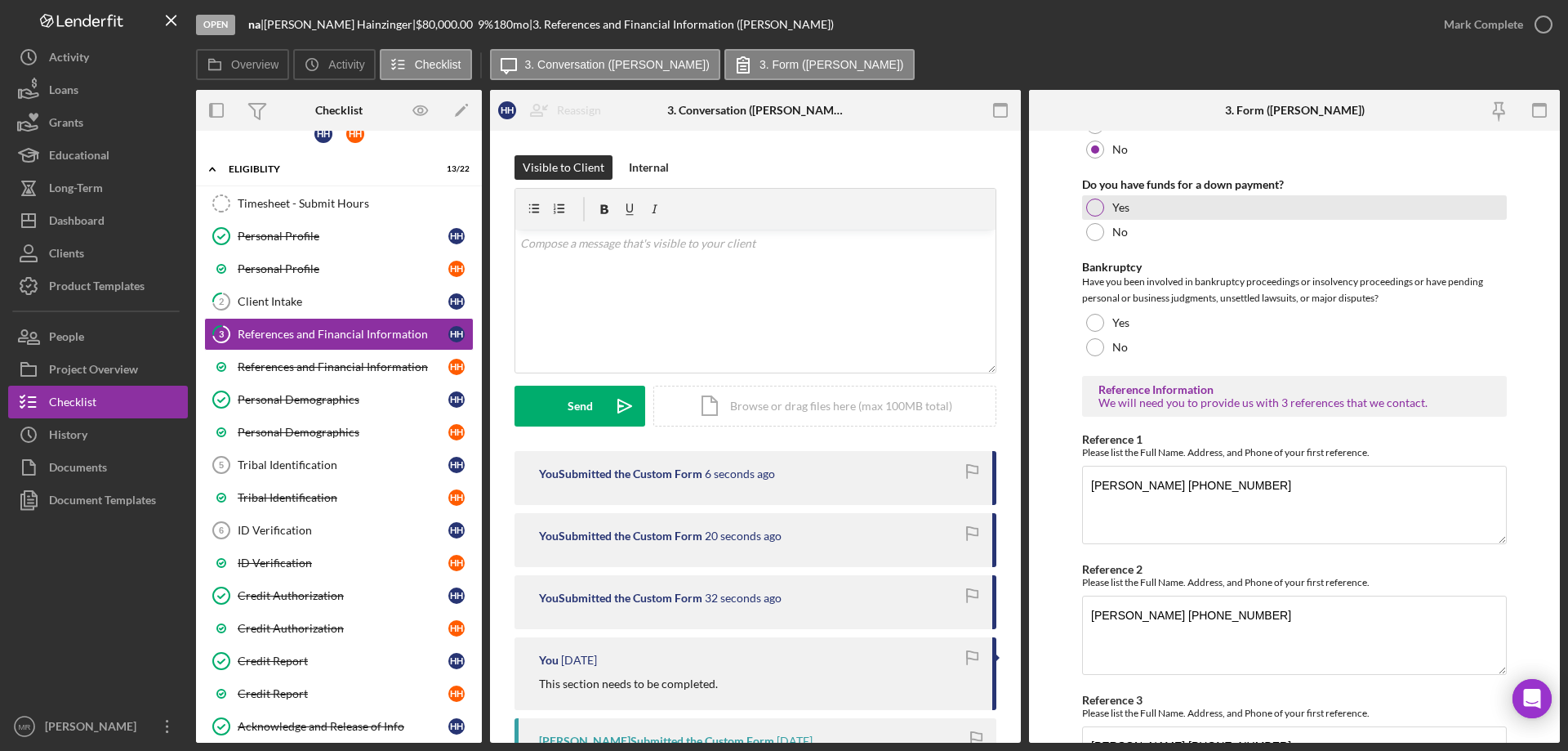
scroll to position [311, 0]
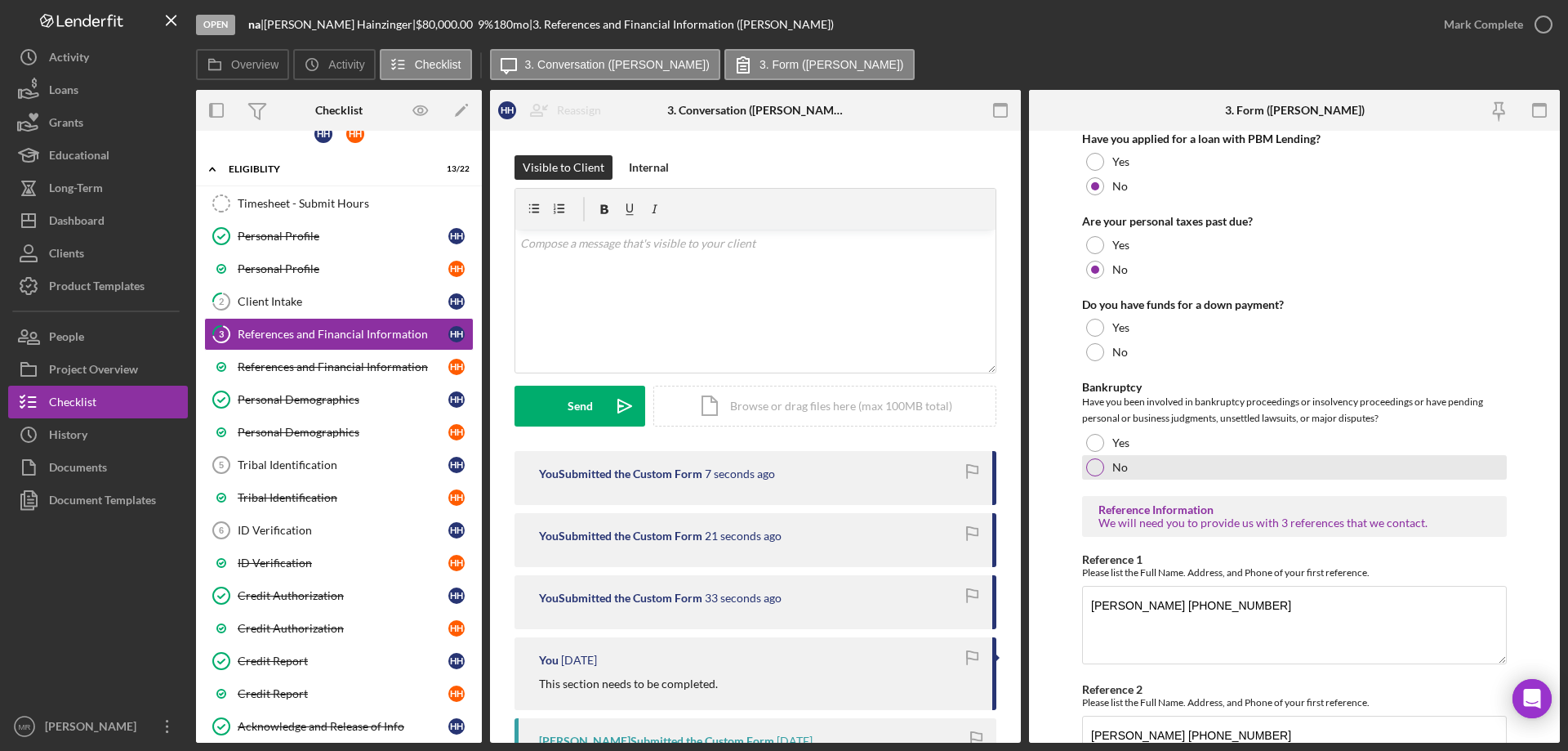
click at [1088, 461] on div at bounding box center [1095, 467] width 18 height 18
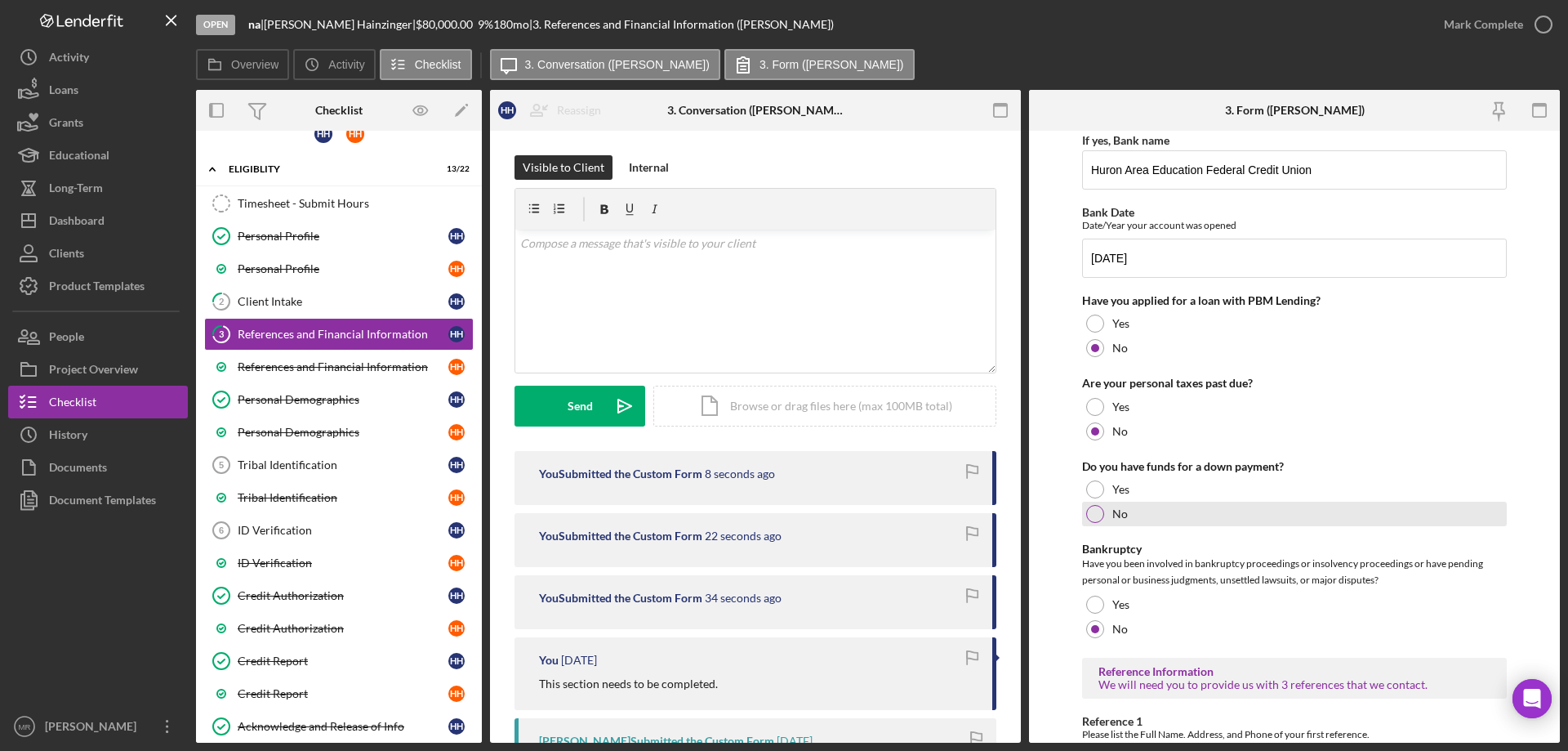
scroll to position [229, 0]
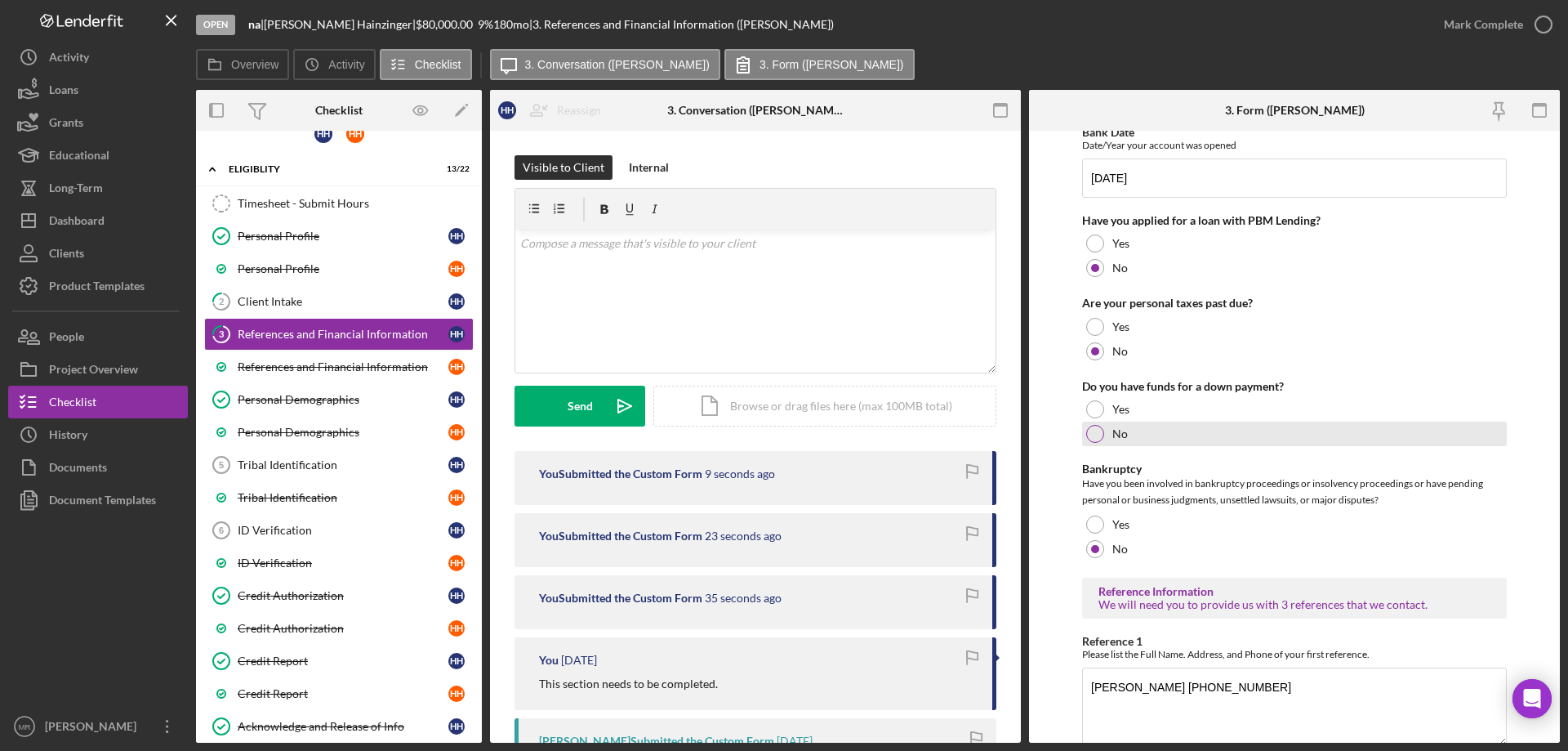
drag, startPoint x: 1083, startPoint y: 434, endPoint x: 1104, endPoint y: 435, distance: 21.0
click at [1088, 434] on div "No" at bounding box center [1295, 433] width 425 height 24
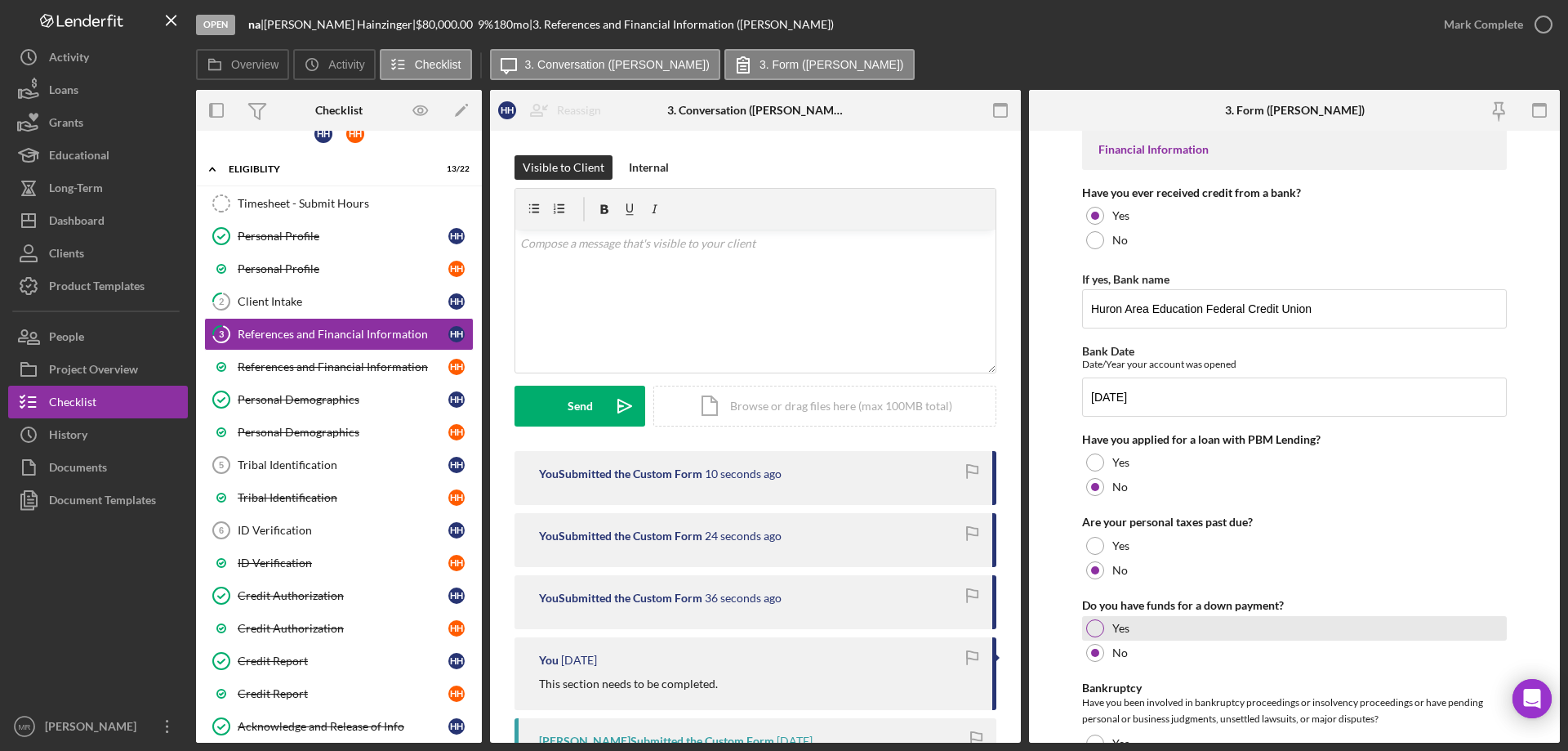
scroll to position [0, 0]
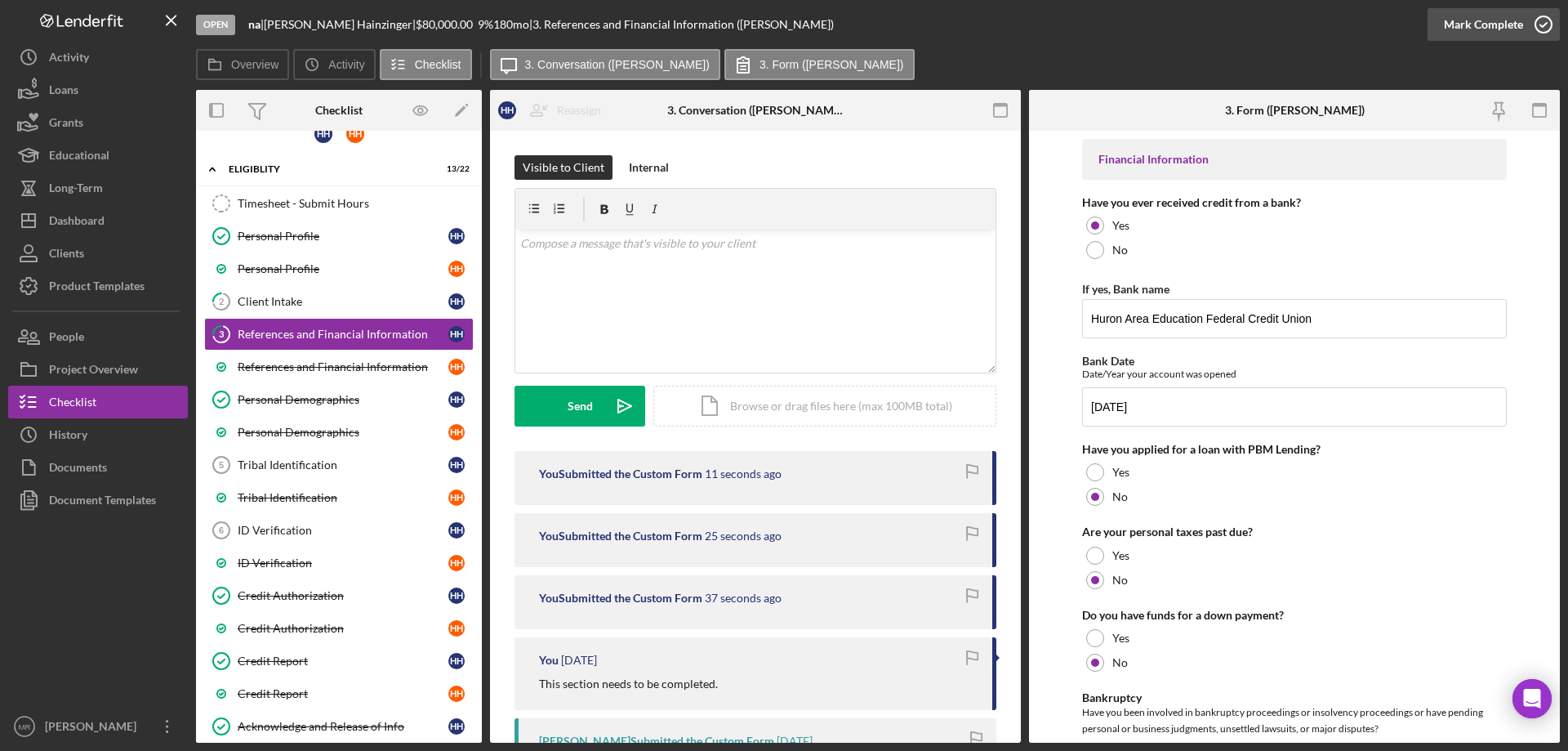
drag, startPoint x: 1538, startPoint y: 17, endPoint x: 1557, endPoint y: 18, distance: 19.0
click at [1546, 18] on icon "button" at bounding box center [1544, 24] width 41 height 41
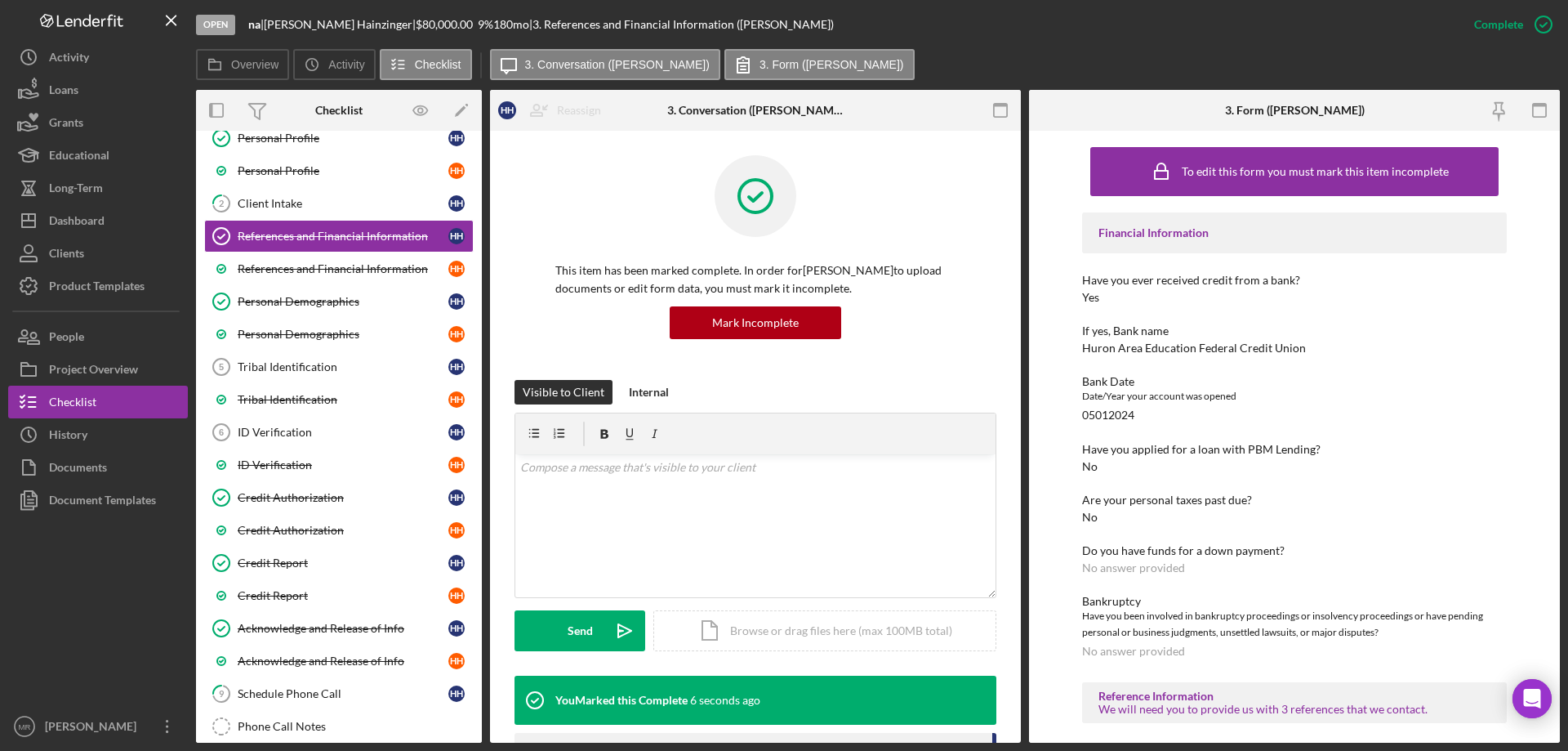
scroll to position [348, 0]
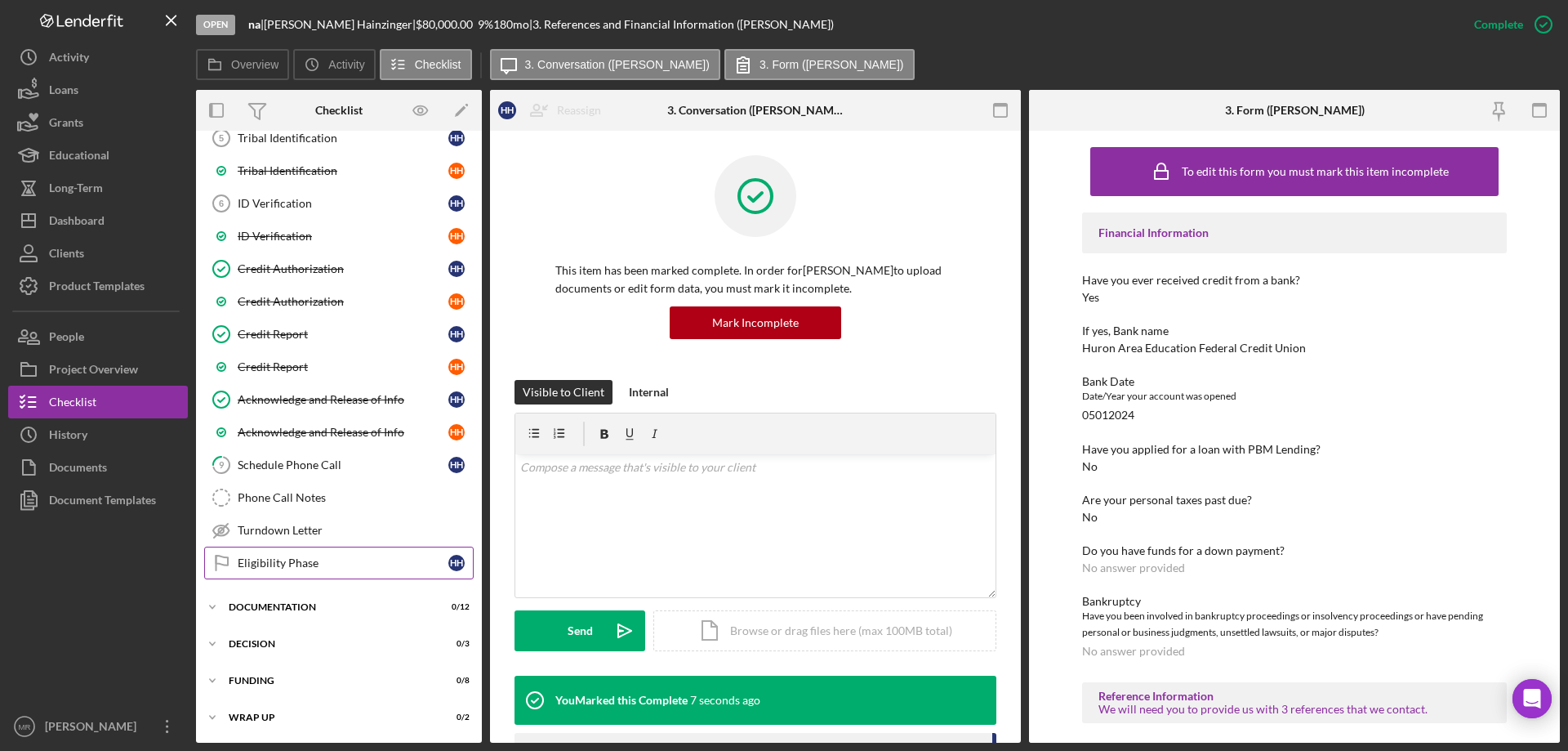
drag, startPoint x: 287, startPoint y: 560, endPoint x: 318, endPoint y: 567, distance: 31.8
click at [289, 560] on div "Eligibility Phase" at bounding box center [343, 563] width 210 height 14
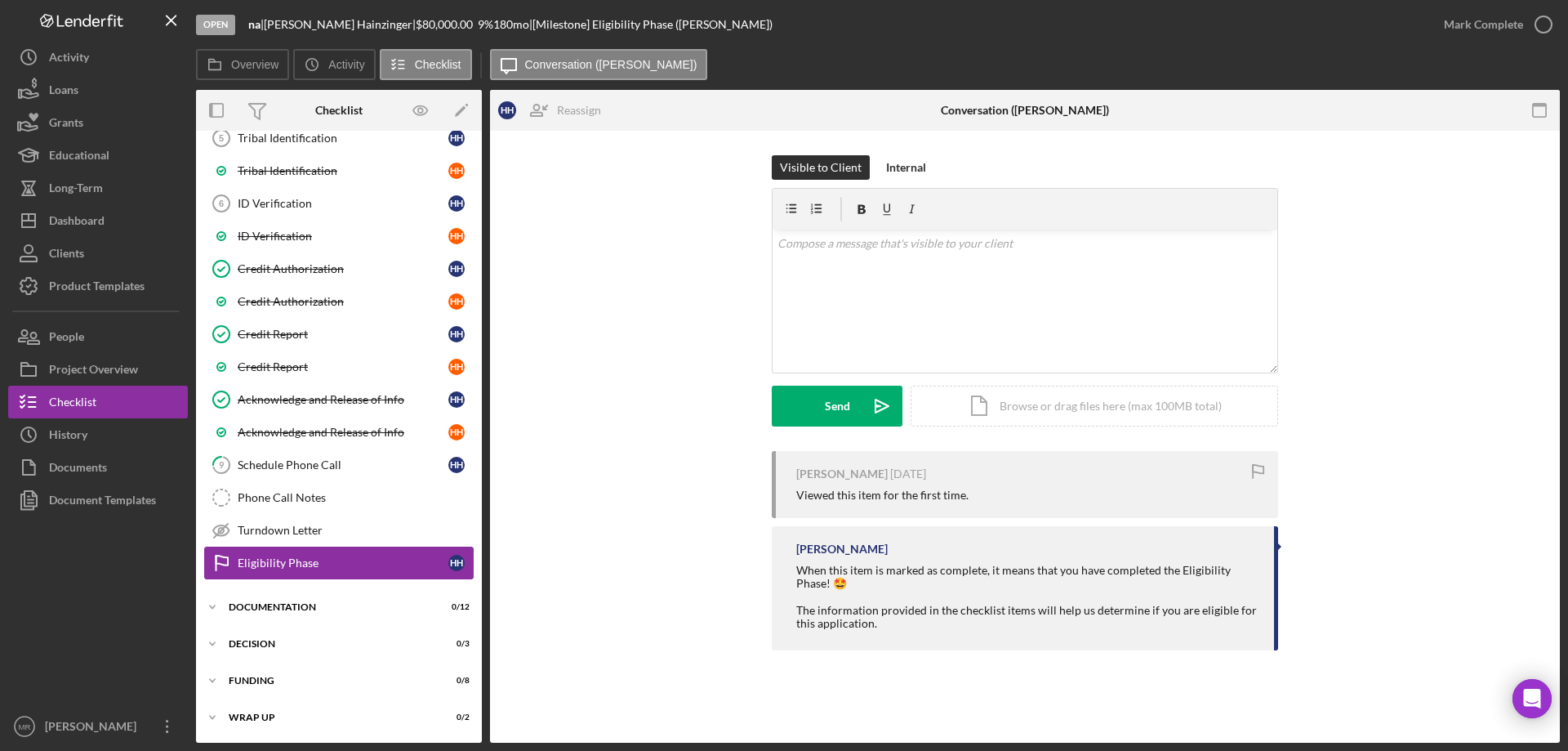
scroll to position [348, 0]
click at [1530, 25] on icon "button" at bounding box center [1544, 24] width 41 height 41
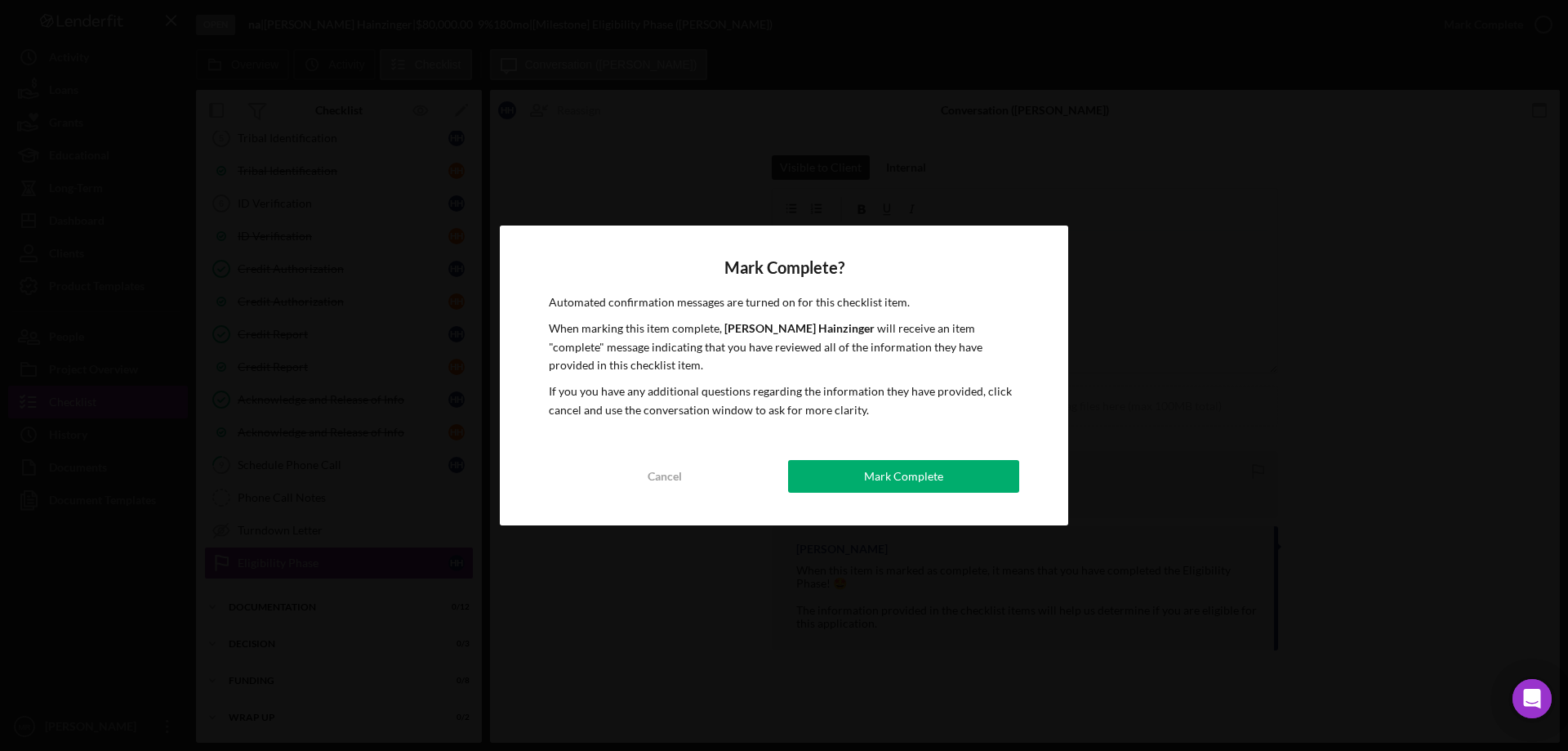
click at [931, 484] on div "Mark Complete" at bounding box center [904, 477] width 79 height 33
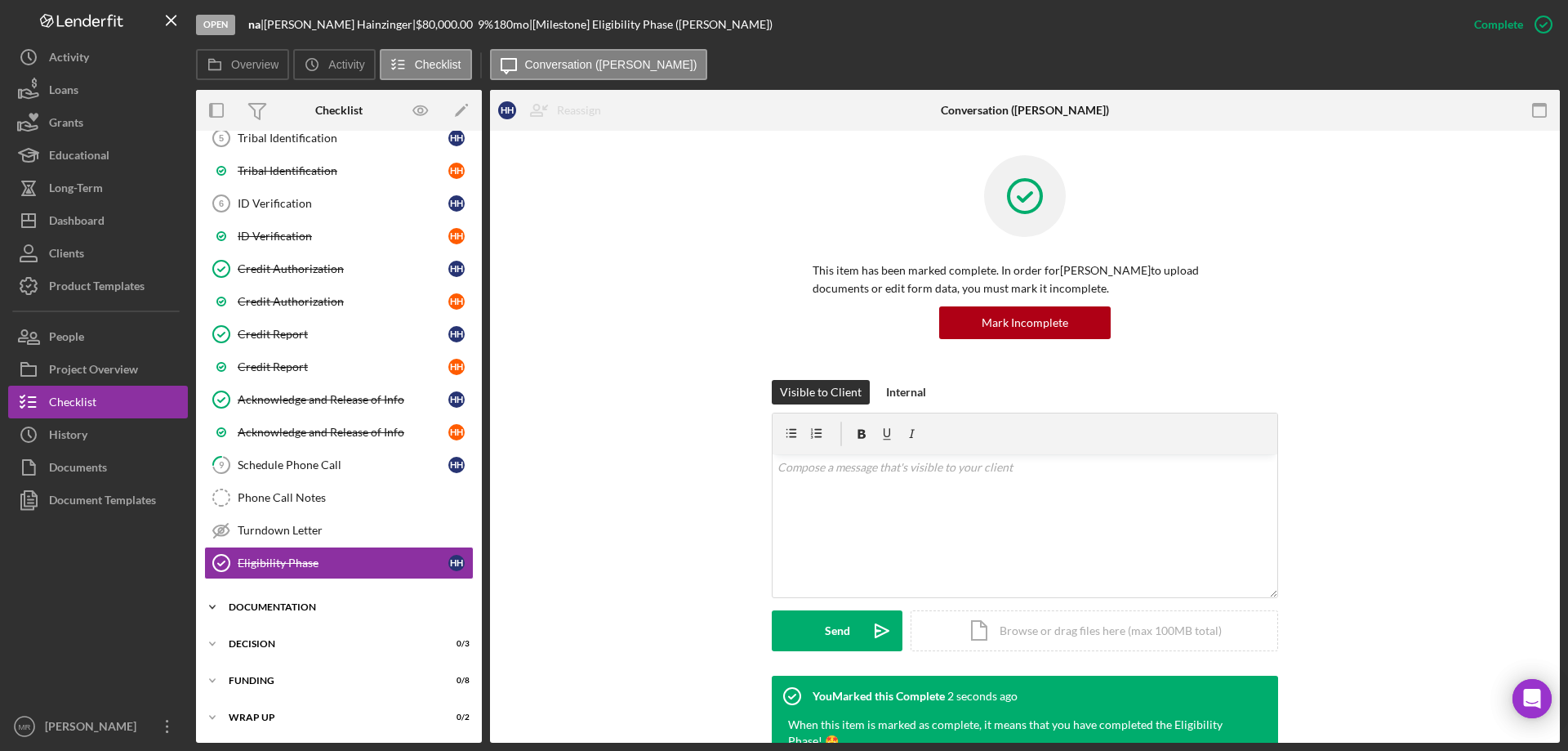
click at [288, 608] on div "Documentation" at bounding box center [344, 607] width 233 height 10
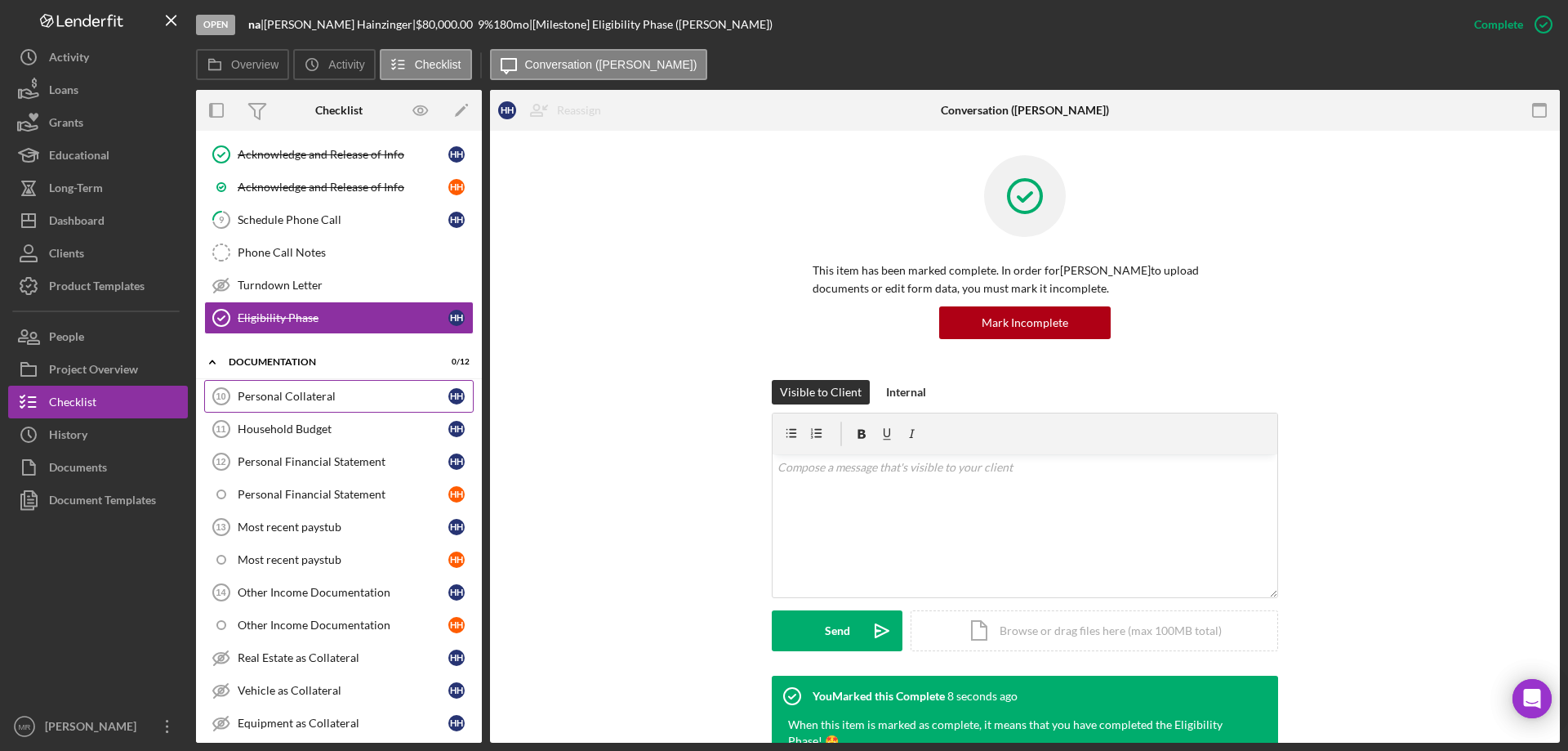
click at [314, 397] on div "Personal Collateral" at bounding box center [343, 397] width 210 height 14
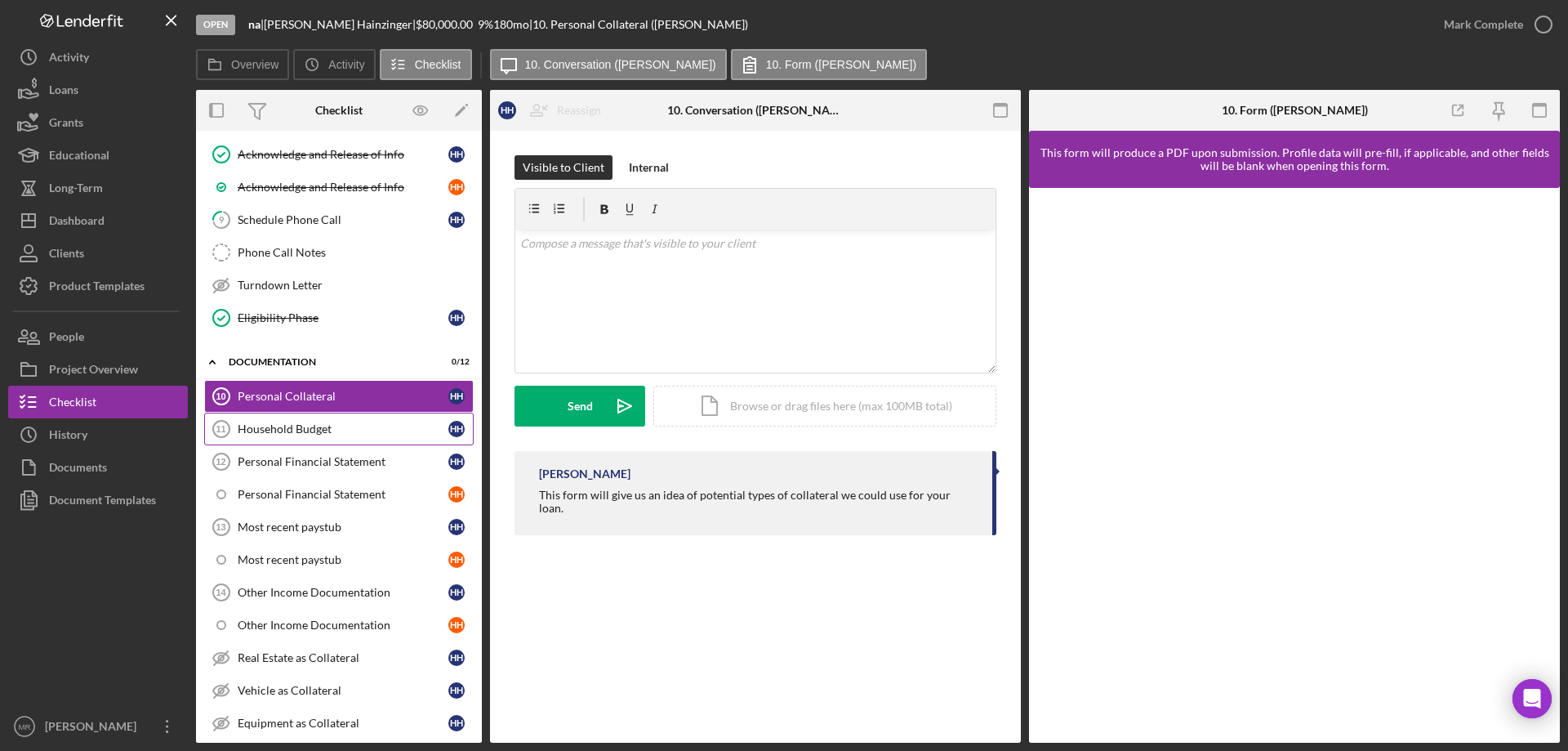
click at [305, 430] on div "Household Budget" at bounding box center [343, 430] width 210 height 14
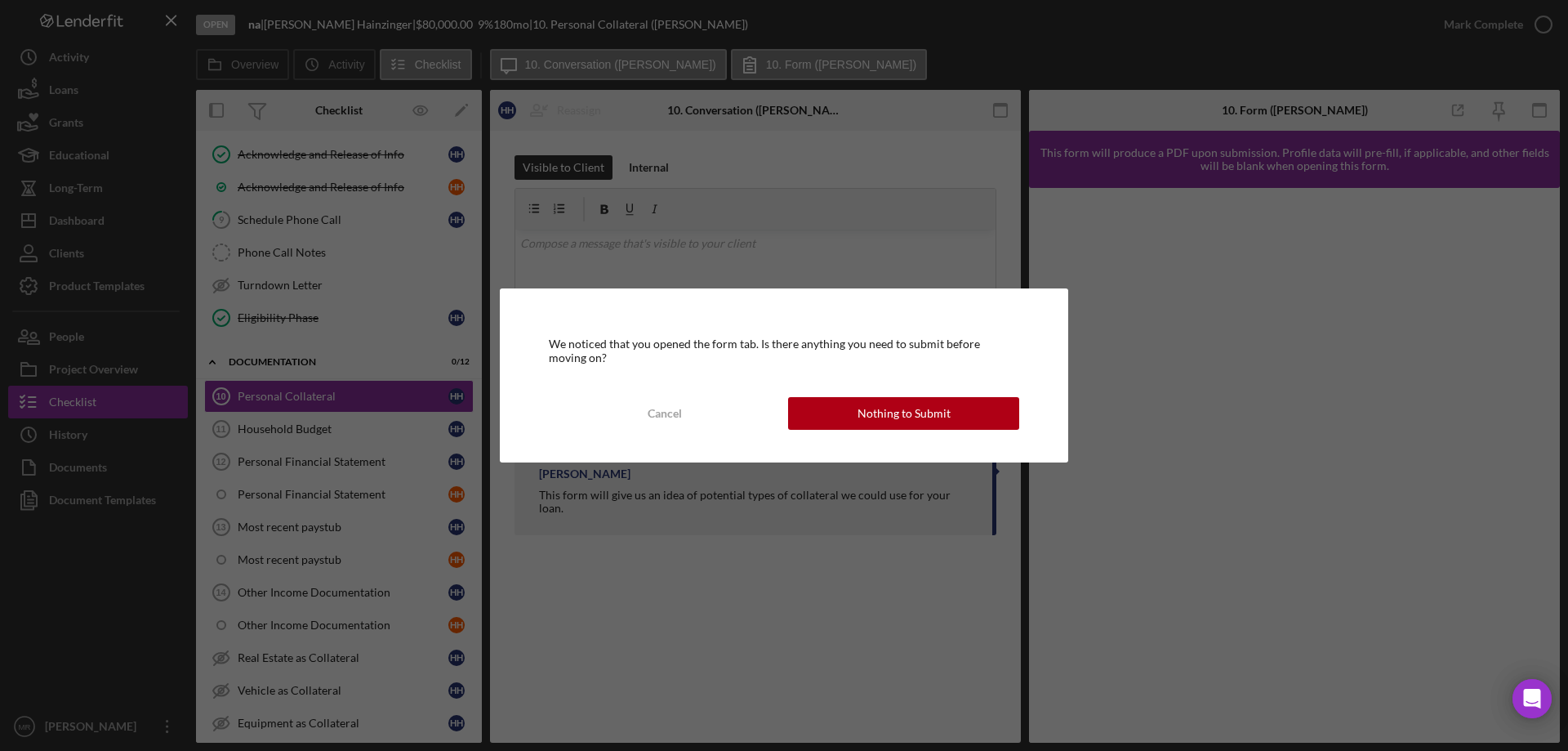
drag, startPoint x: 881, startPoint y: 413, endPoint x: 979, endPoint y: 435, distance: 100.4
click at [882, 413] on div "Nothing to Submit" at bounding box center [904, 413] width 94 height 33
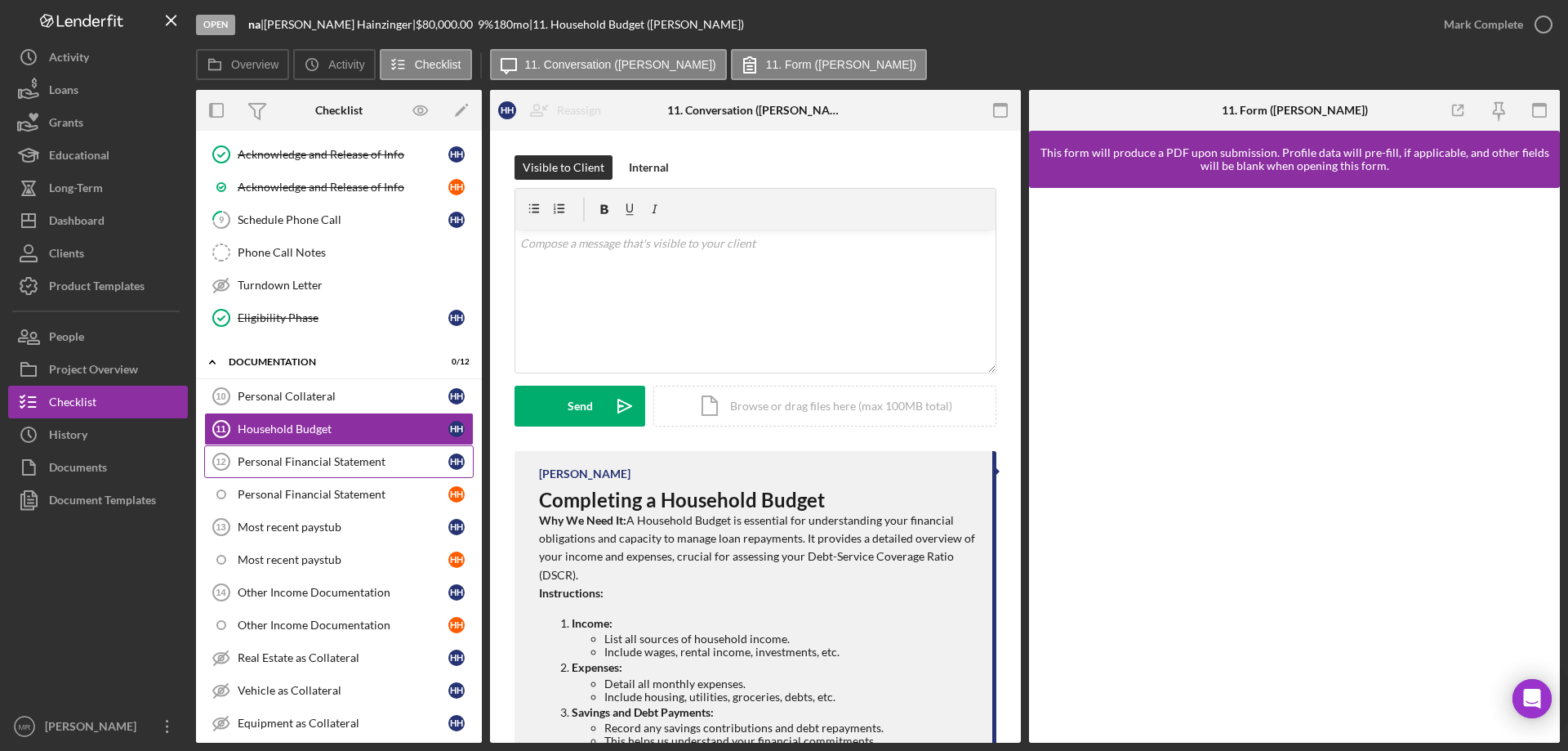
click at [318, 460] on div "Personal Financial Statement" at bounding box center [343, 462] width 210 height 14
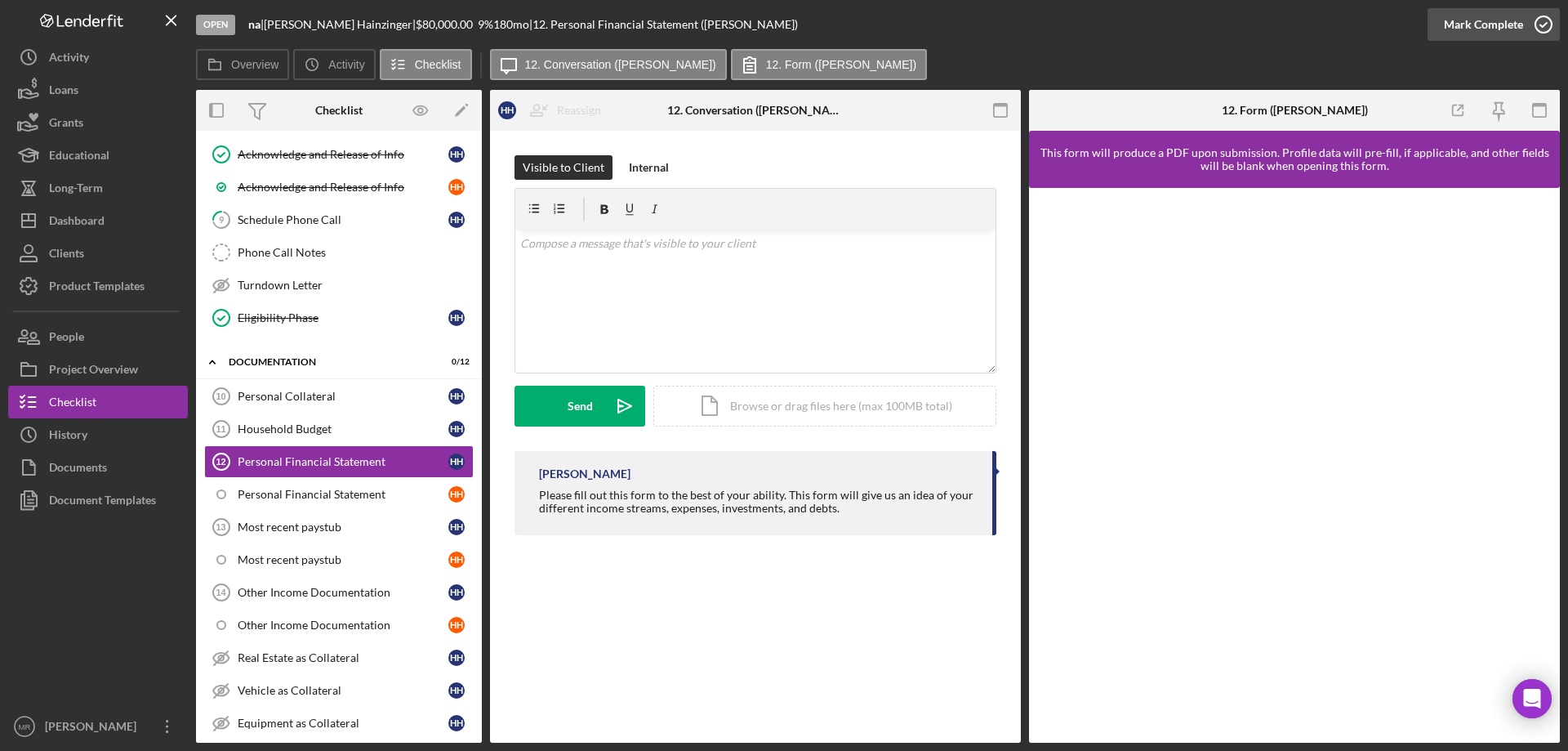
click at [1542, 23] on icon "button" at bounding box center [1544, 24] width 41 height 41
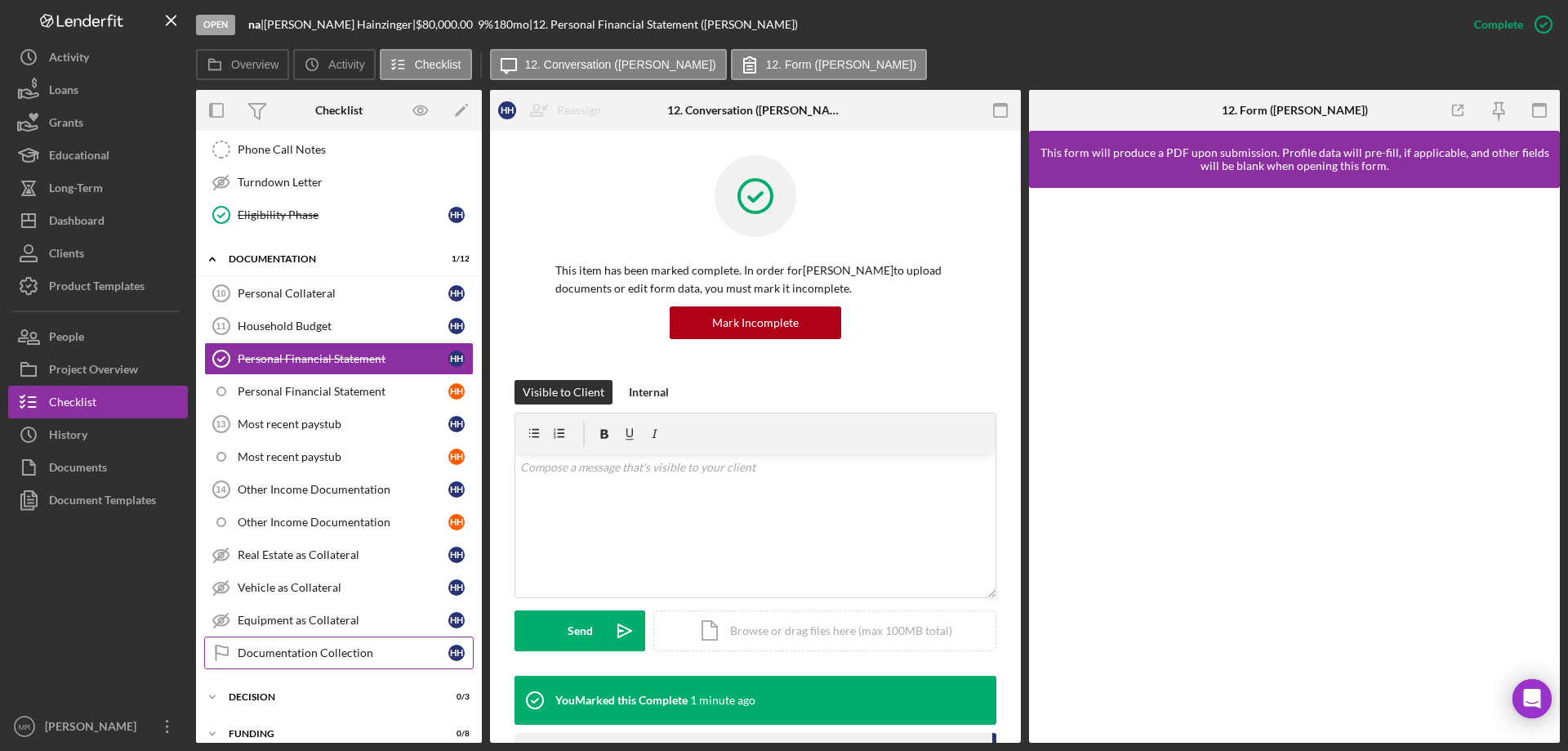
scroll to position [668, 0]
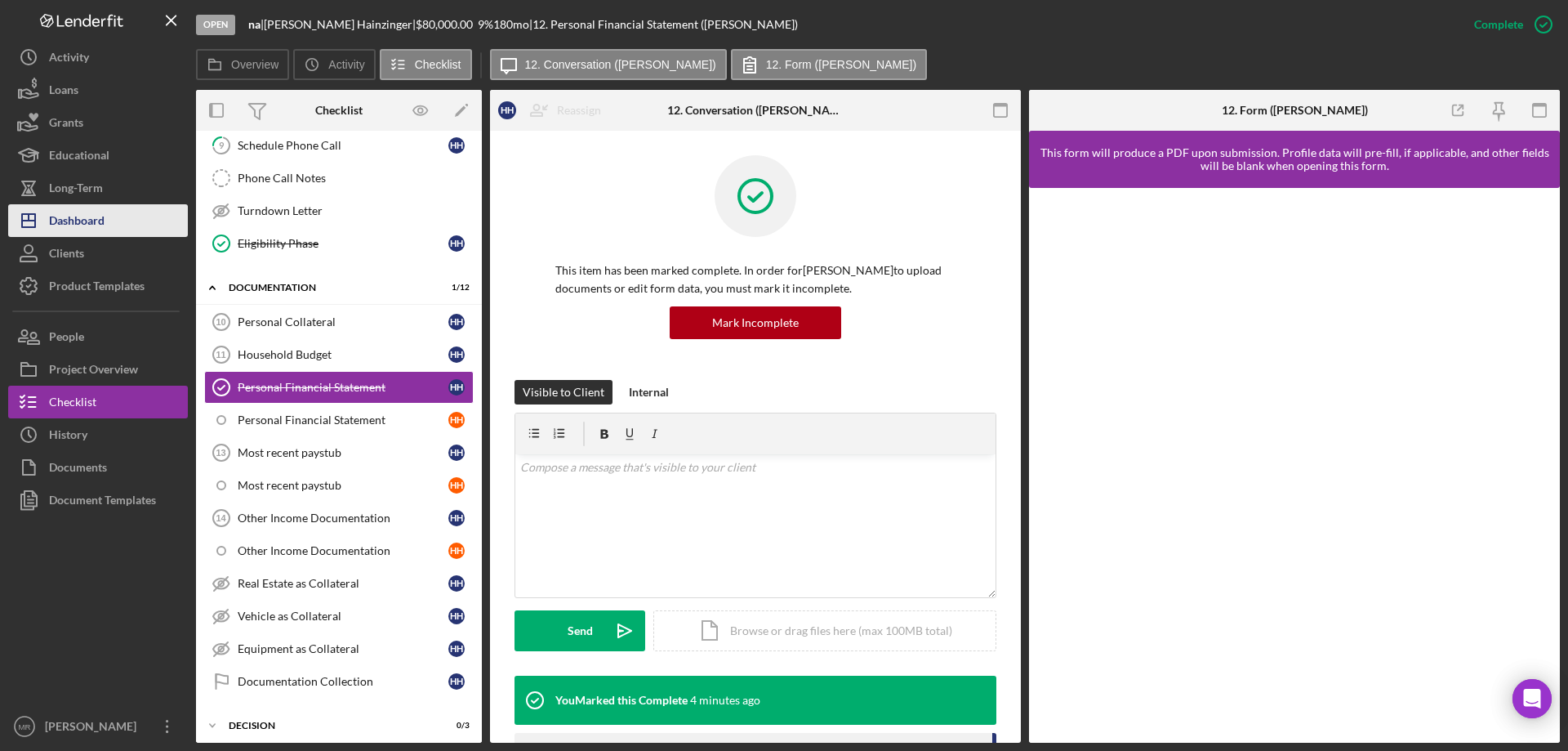
click at [61, 213] on div "Dashboard" at bounding box center [77, 223] width 56 height 37
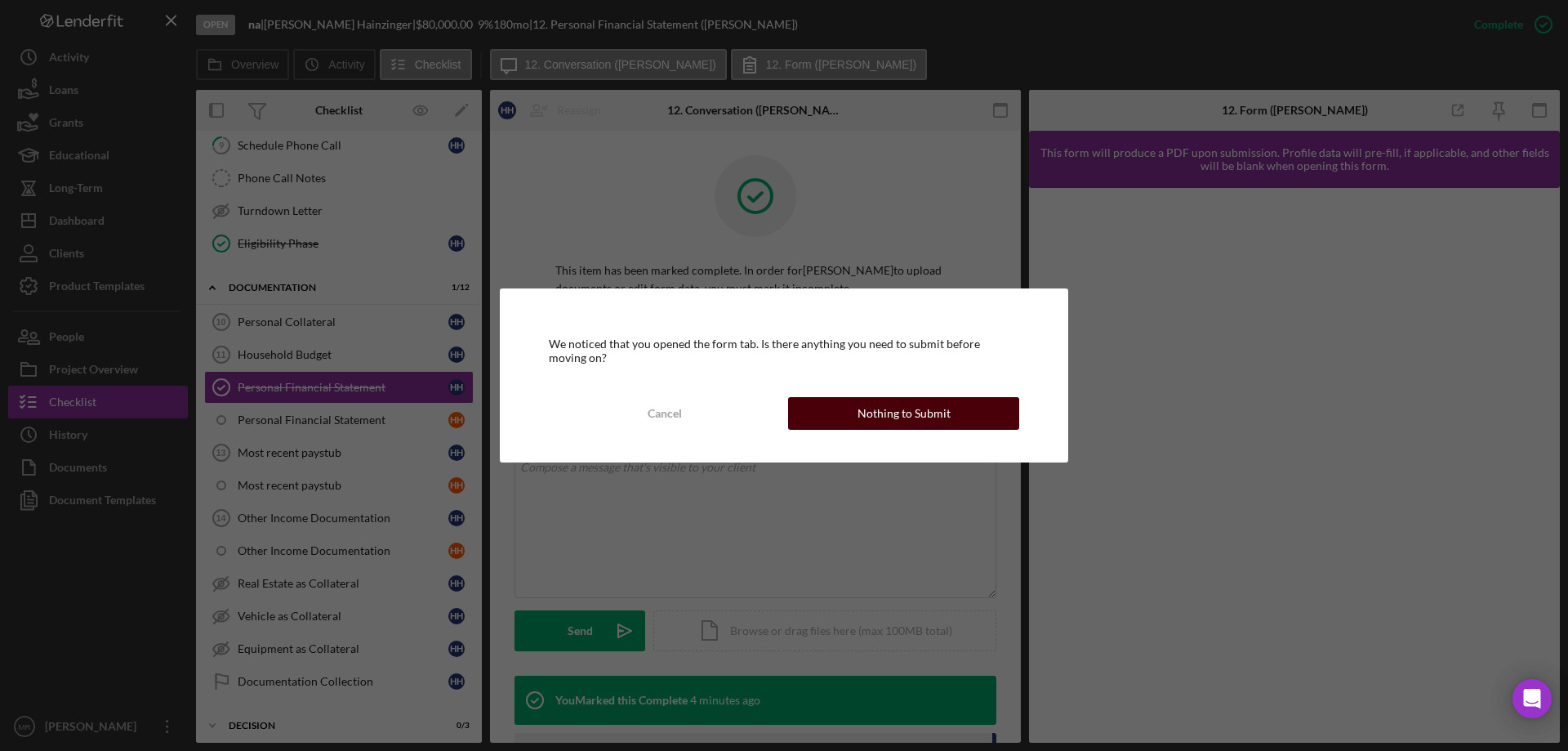
click at [940, 409] on div "Nothing to Submit" at bounding box center [904, 413] width 94 height 33
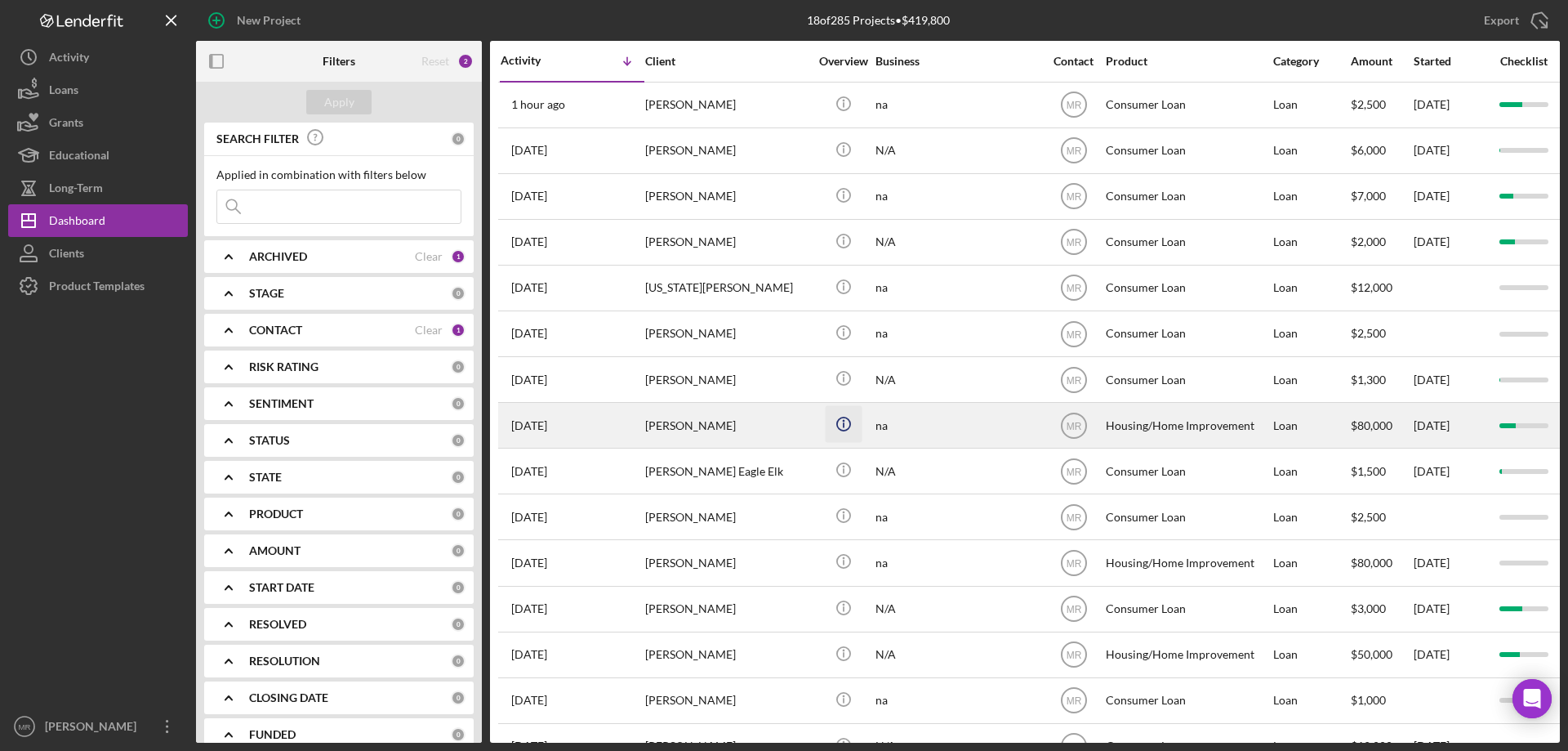
click at [843, 101] on icon "button" at bounding box center [843, 99] width 3 height 3
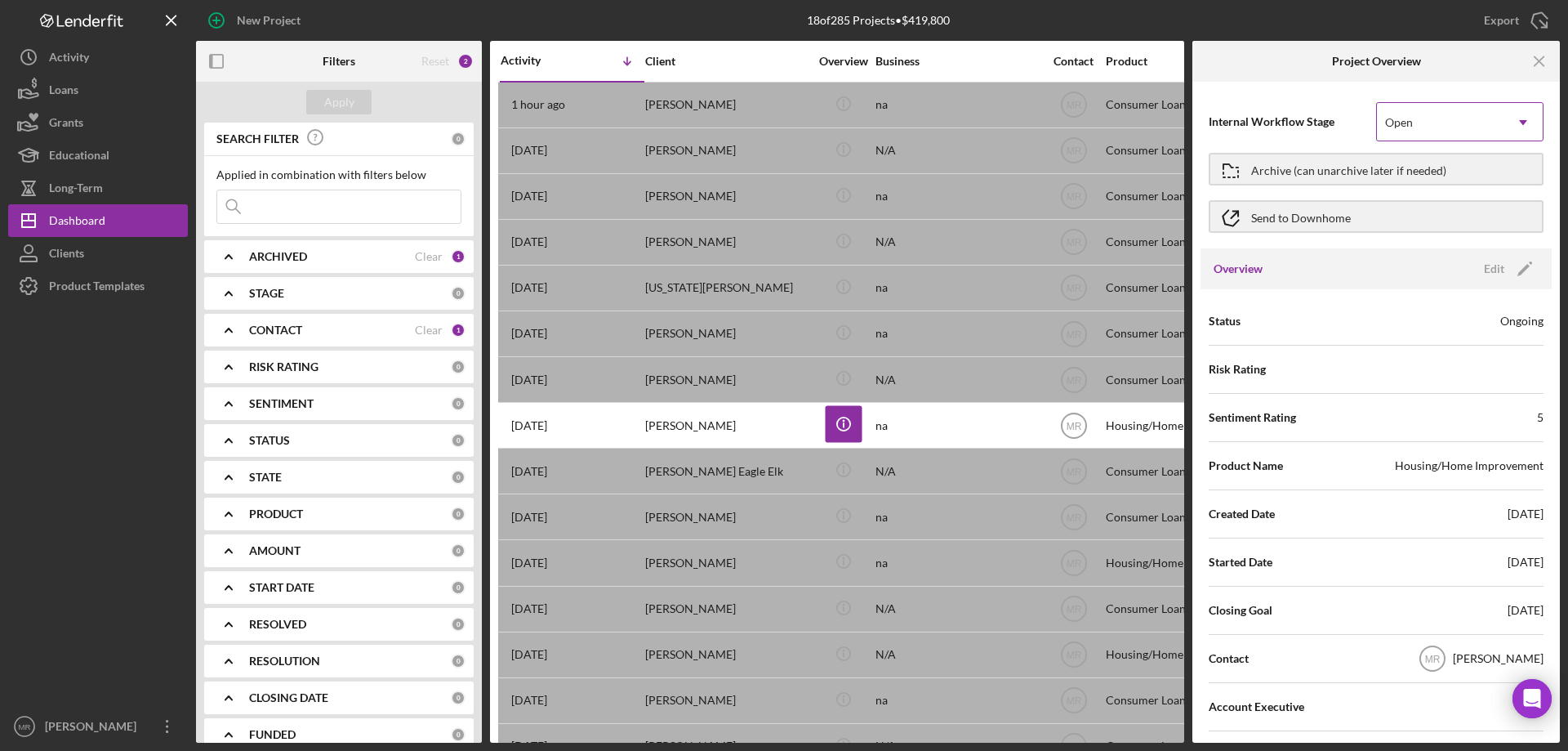
click at [1517, 119] on icon "Icon/Dropdown Arrow" at bounding box center [1523, 123] width 40 height 40
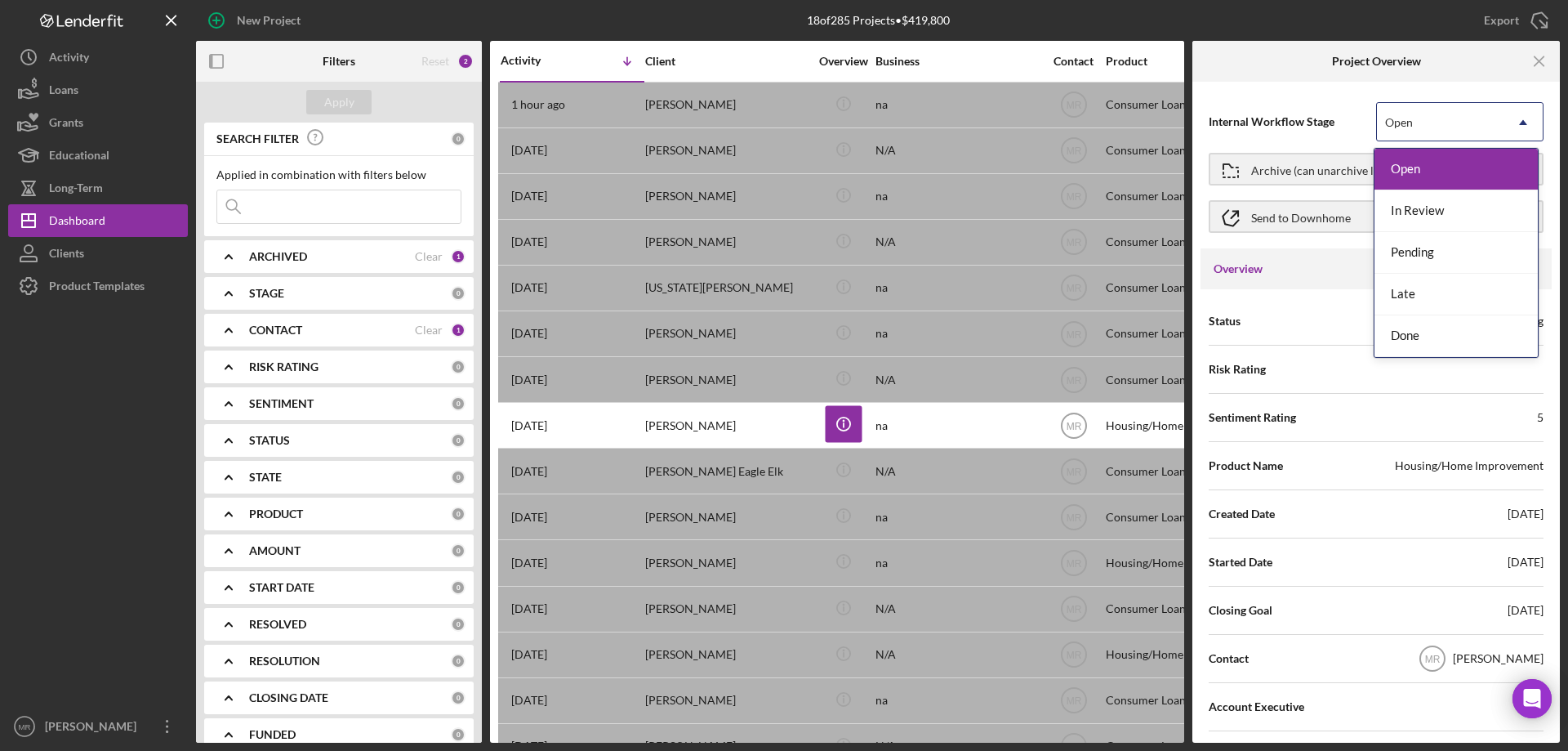
click at [1297, 86] on div "Internal Workflow Stage 5 results available. Use Up and Down to choose options,…" at bounding box center [1376, 412] width 368 height 661
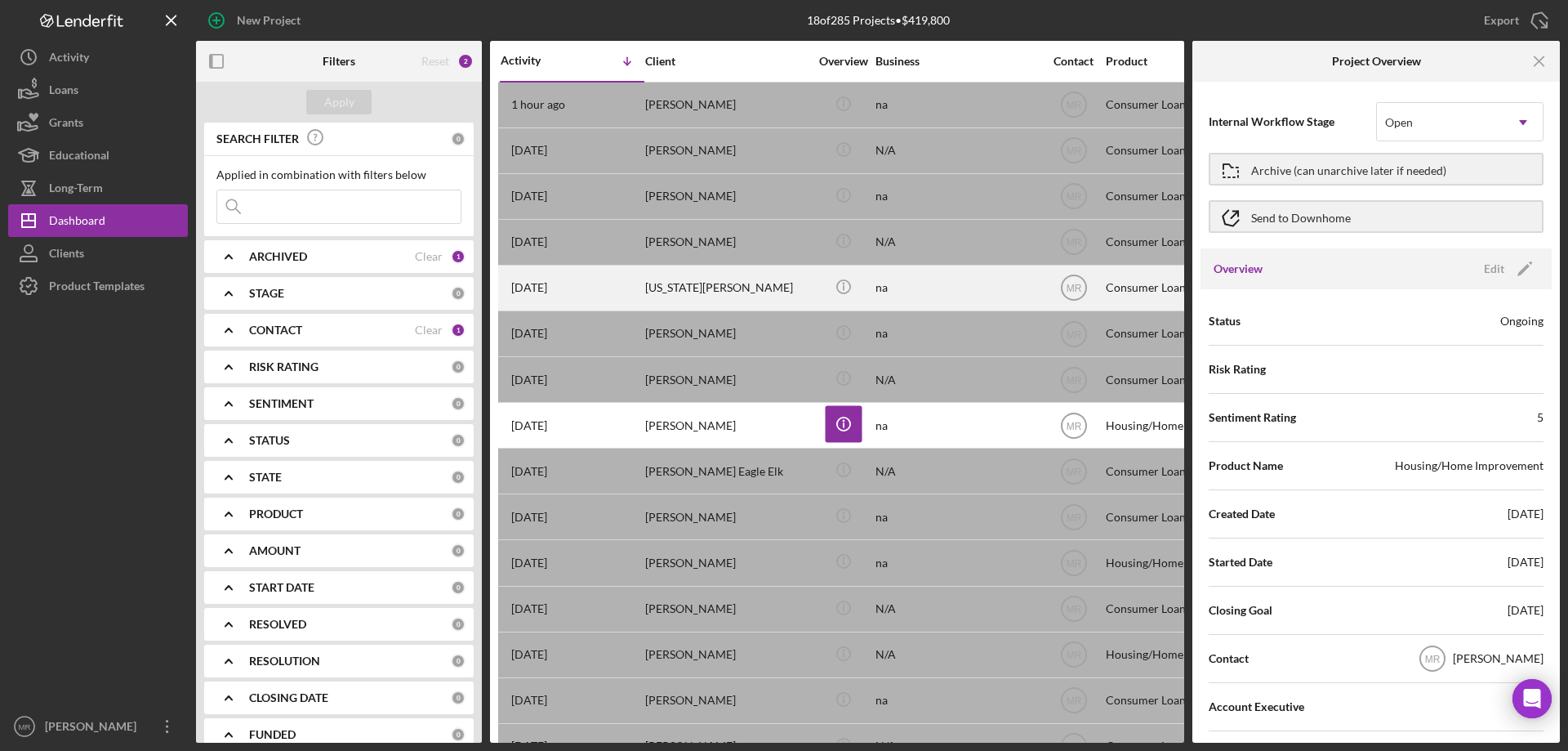
click at [985, 283] on div "na" at bounding box center [956, 288] width 163 height 43
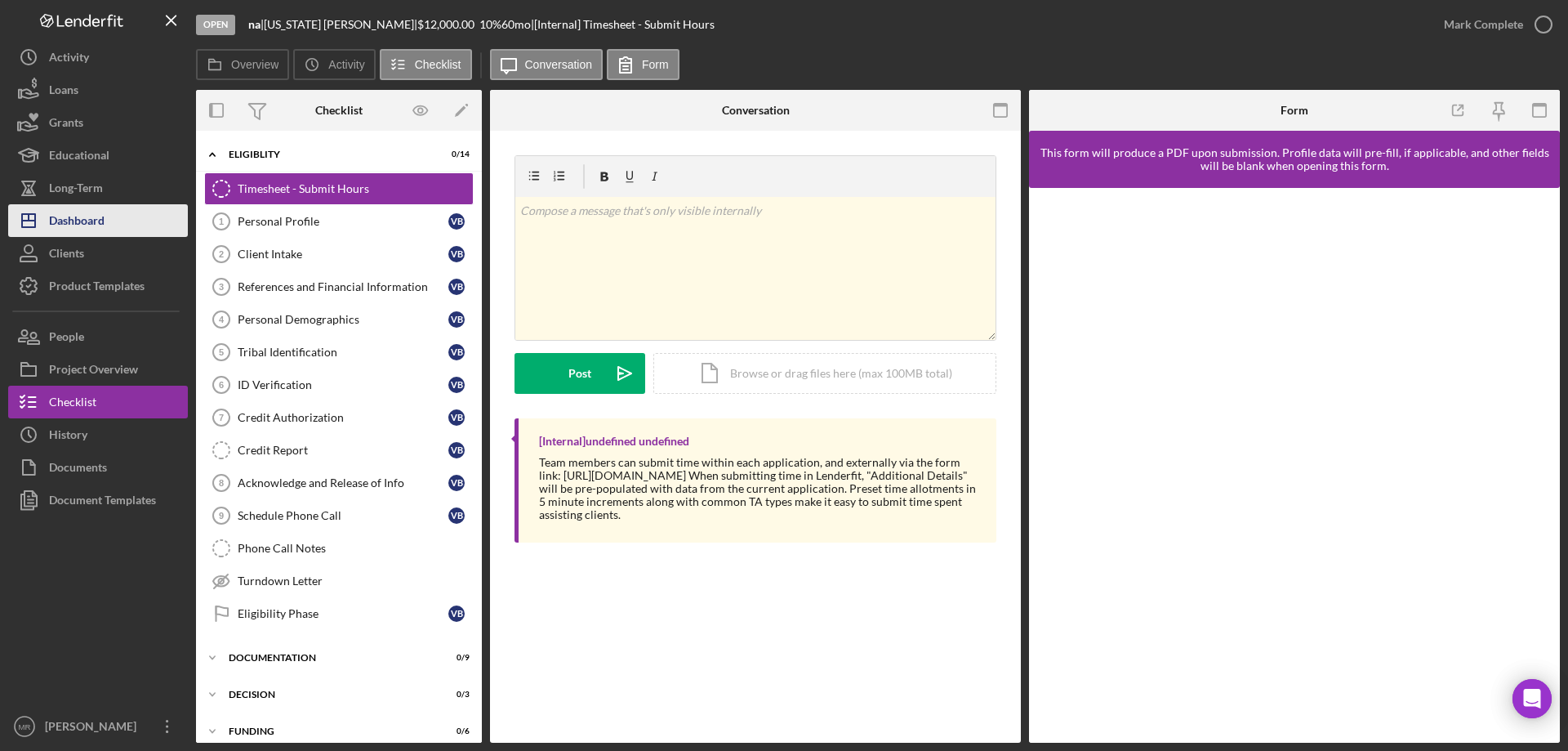
click at [69, 216] on div "Dashboard" at bounding box center [77, 223] width 56 height 37
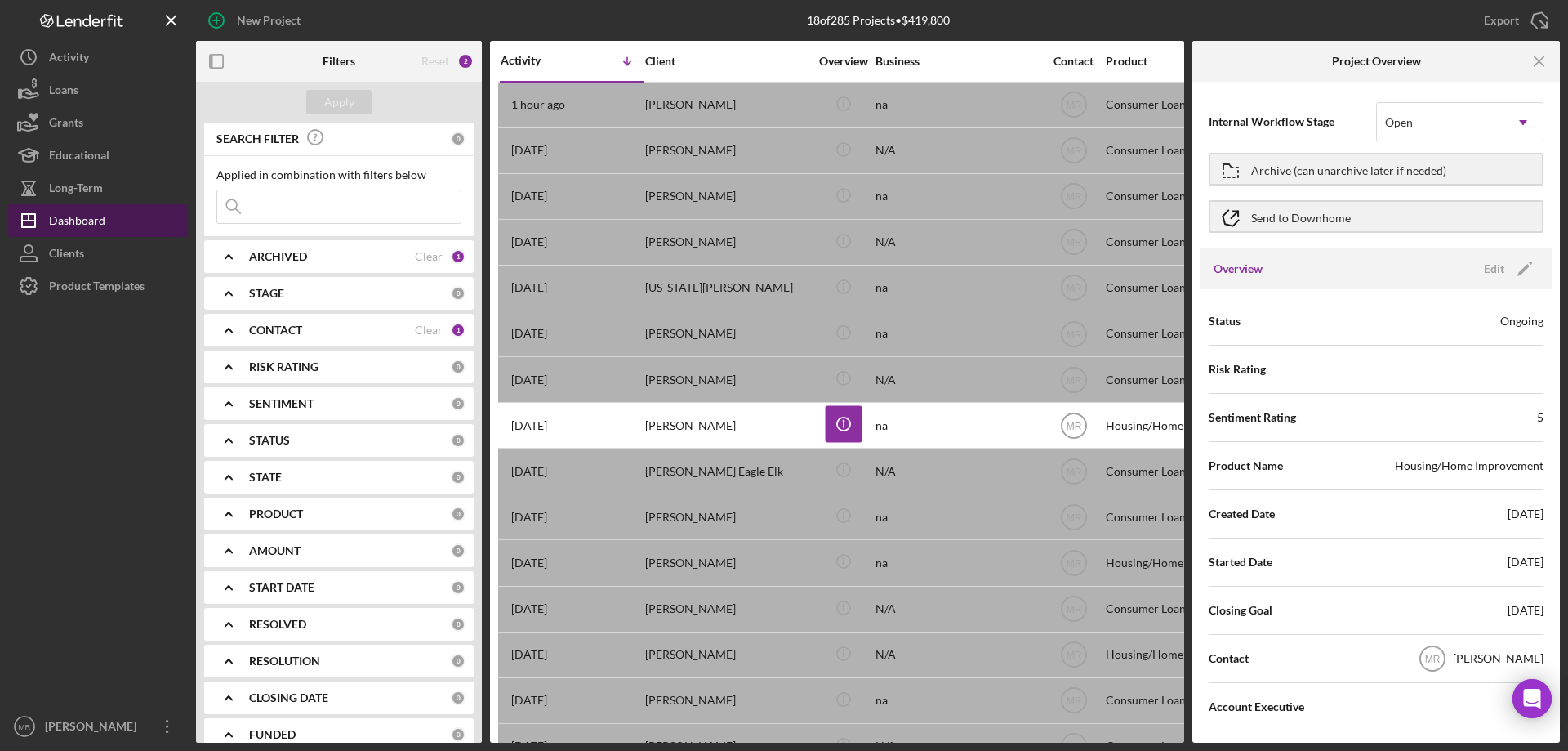
click at [74, 223] on div "Dashboard" at bounding box center [77, 223] width 56 height 37
click at [1538, 55] on icon "Icon/Menu Close" at bounding box center [1540, 62] width 37 height 37
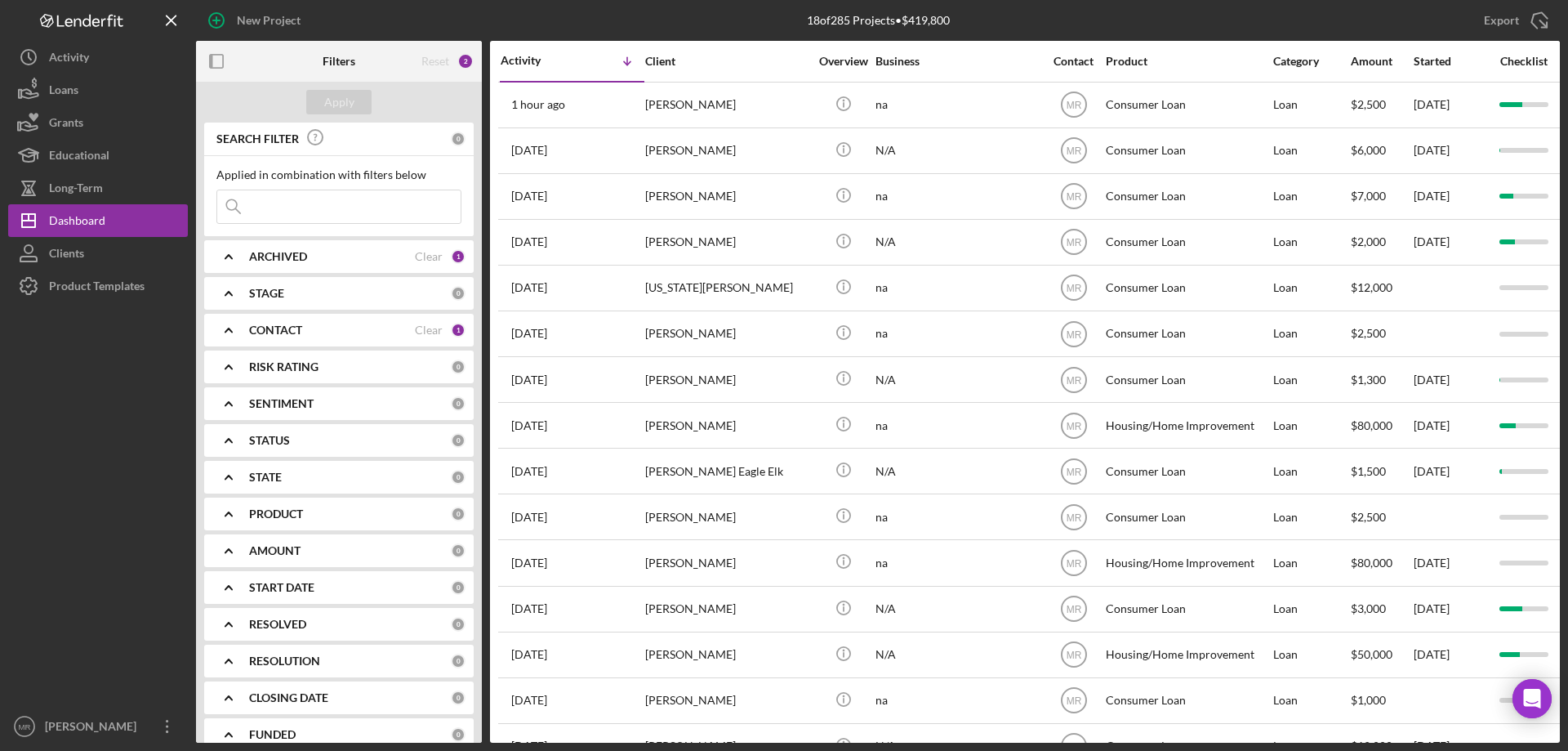
click at [278, 323] on b "CONTACT" at bounding box center [275, 330] width 53 height 14
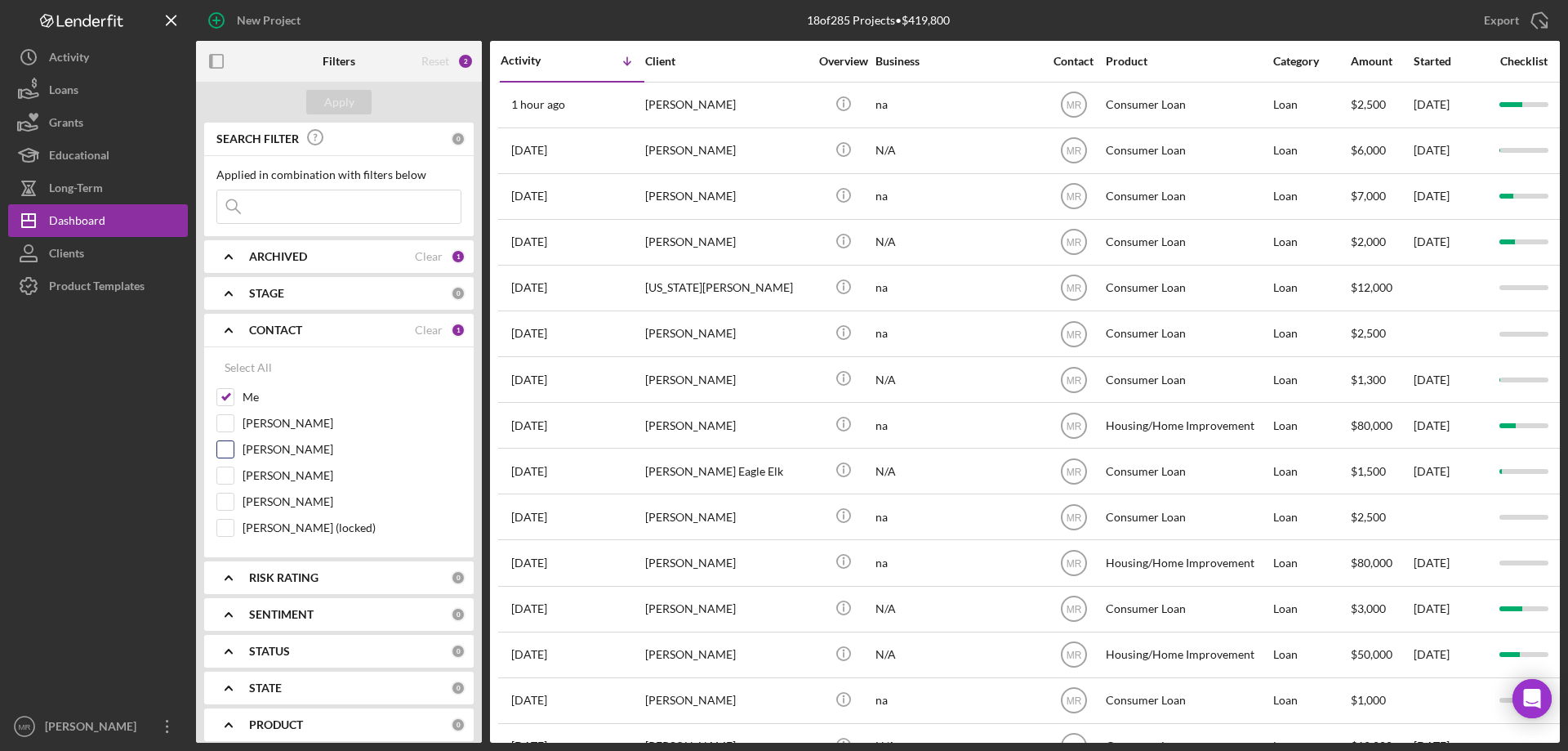
click at [223, 448] on input "[PERSON_NAME]" at bounding box center [225, 449] width 16 height 16
checkbox input "true"
click at [333, 97] on div "Apply" at bounding box center [339, 101] width 30 height 24
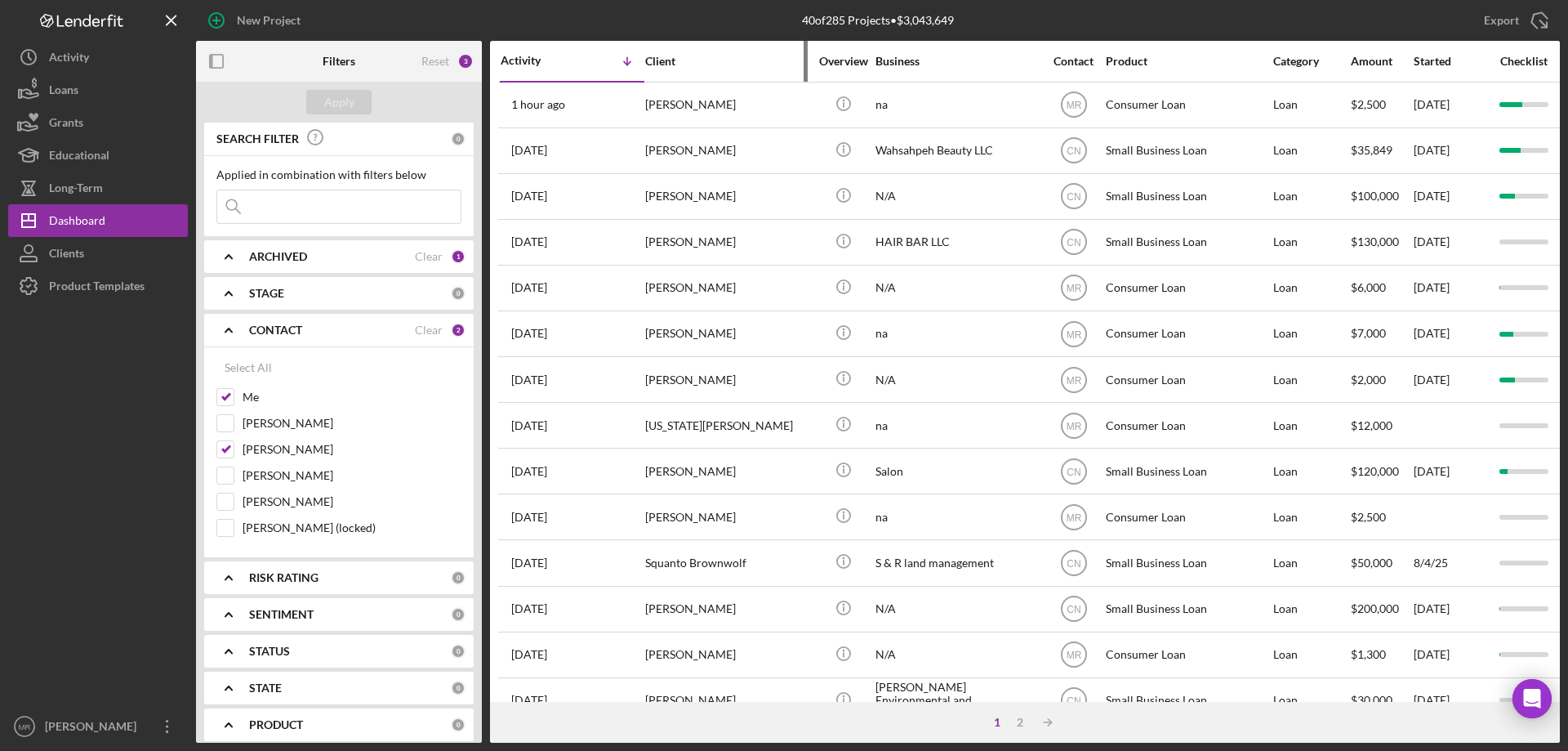
click at [678, 59] on div "Client" at bounding box center [727, 62] width 163 height 14
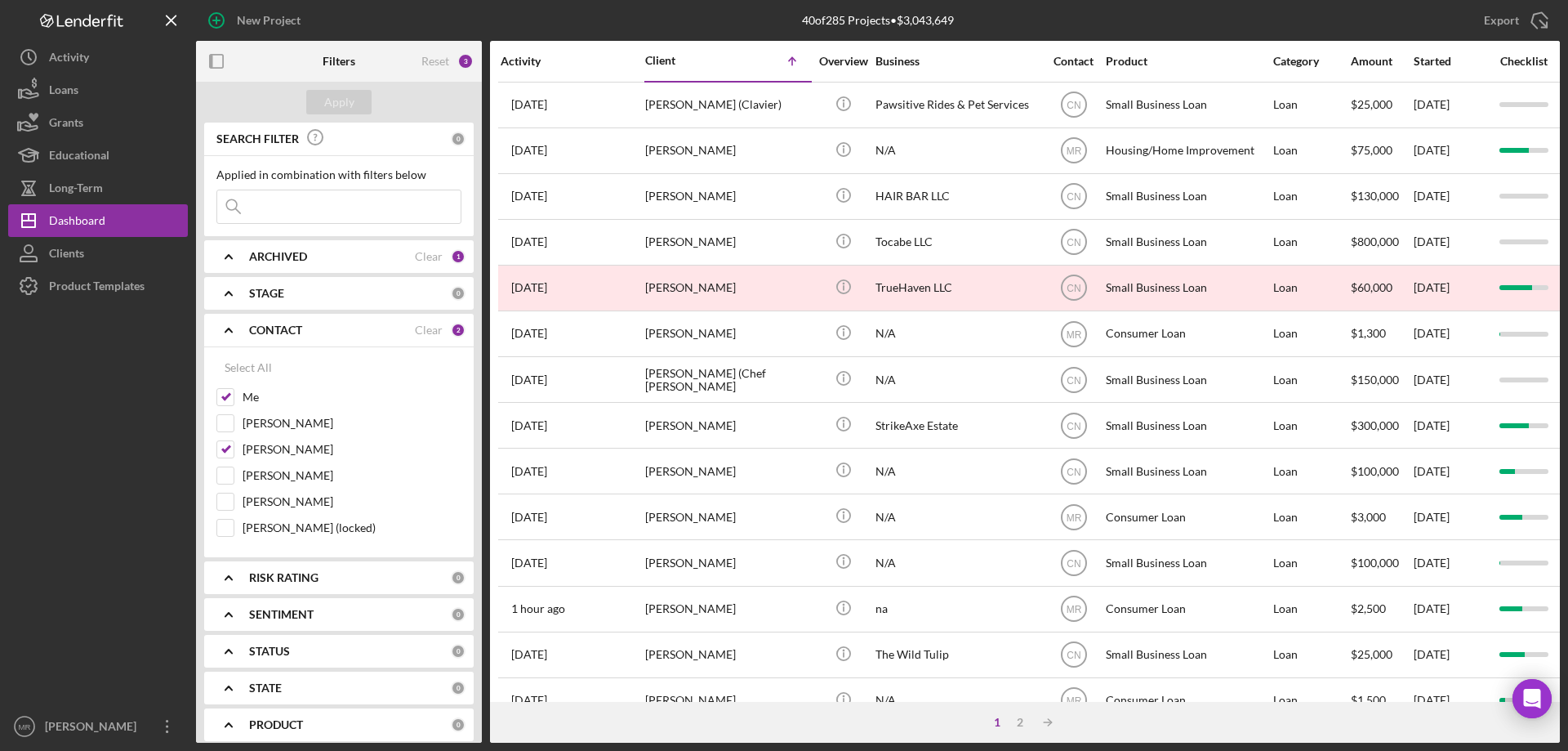
click at [543, 56] on div "Activity" at bounding box center [572, 62] width 143 height 14
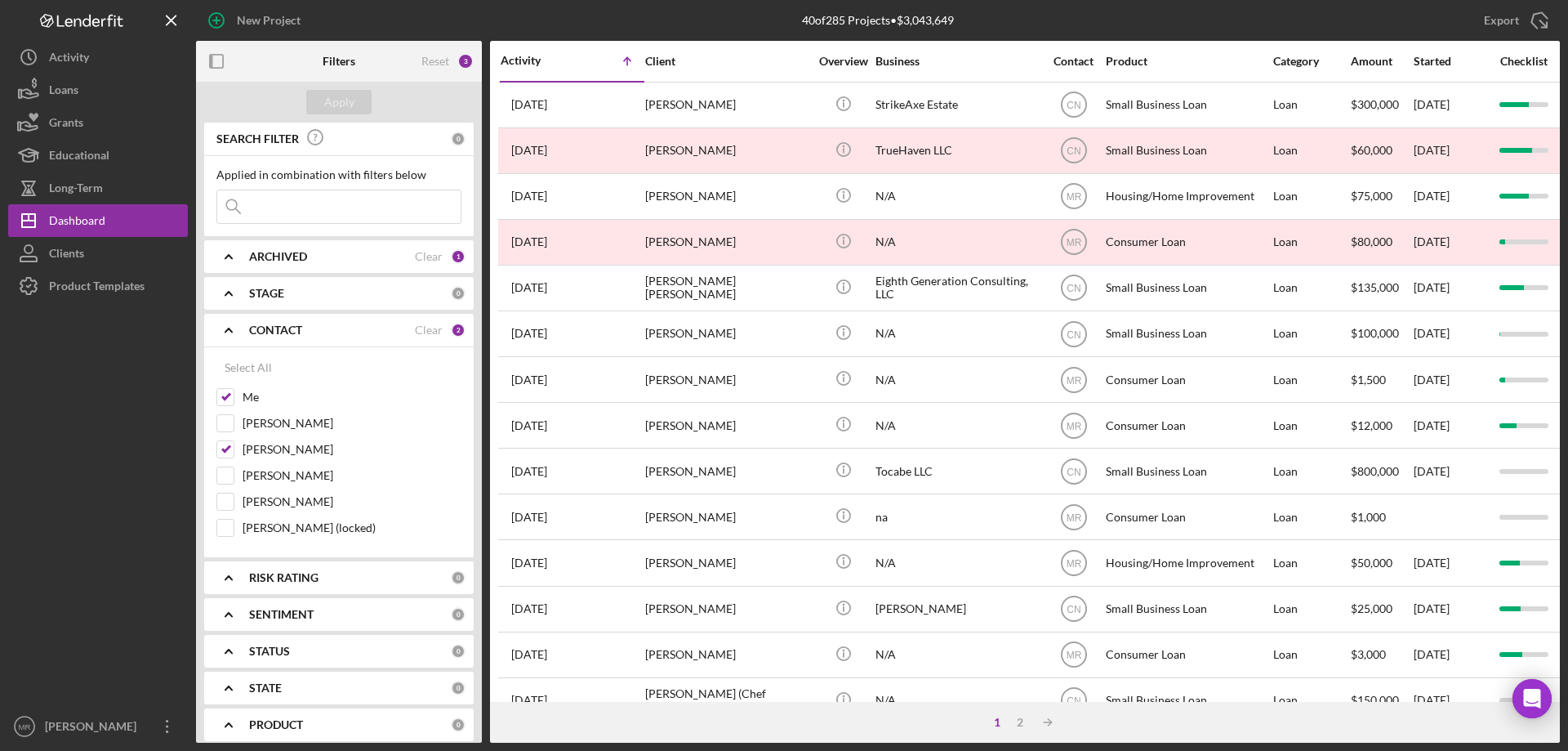
click at [528, 56] on div "Activity" at bounding box center [536, 61] width 71 height 14
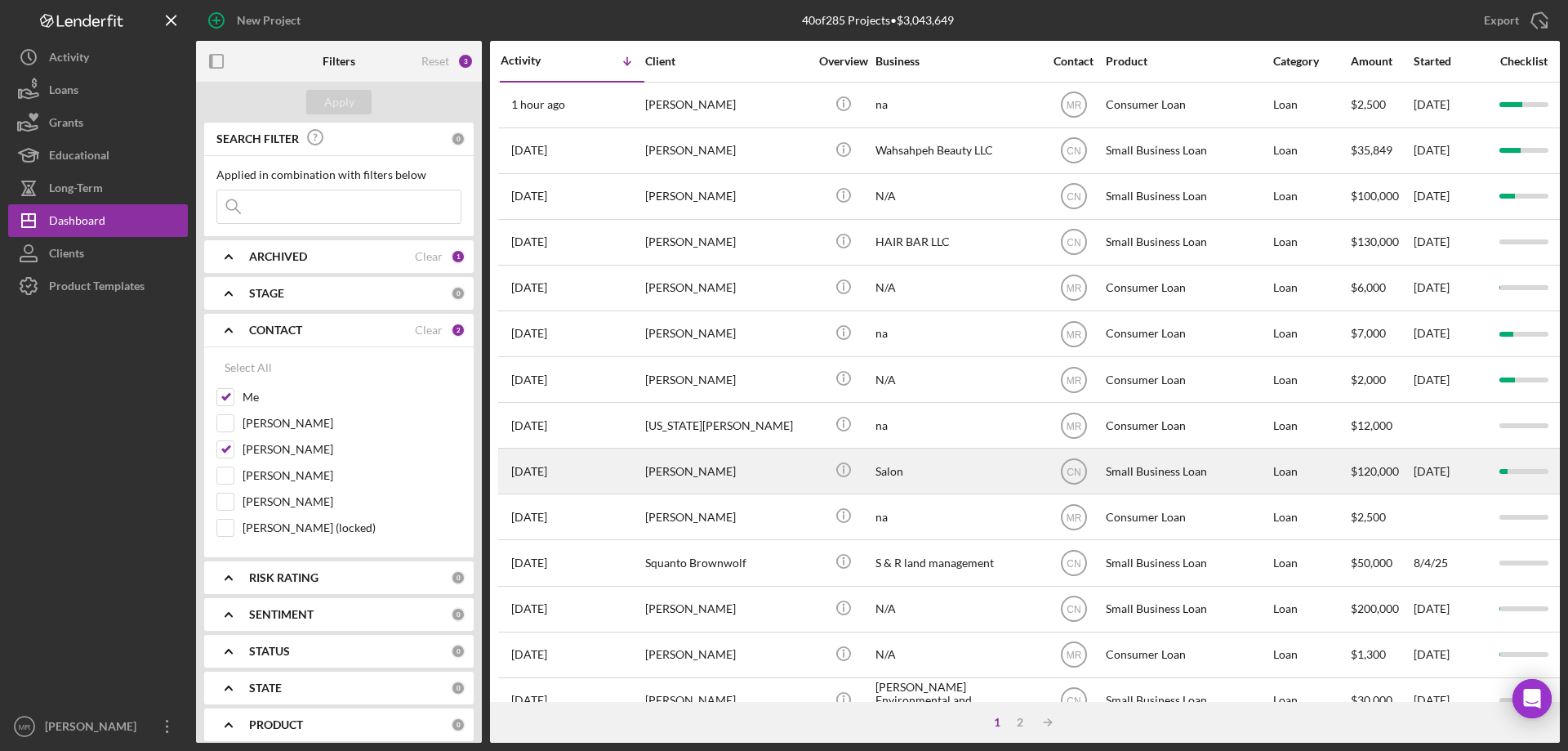
click at [730, 474] on div "[PERSON_NAME]" at bounding box center [727, 471] width 163 height 43
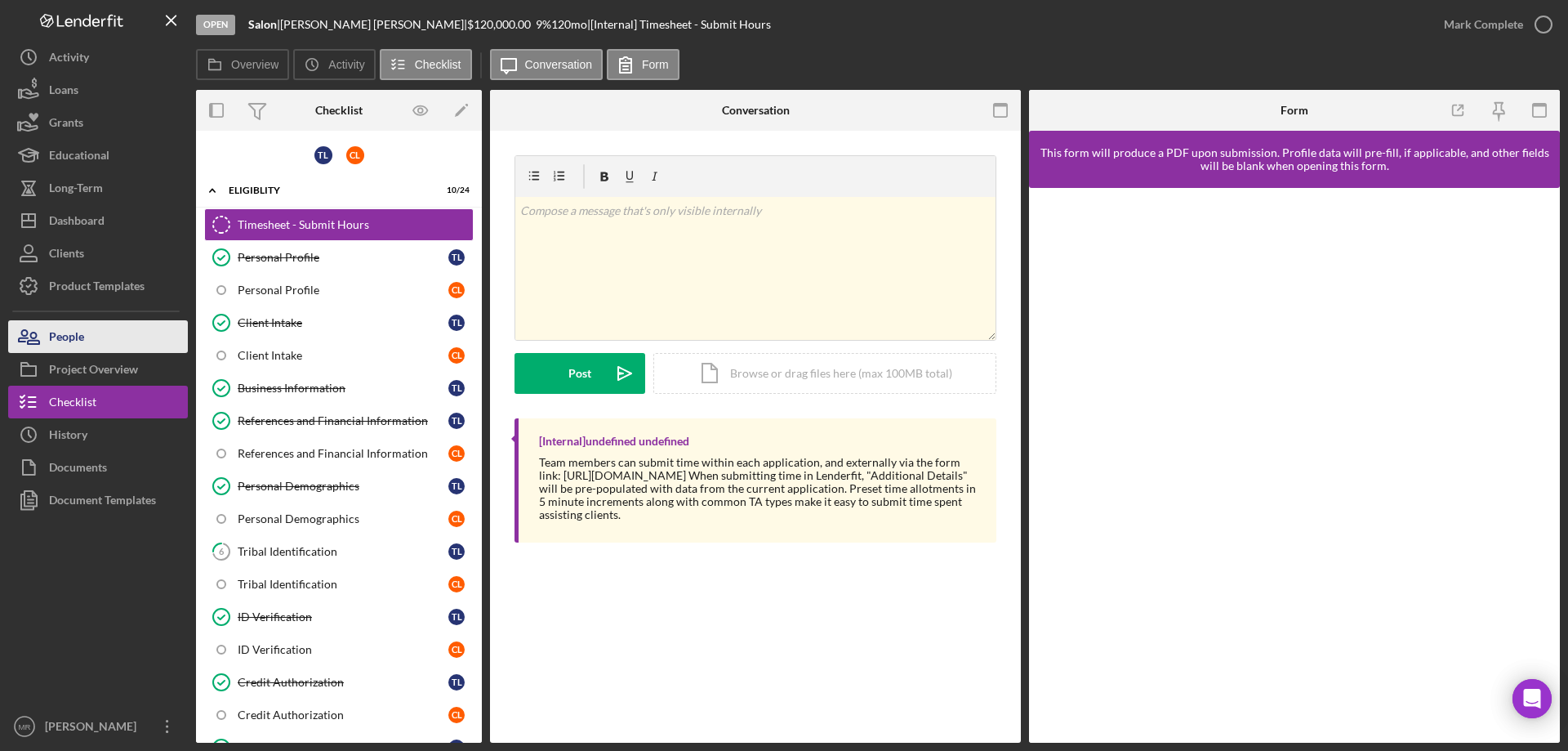
click at [72, 329] on div "People" at bounding box center [67, 339] width 35 height 37
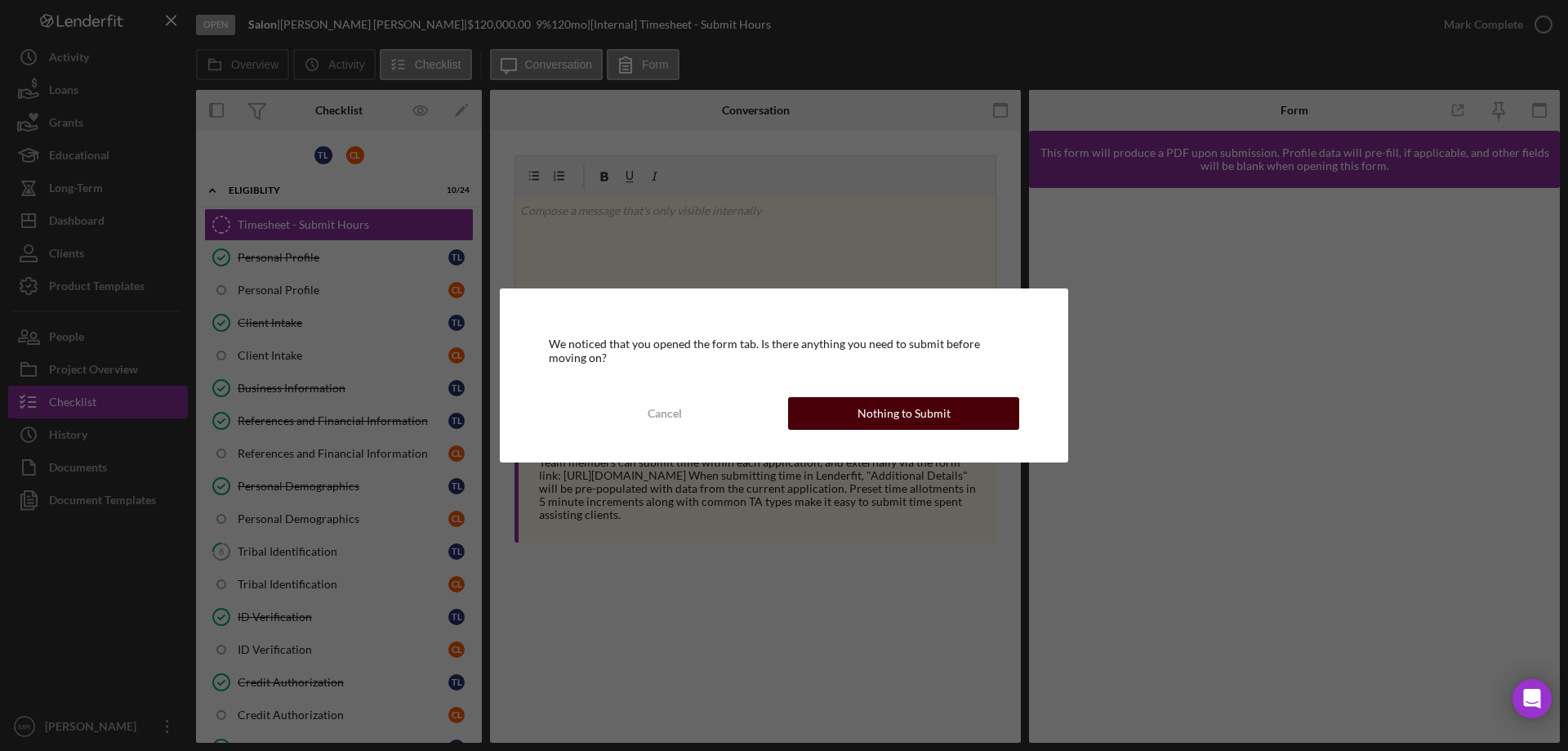
click at [913, 415] on div "Nothing to Submit" at bounding box center [904, 413] width 94 height 33
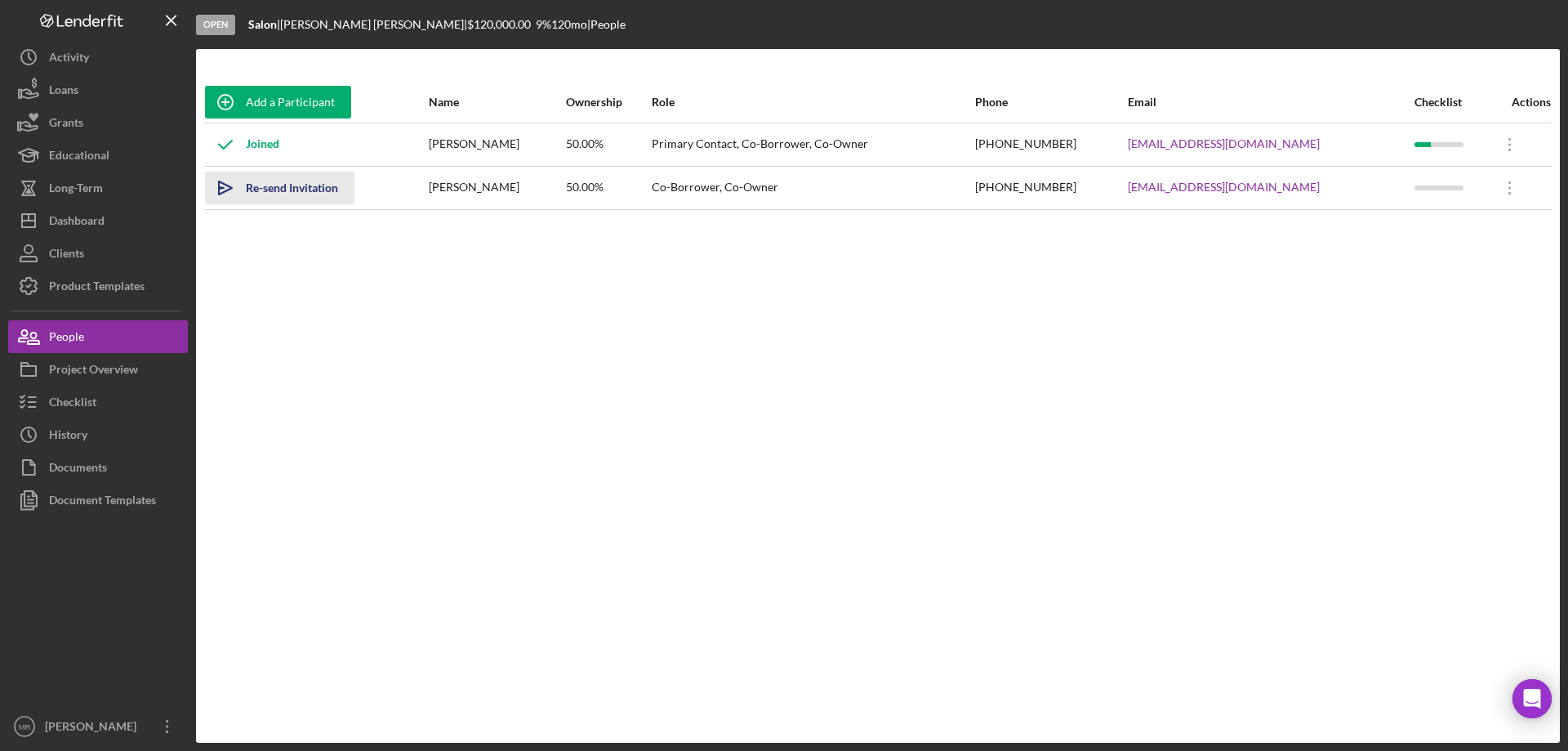
click at [269, 186] on div "Re-send Invitation" at bounding box center [292, 188] width 93 height 33
click at [1499, 181] on icon "Icon/Overflow" at bounding box center [1510, 188] width 41 height 41
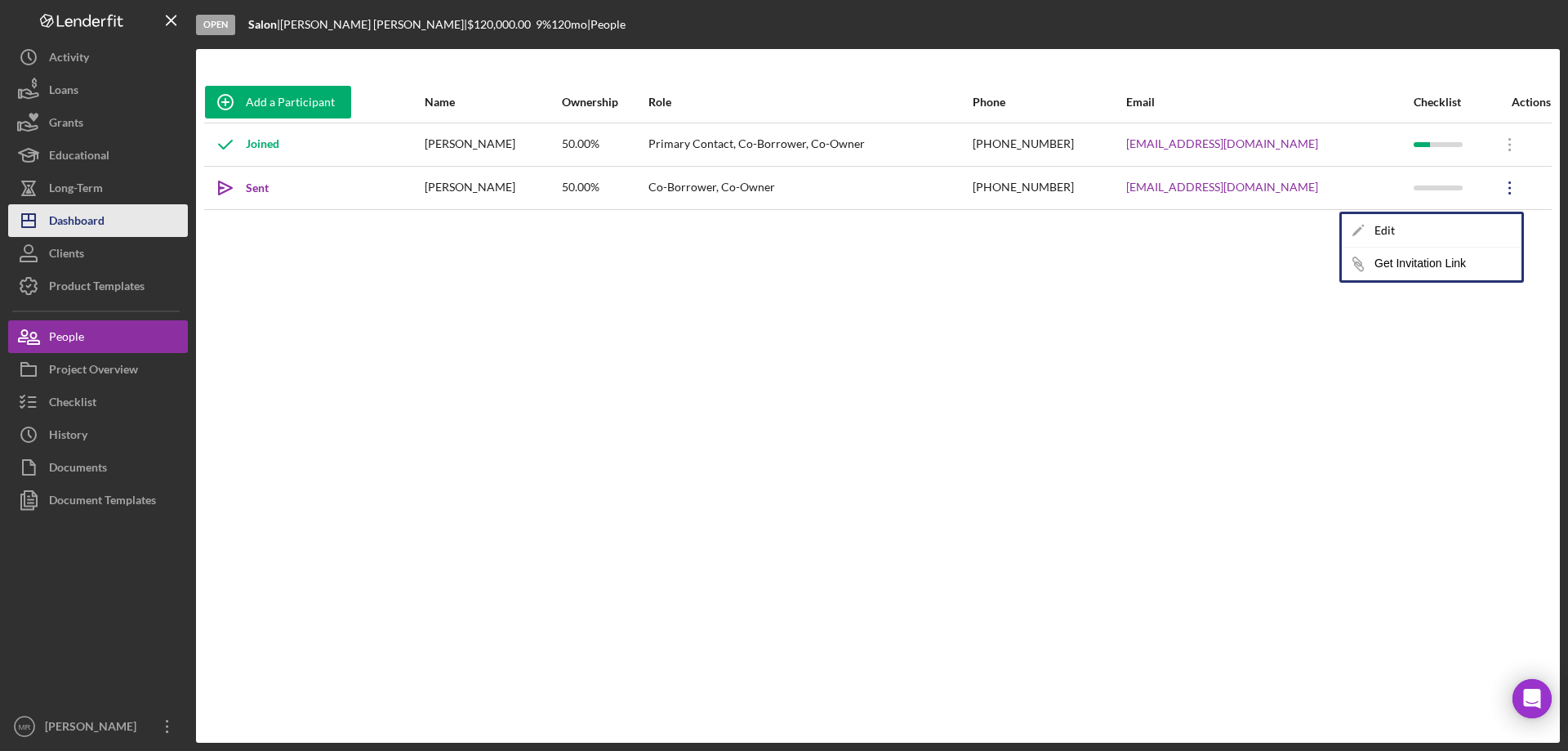
click at [87, 215] on div "Dashboard" at bounding box center [77, 223] width 56 height 37
